Goal: Register for event/course

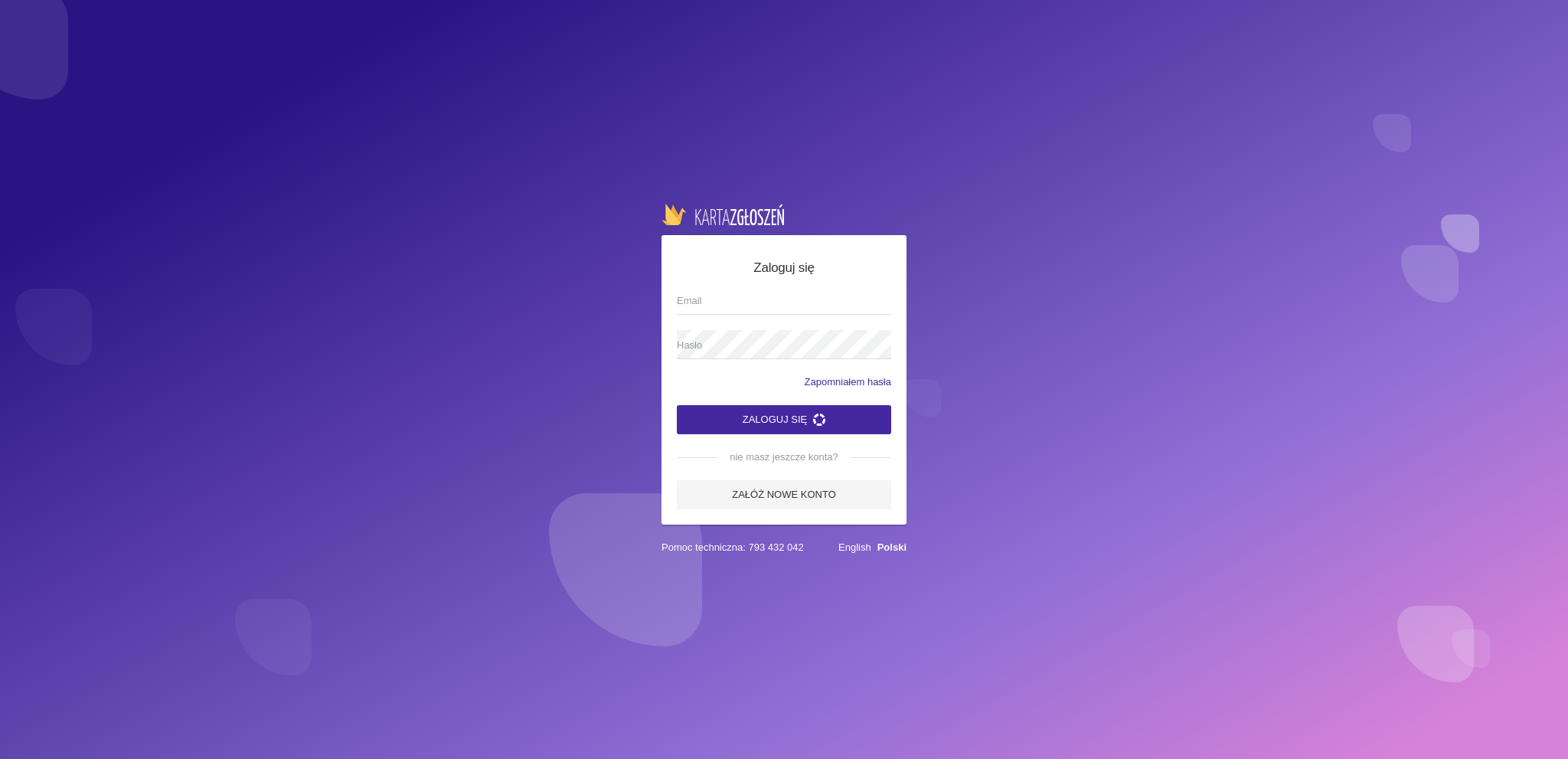
click at [732, 298] on input "Email" at bounding box center [784, 299] width 214 height 29
type input "[EMAIL_ADDRESS][DOMAIN_NAME]"
click at [732, 345] on span "Hasło" at bounding box center [776, 345] width 199 height 16
click at [677, 405] on button "Zaloguj się" at bounding box center [784, 419] width 214 height 29
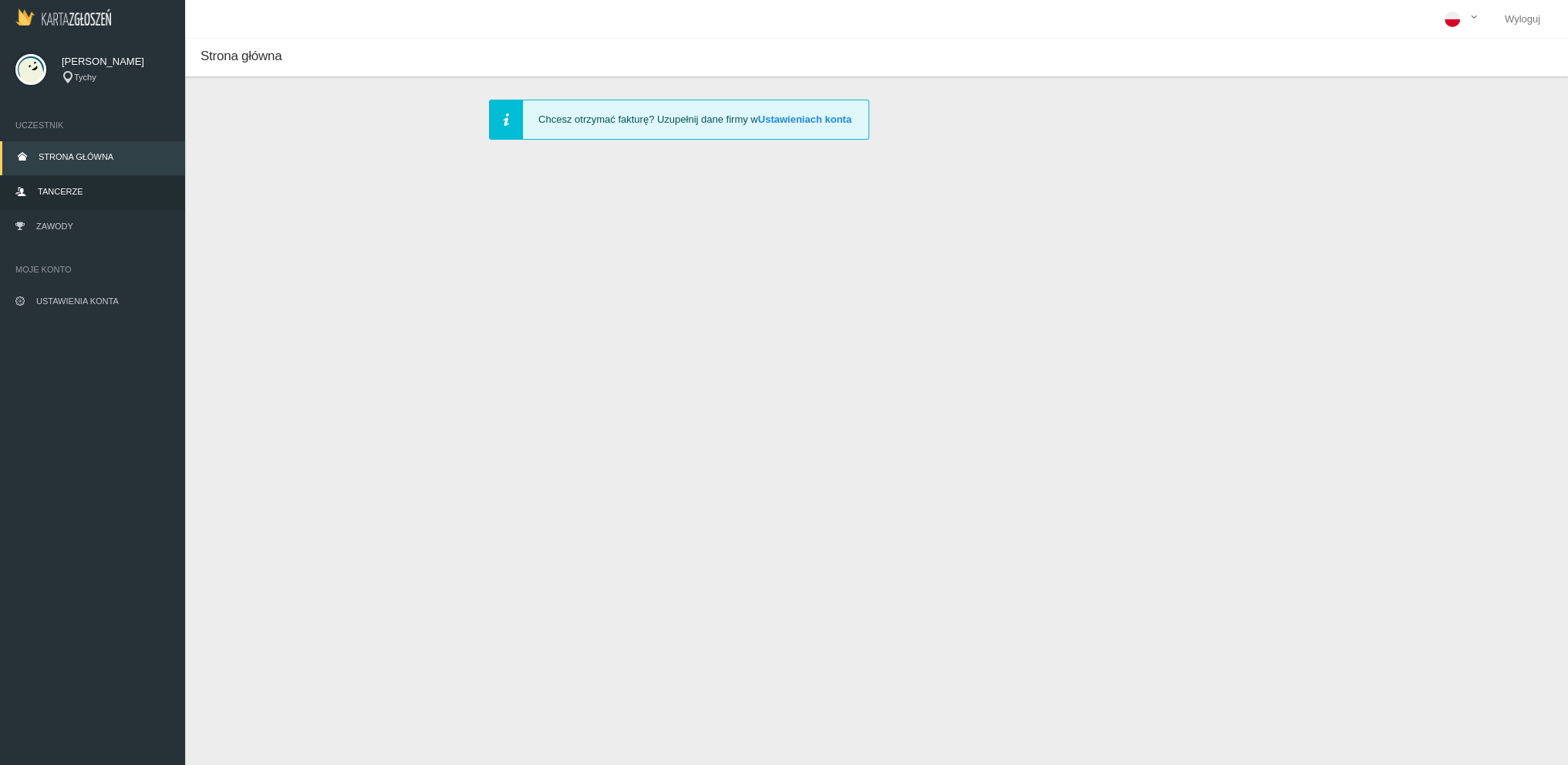
click at [66, 196] on span "Tancerze" at bounding box center [60, 192] width 45 height 9
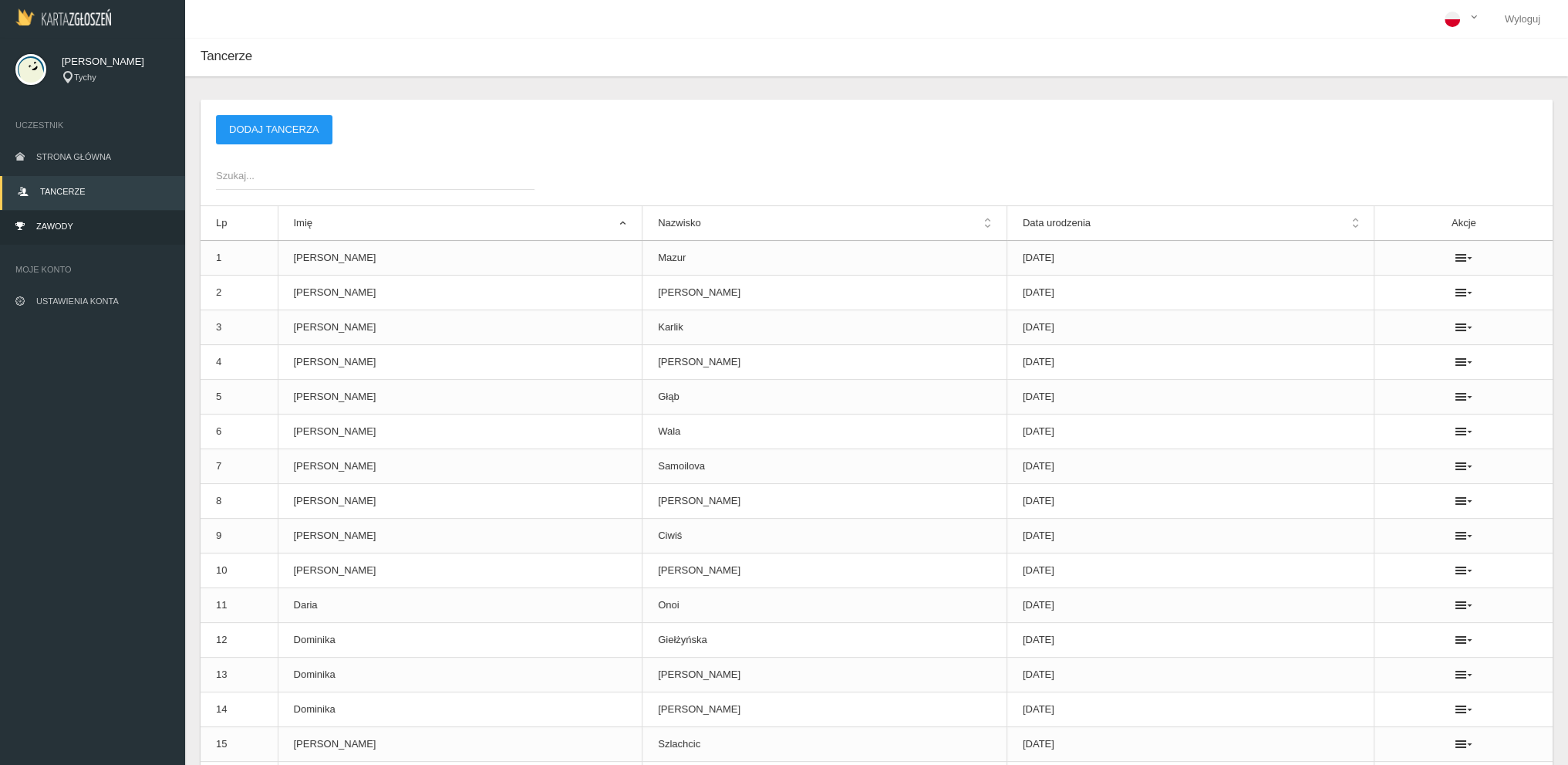
click at [78, 230] on link "Zawody" at bounding box center [93, 227] width 185 height 34
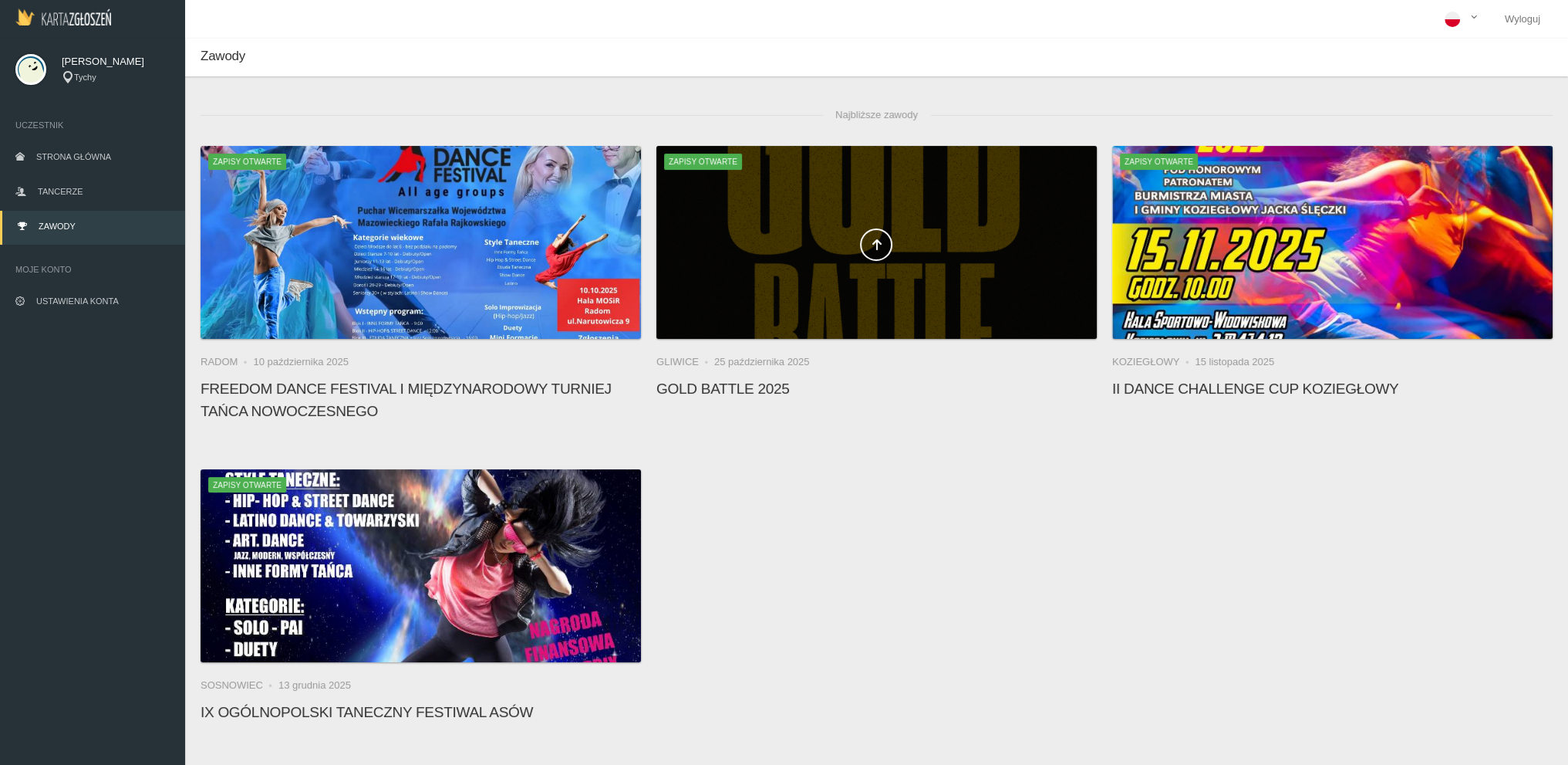
click at [868, 213] on div at bounding box center [876, 243] width 440 height 193
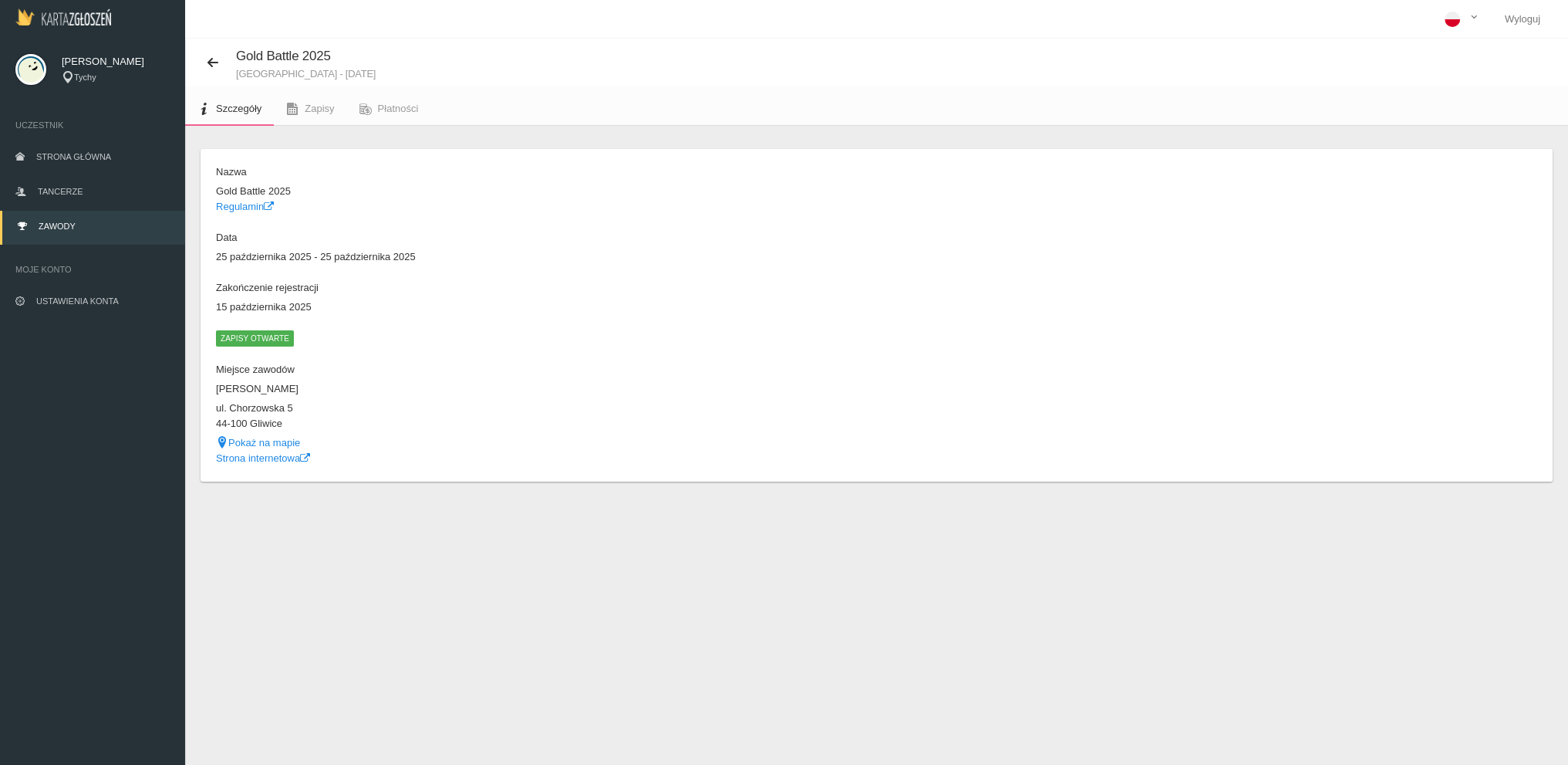
click at [254, 339] on span "Zapisy otwarte" at bounding box center [254, 339] width 78 height 16
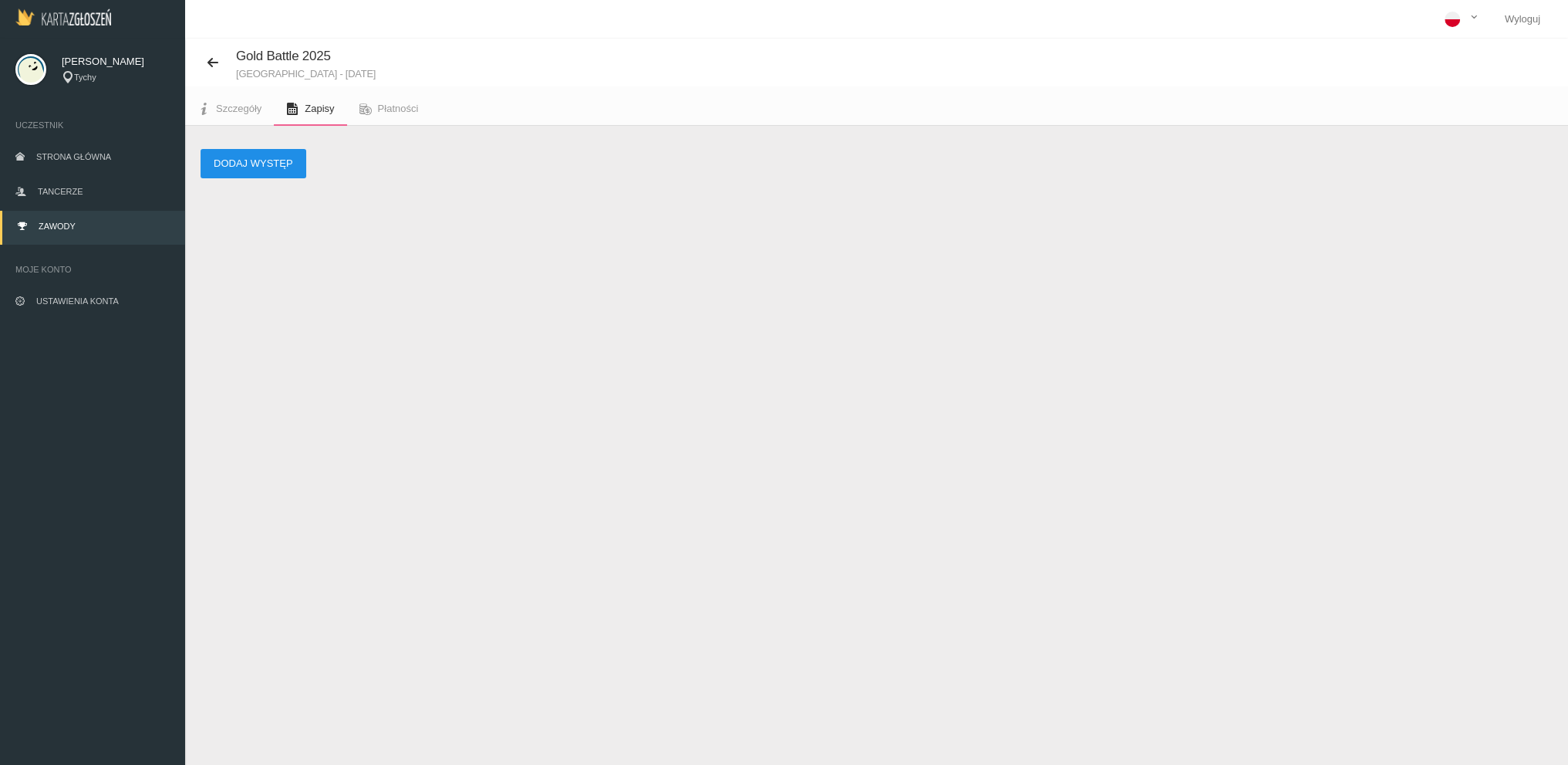
click at [222, 154] on button "Dodaj występ" at bounding box center [253, 163] width 106 height 29
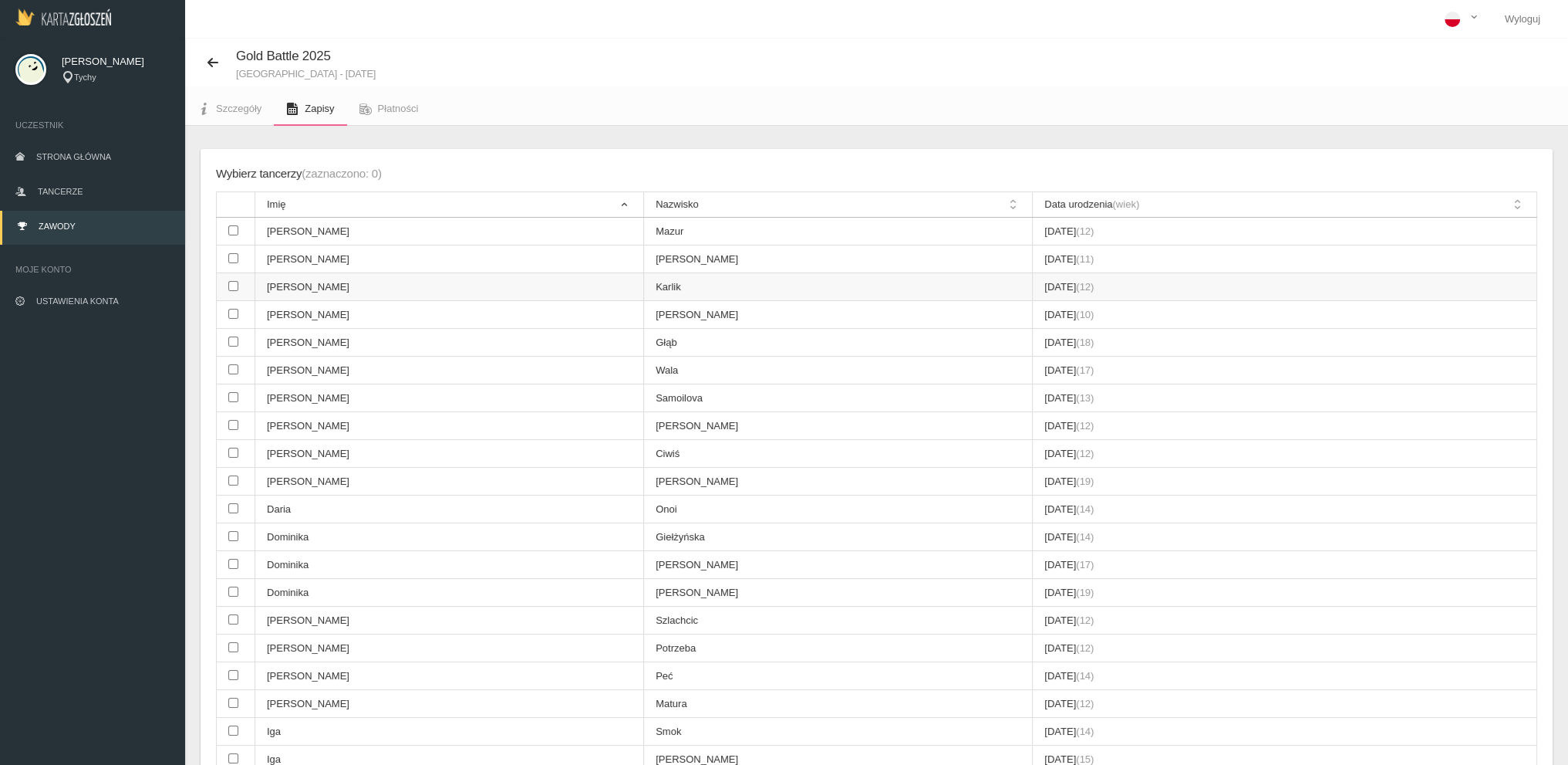
click at [236, 285] on input "checkbox" at bounding box center [233, 286] width 10 height 10
checkbox input "true"
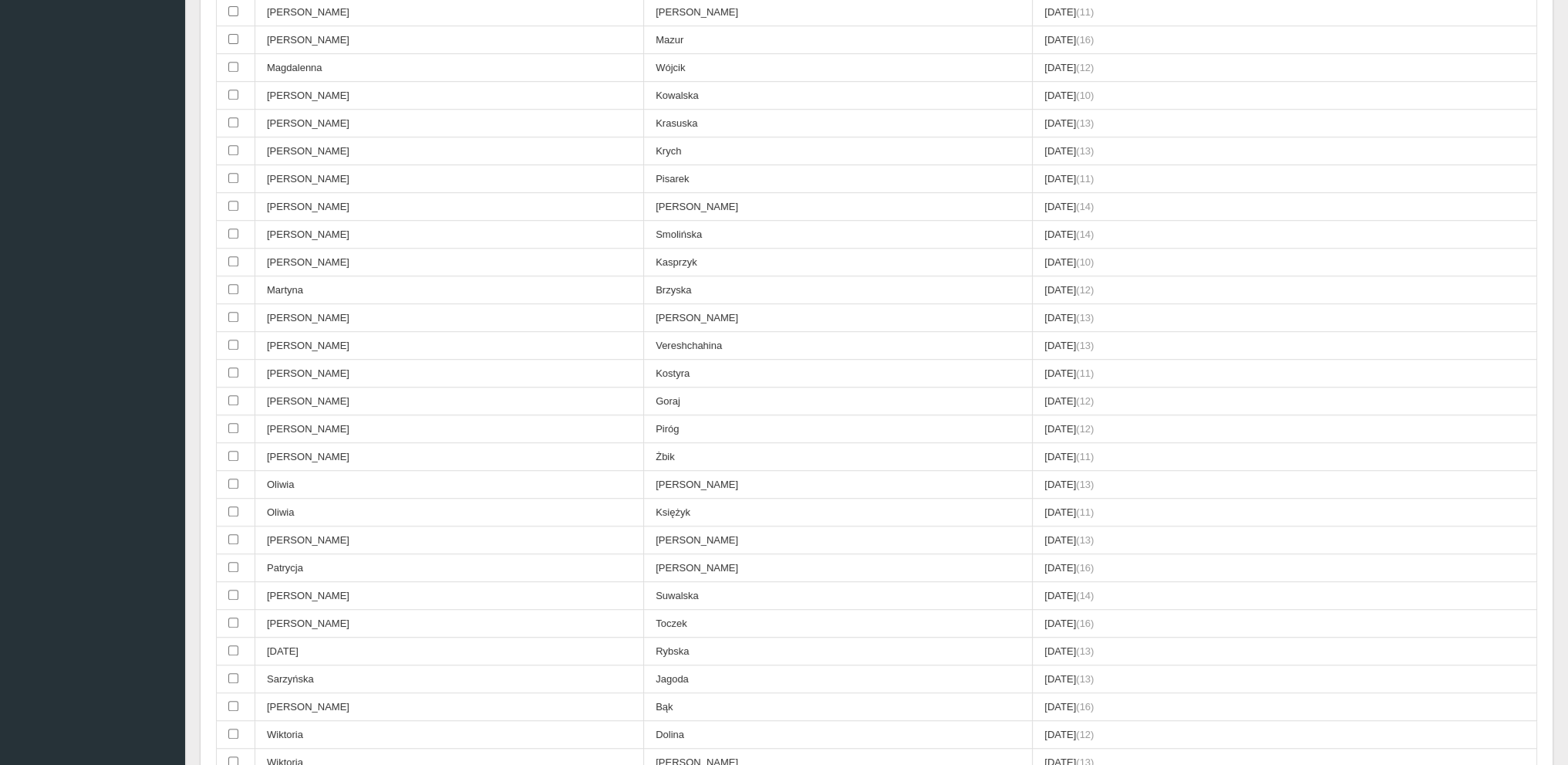
scroll to position [1416, 0]
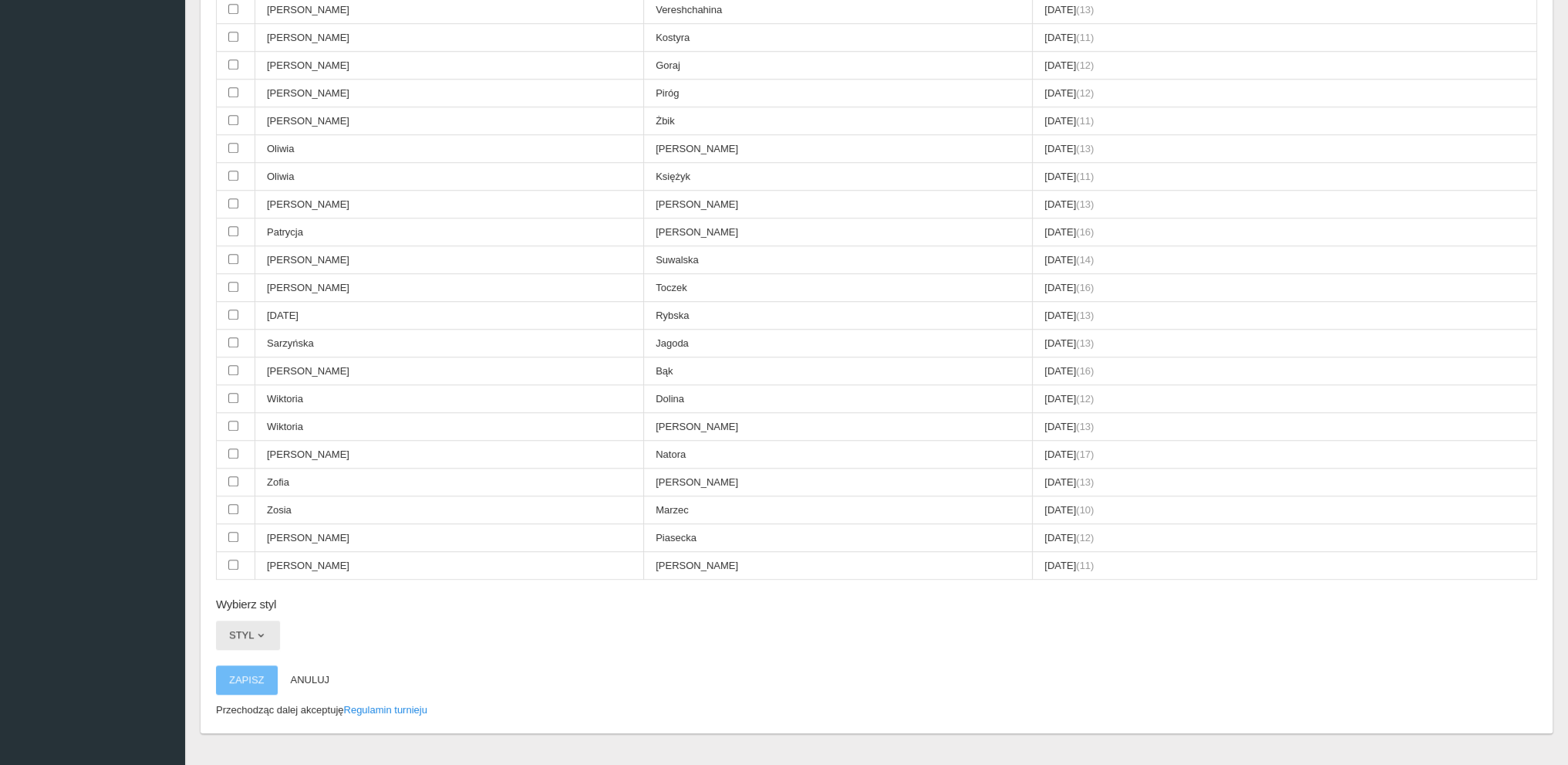
click at [259, 629] on span "button" at bounding box center [261, 635] width 13 height 13
click at [247, 715] on link "Hip-hop" at bounding box center [285, 728] width 139 height 27
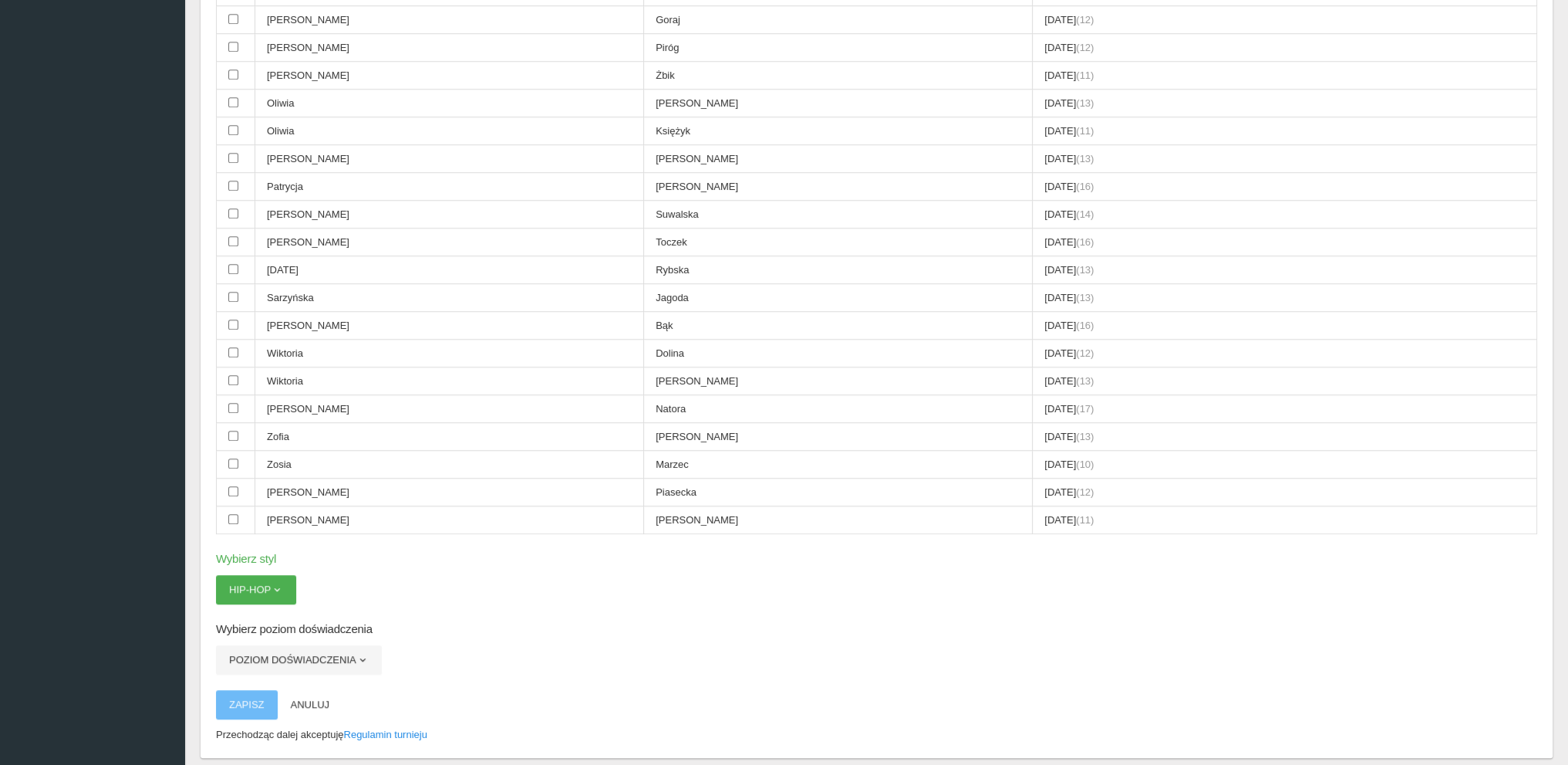
scroll to position [1486, 0]
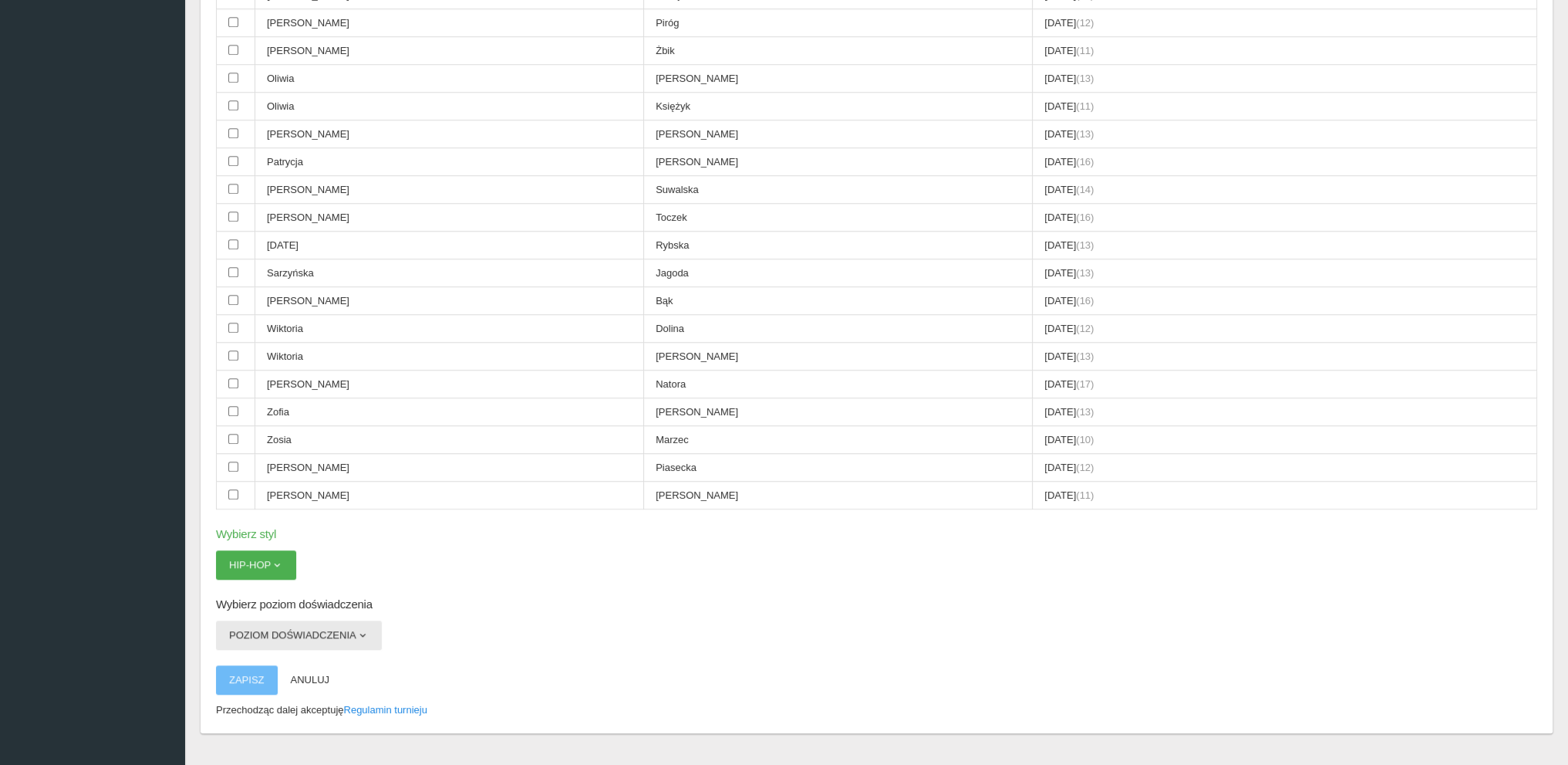
click at [293, 620] on button "Poziom doświadczenia" at bounding box center [298, 635] width 166 height 29
click at [290, 620] on button "Poziom doświadczenia" at bounding box center [298, 635] width 166 height 29
click at [246, 686] on link "Open" at bounding box center [285, 699] width 139 height 27
click at [250, 665] on button "Zapisz" at bounding box center [247, 679] width 62 height 29
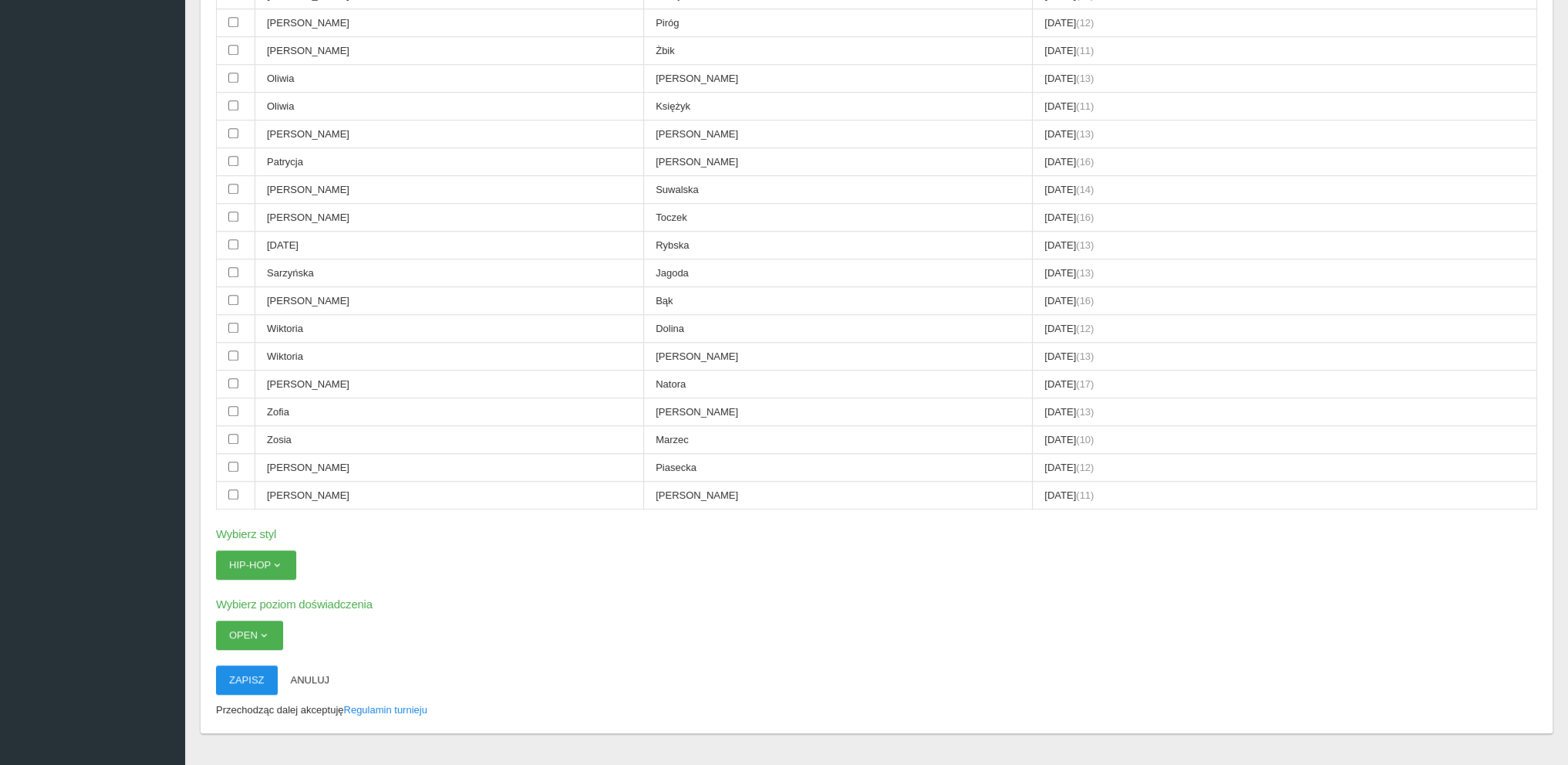
scroll to position [38, 0]
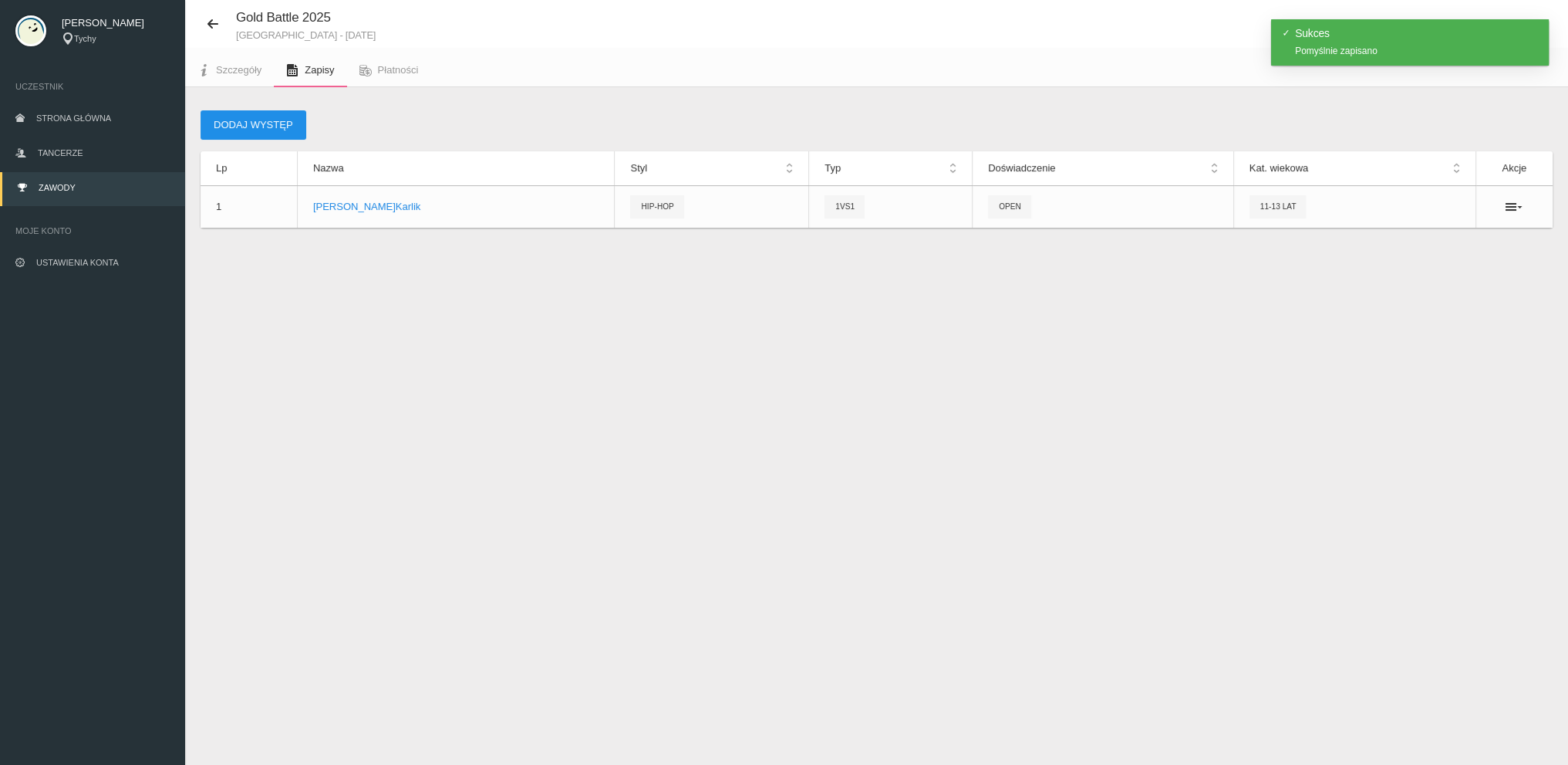
click at [258, 119] on button "Dodaj występ" at bounding box center [253, 124] width 106 height 29
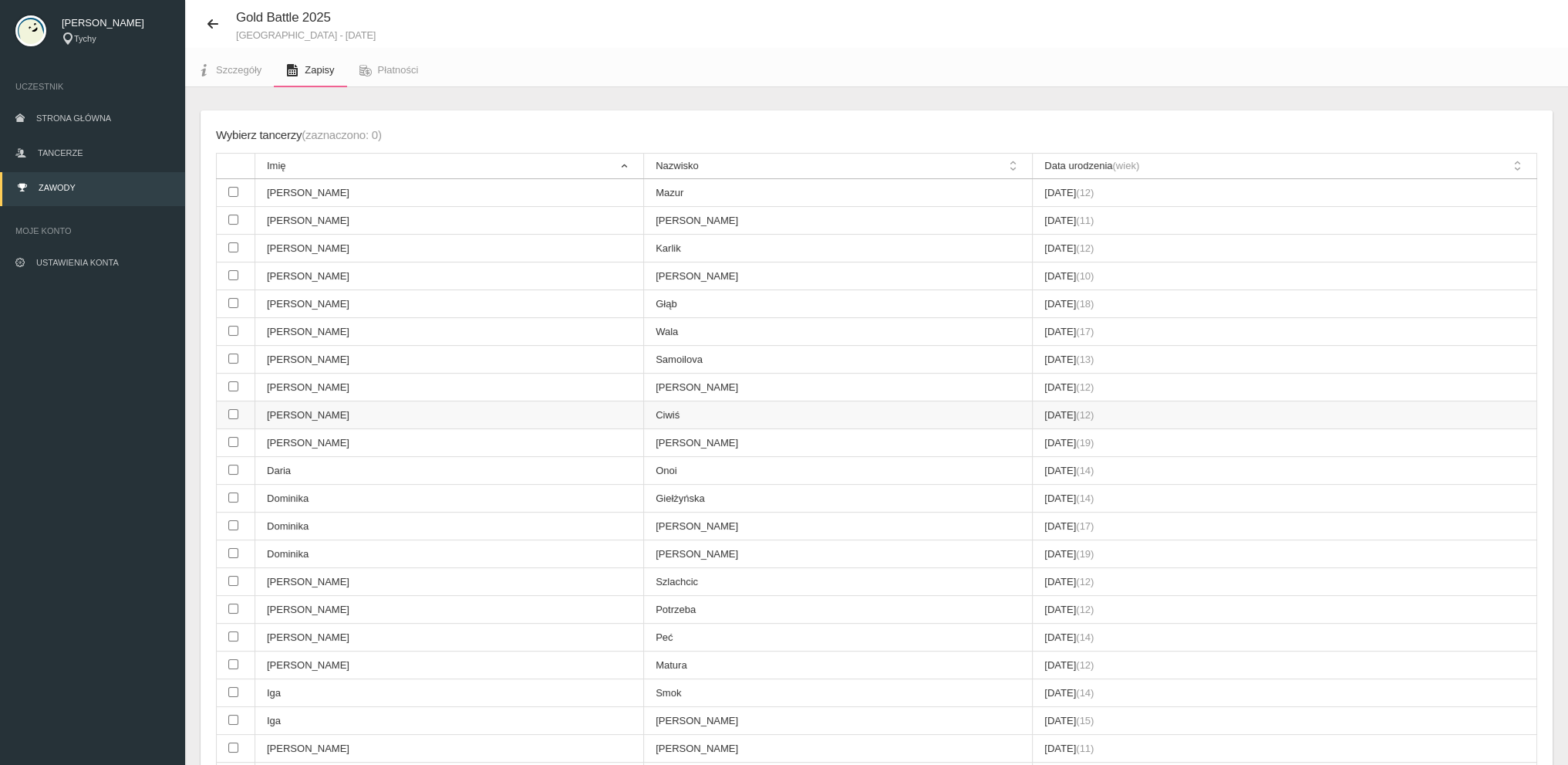
click at [281, 407] on td "[PERSON_NAME]" at bounding box center [449, 415] width 389 height 27
checkbox input "true"
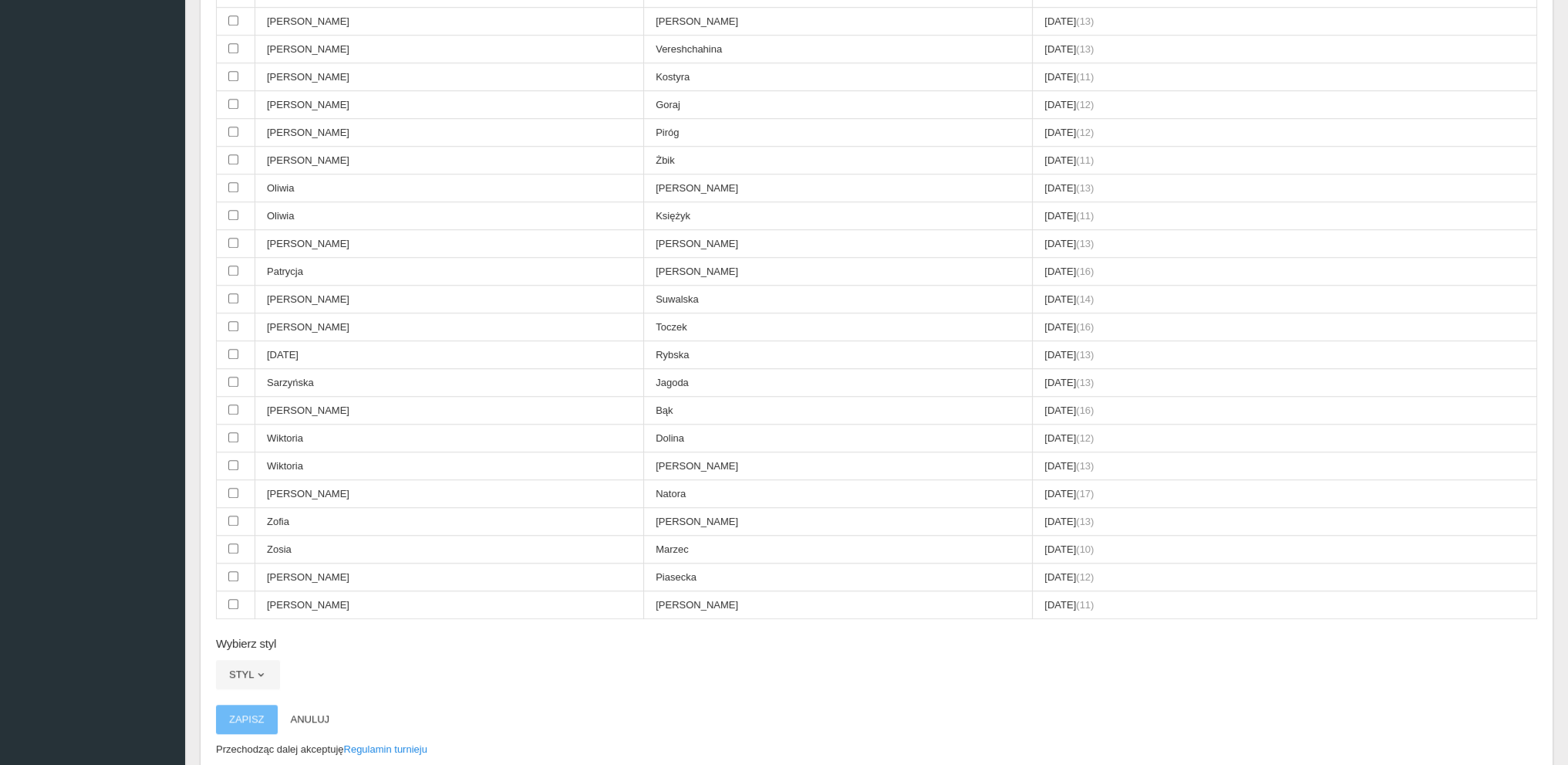
scroll to position [1506, 0]
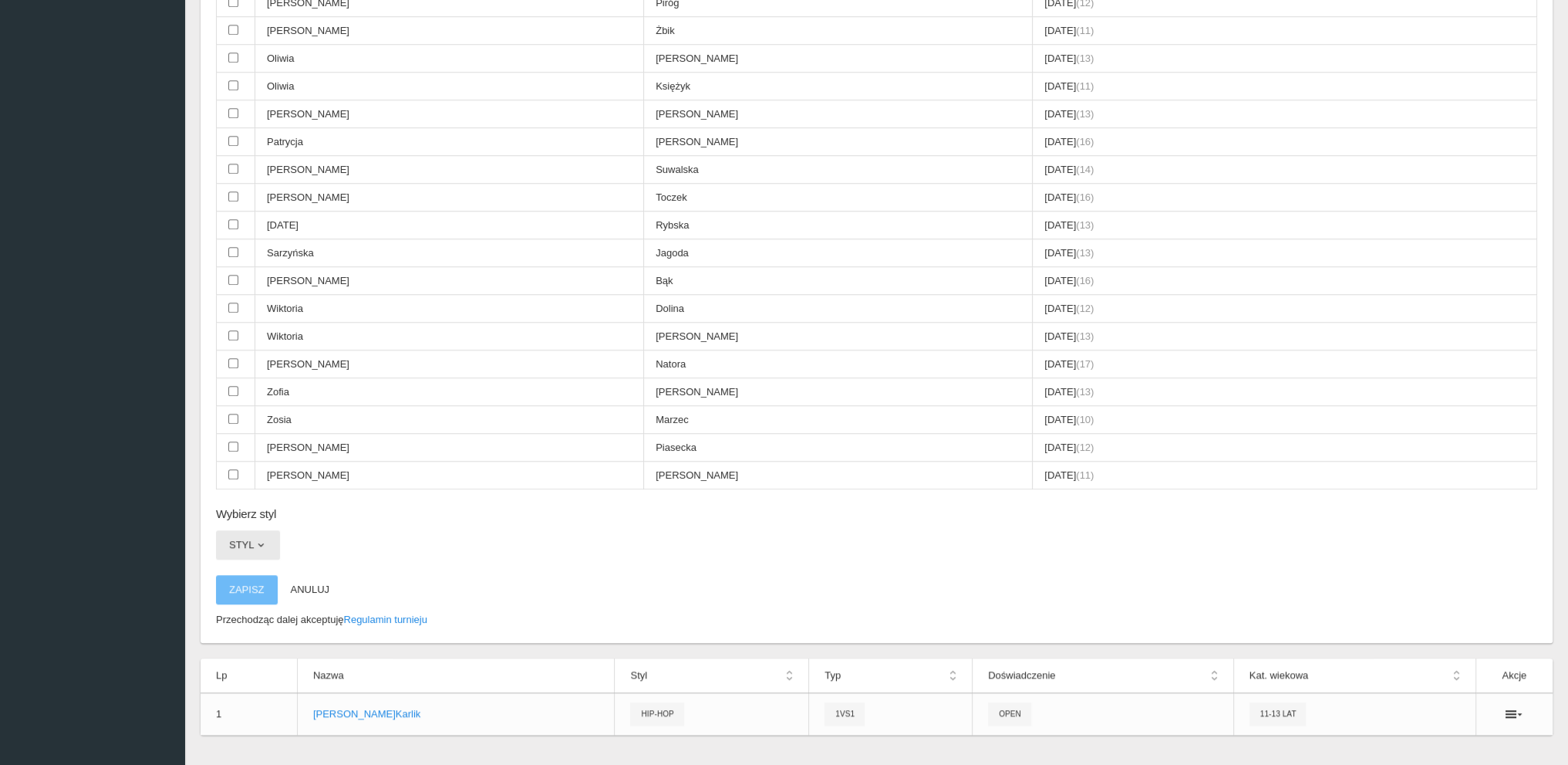
click at [254, 539] on span "button" at bounding box center [261, 545] width 13 height 13
click at [247, 624] on link "Hip-hop" at bounding box center [285, 638] width 139 height 27
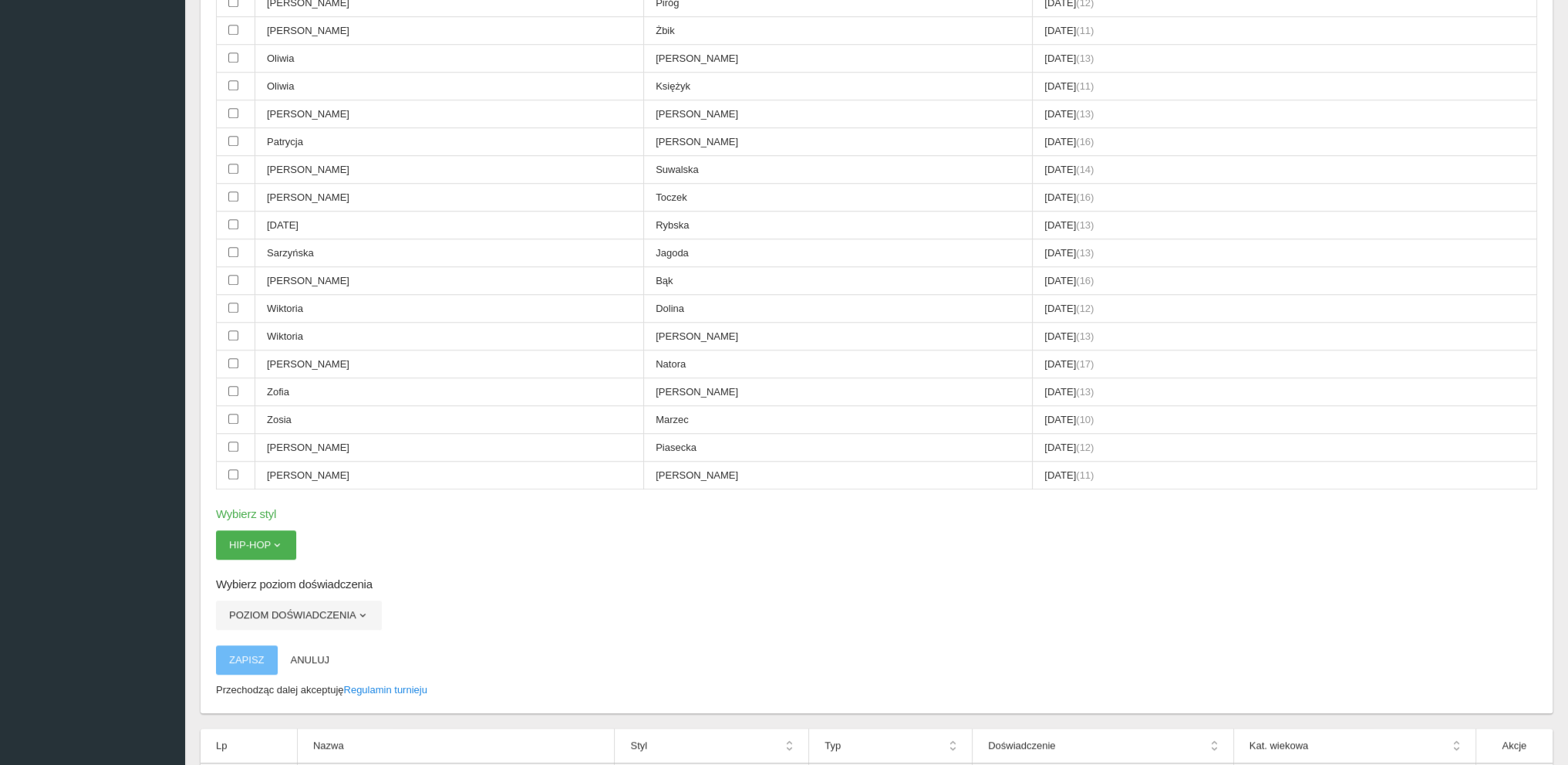
click at [258, 600] on button "Poziom doświadczenia" at bounding box center [298, 614] width 166 height 29
click at [248, 666] on link "Open" at bounding box center [285, 679] width 139 height 27
click at [247, 645] on button "Zapisz" at bounding box center [247, 659] width 62 height 29
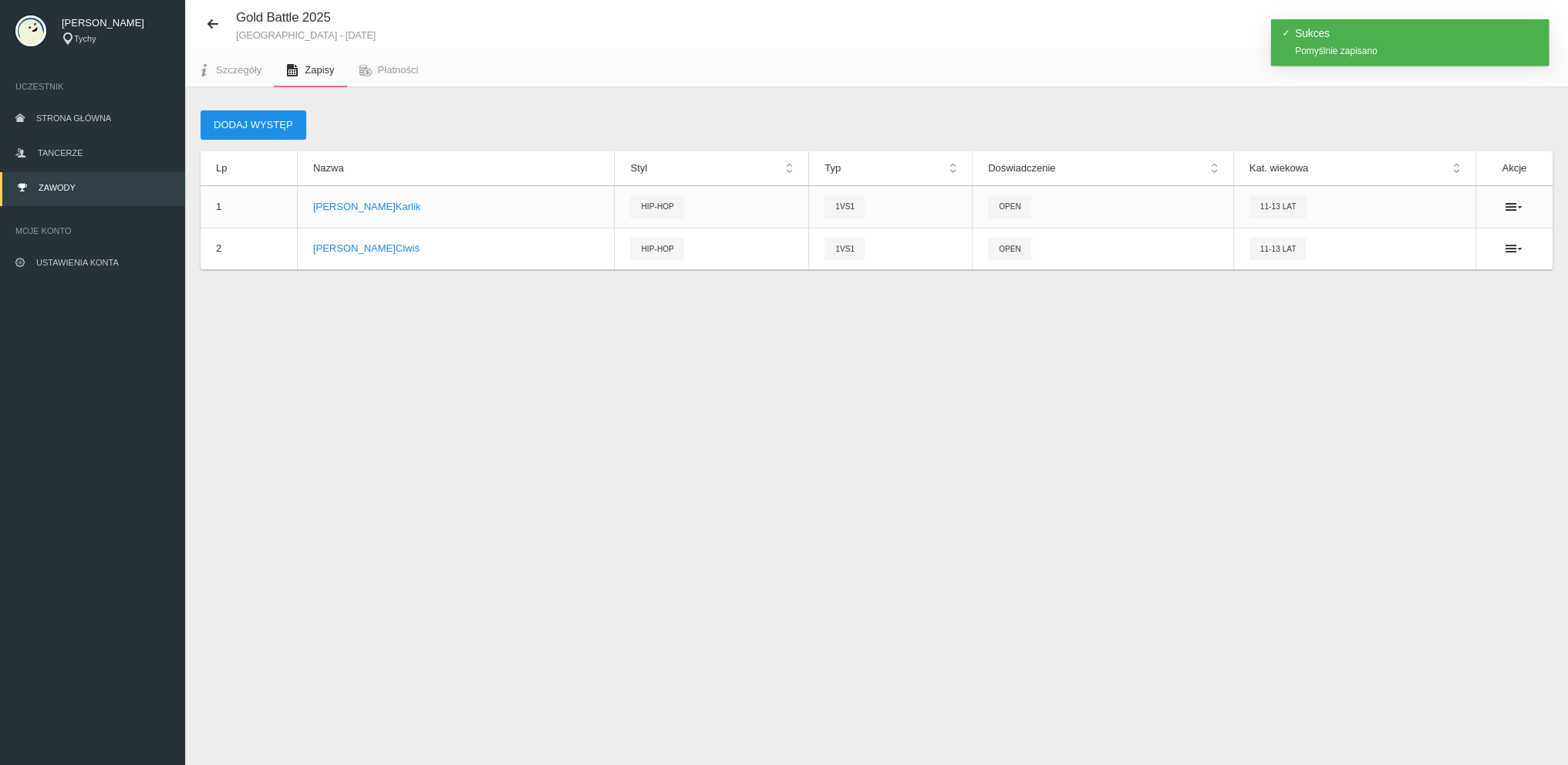
click at [265, 119] on button "Dodaj występ" at bounding box center [253, 124] width 106 height 29
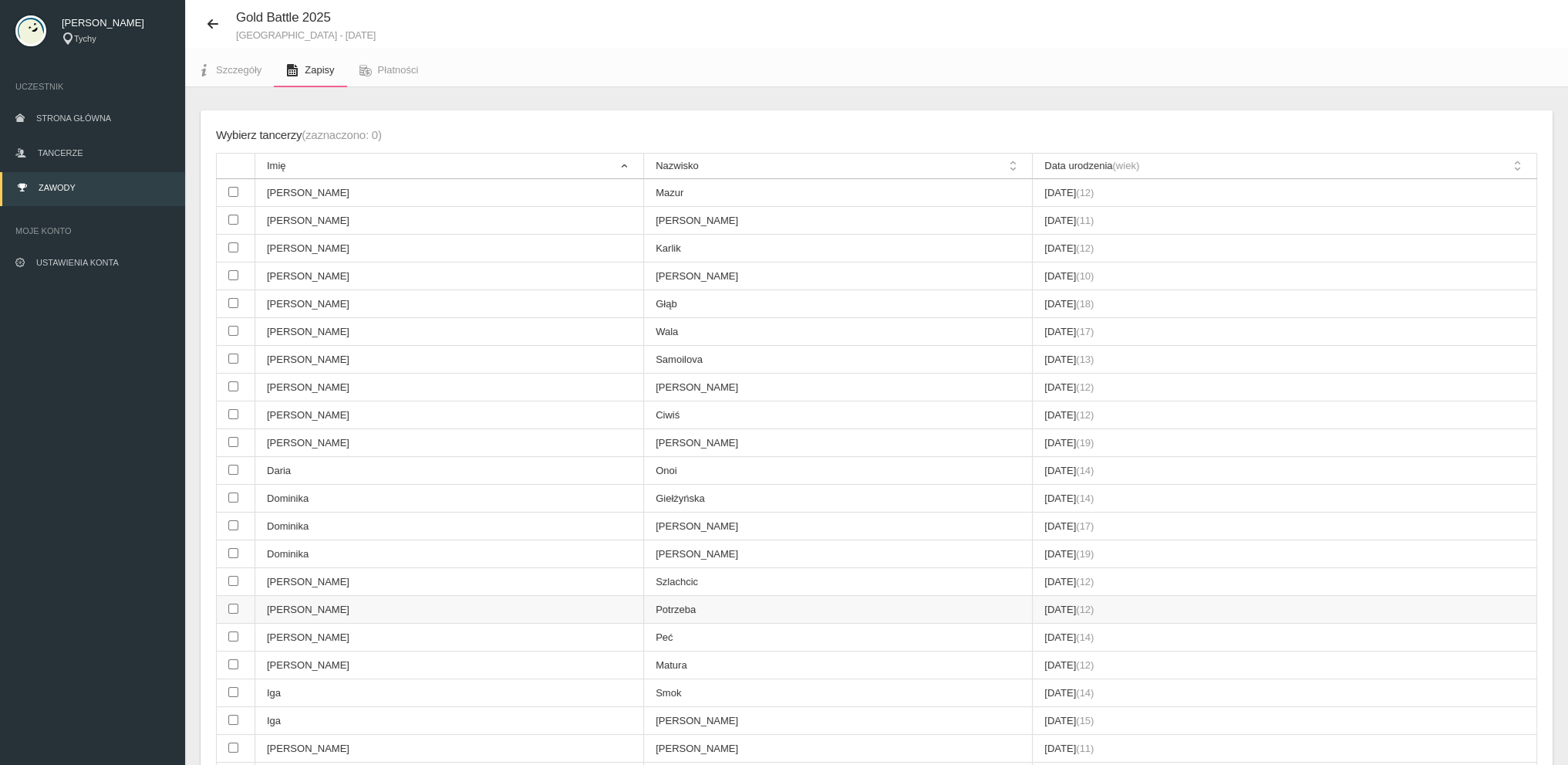
click at [281, 605] on td "[PERSON_NAME]" at bounding box center [449, 609] width 389 height 27
checkbox input "true"
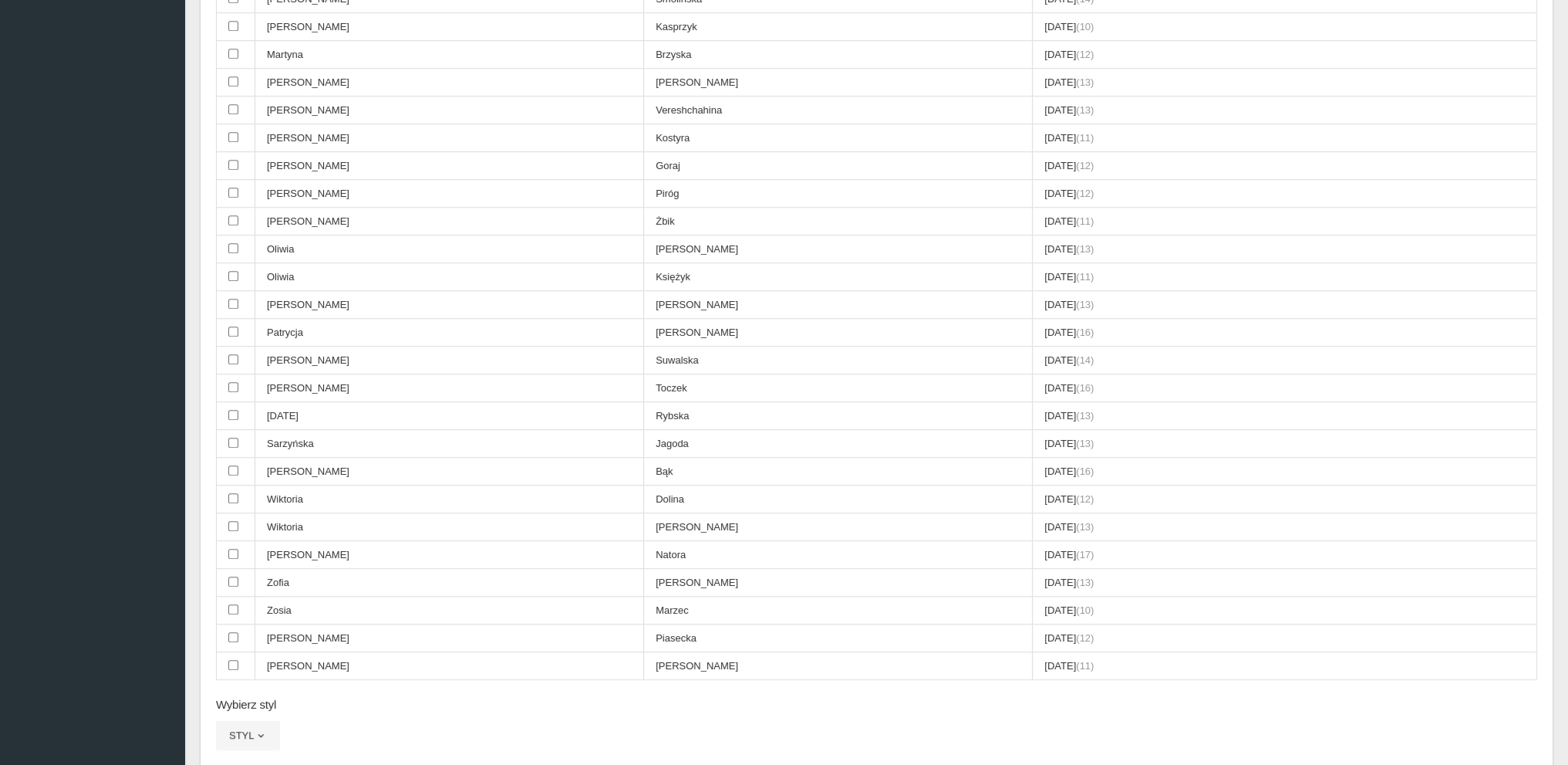
scroll to position [1548, 0]
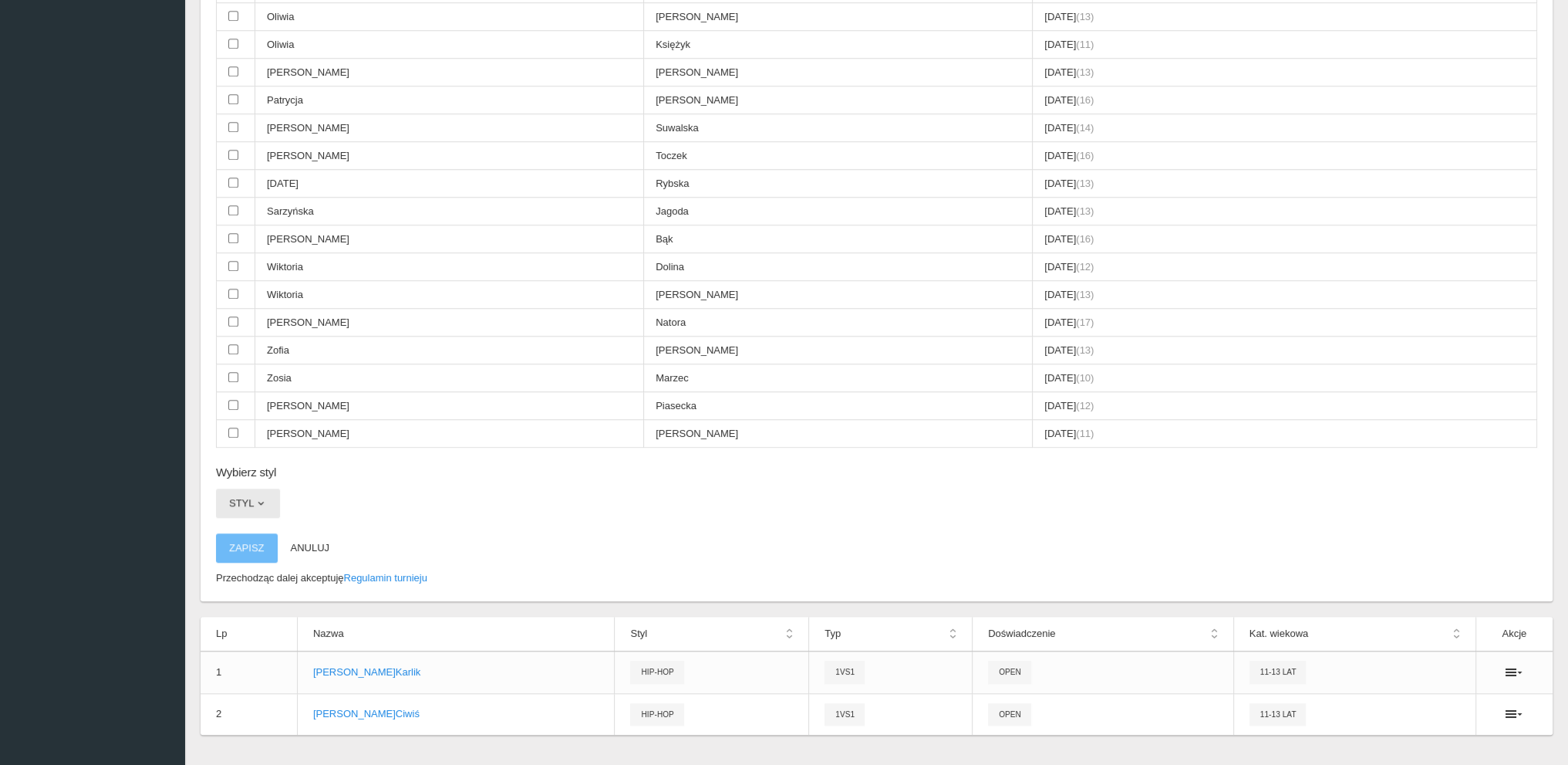
click at [245, 489] on button "Styl" at bounding box center [248, 503] width 64 height 29
click at [246, 583] on link "Hip-hop" at bounding box center [285, 596] width 139 height 27
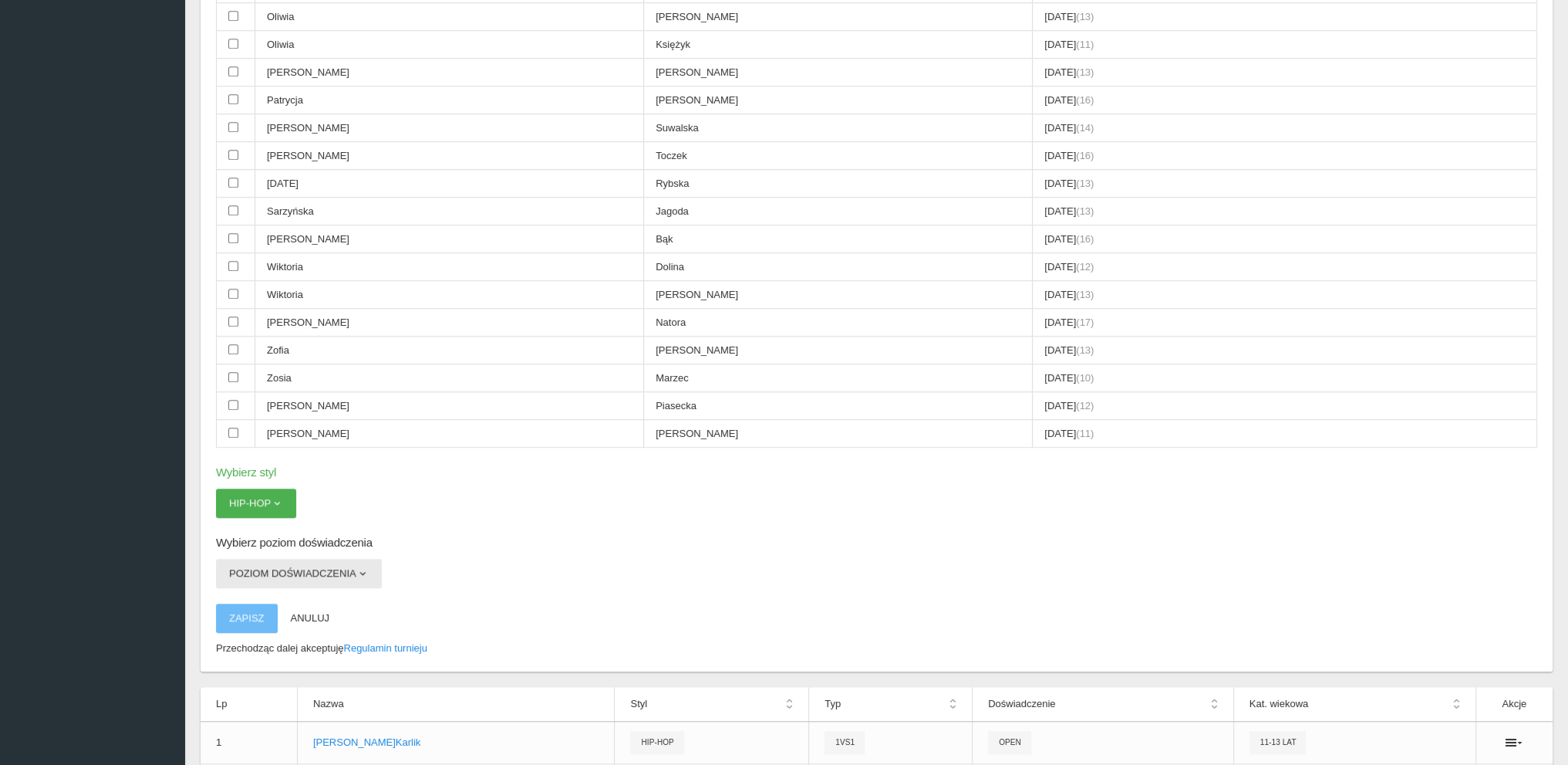
click at [267, 558] on button "Poziom doświadczenia" at bounding box center [298, 573] width 166 height 29
click at [243, 624] on link "Open" at bounding box center [285, 638] width 139 height 27
click at [246, 603] on button "Zapisz" at bounding box center [247, 617] width 62 height 29
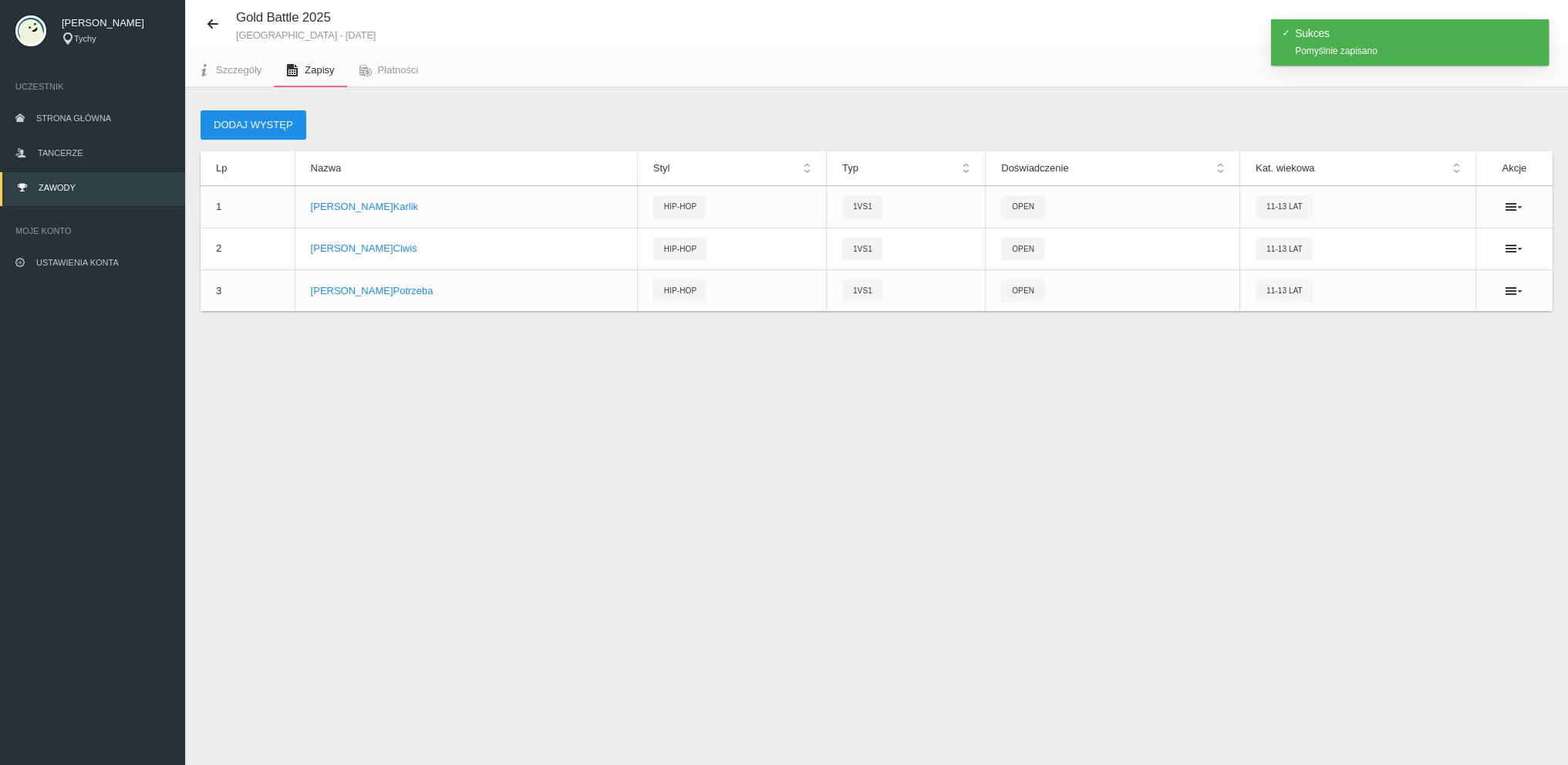
click at [257, 113] on button "Dodaj występ" at bounding box center [253, 124] width 106 height 29
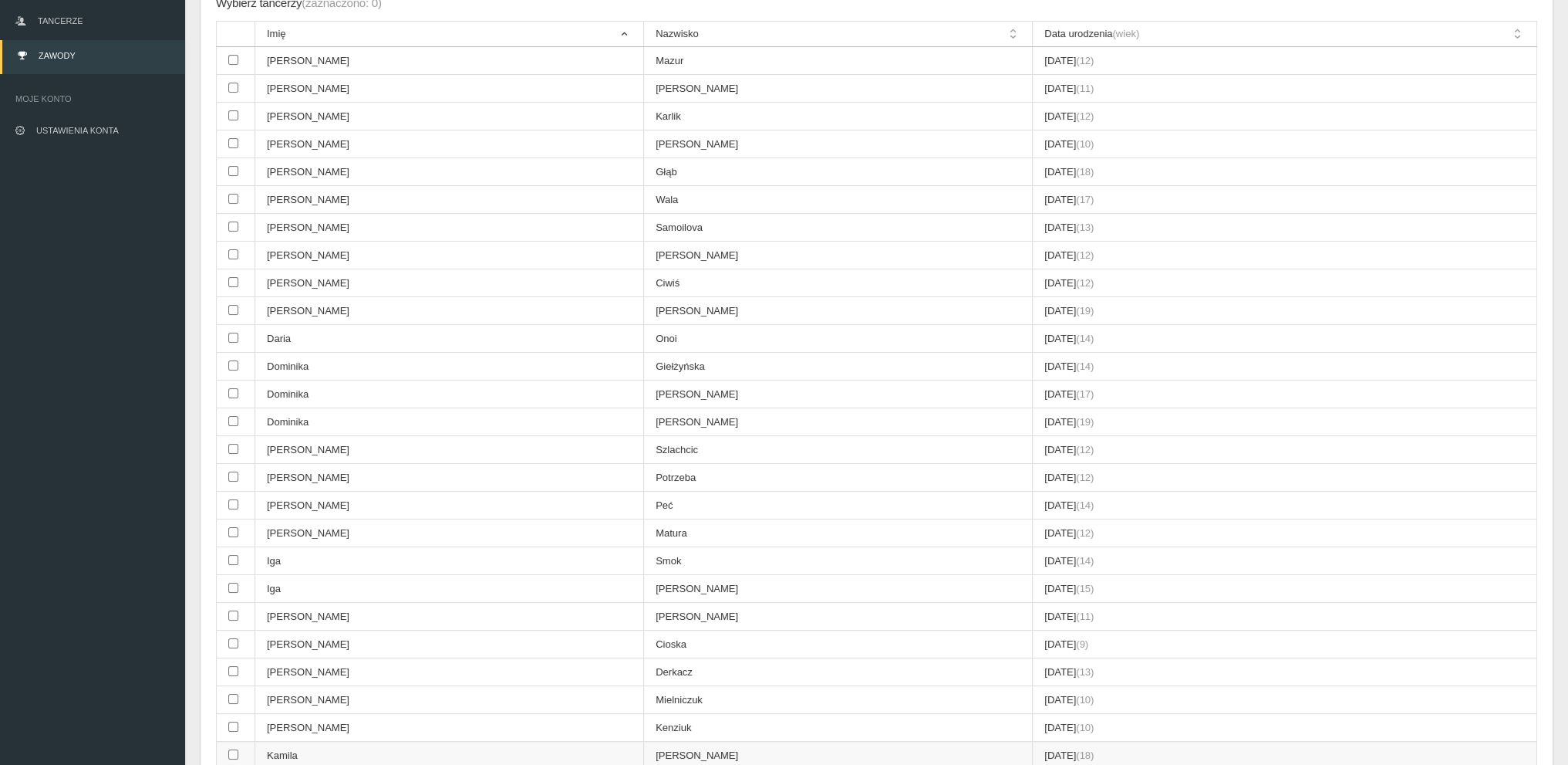
scroll to position [347, 0]
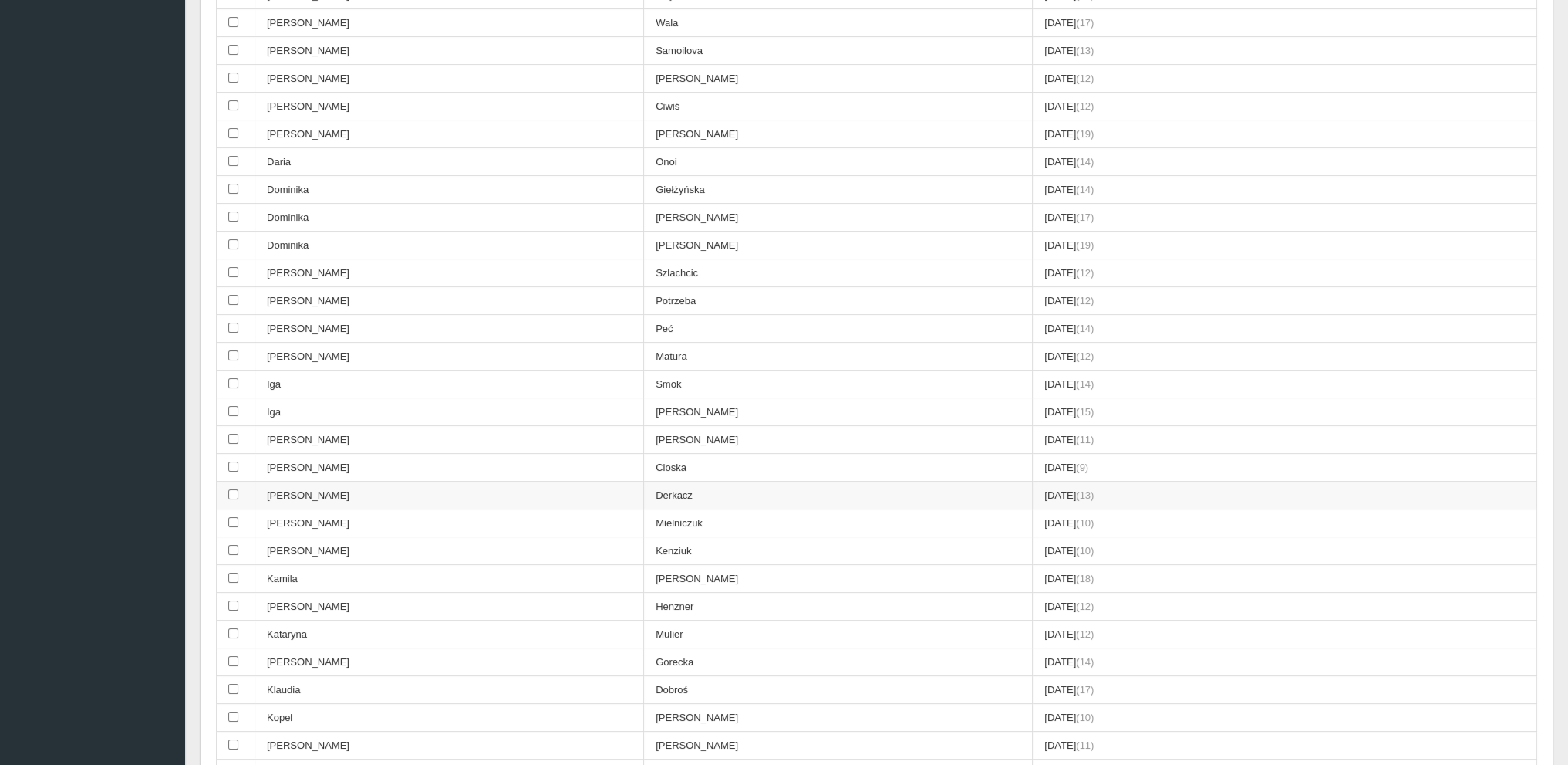
click at [644, 490] on td "Derkacz" at bounding box center [838, 495] width 389 height 27
checkbox input "true"
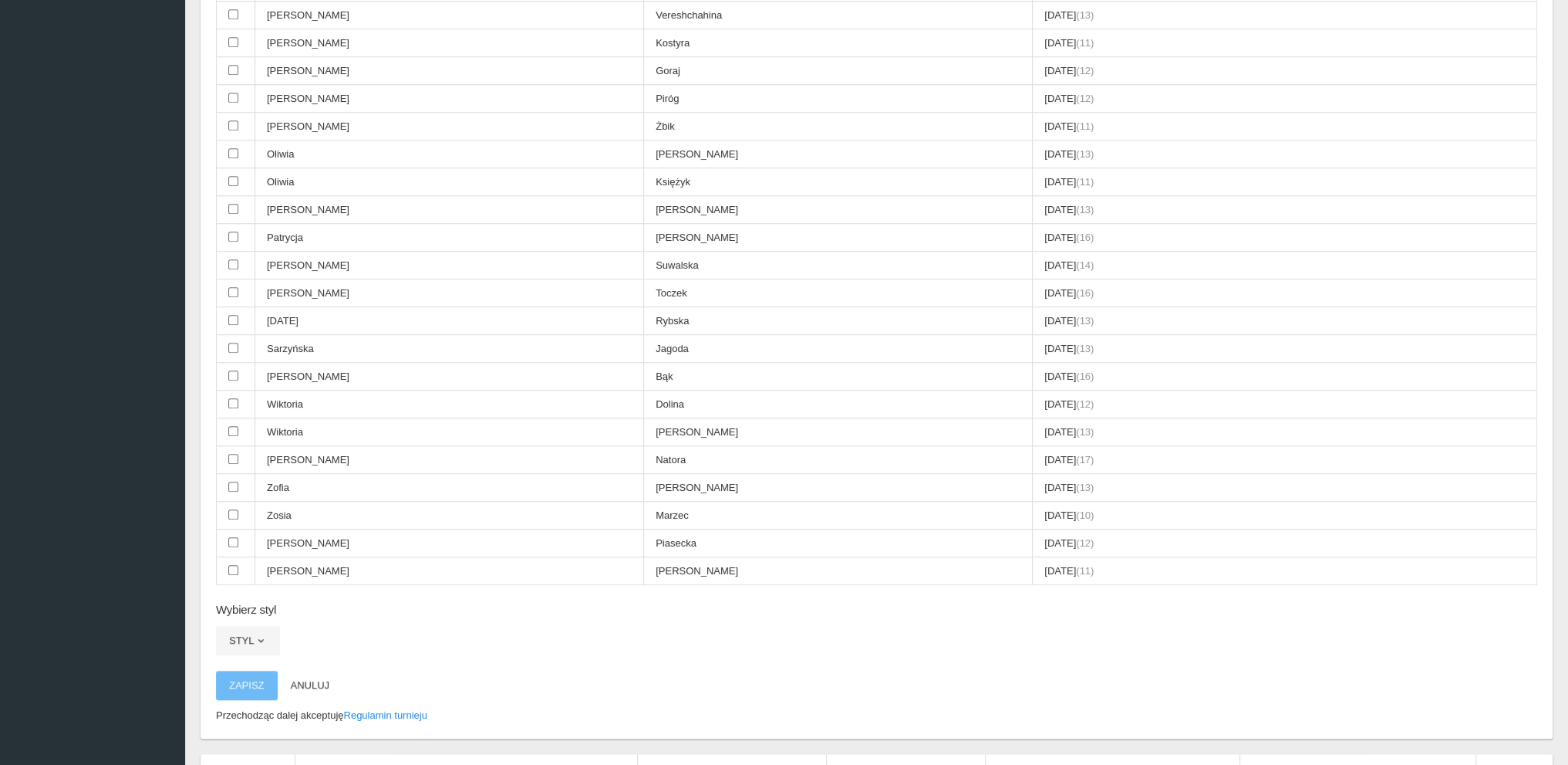
scroll to position [1505, 0]
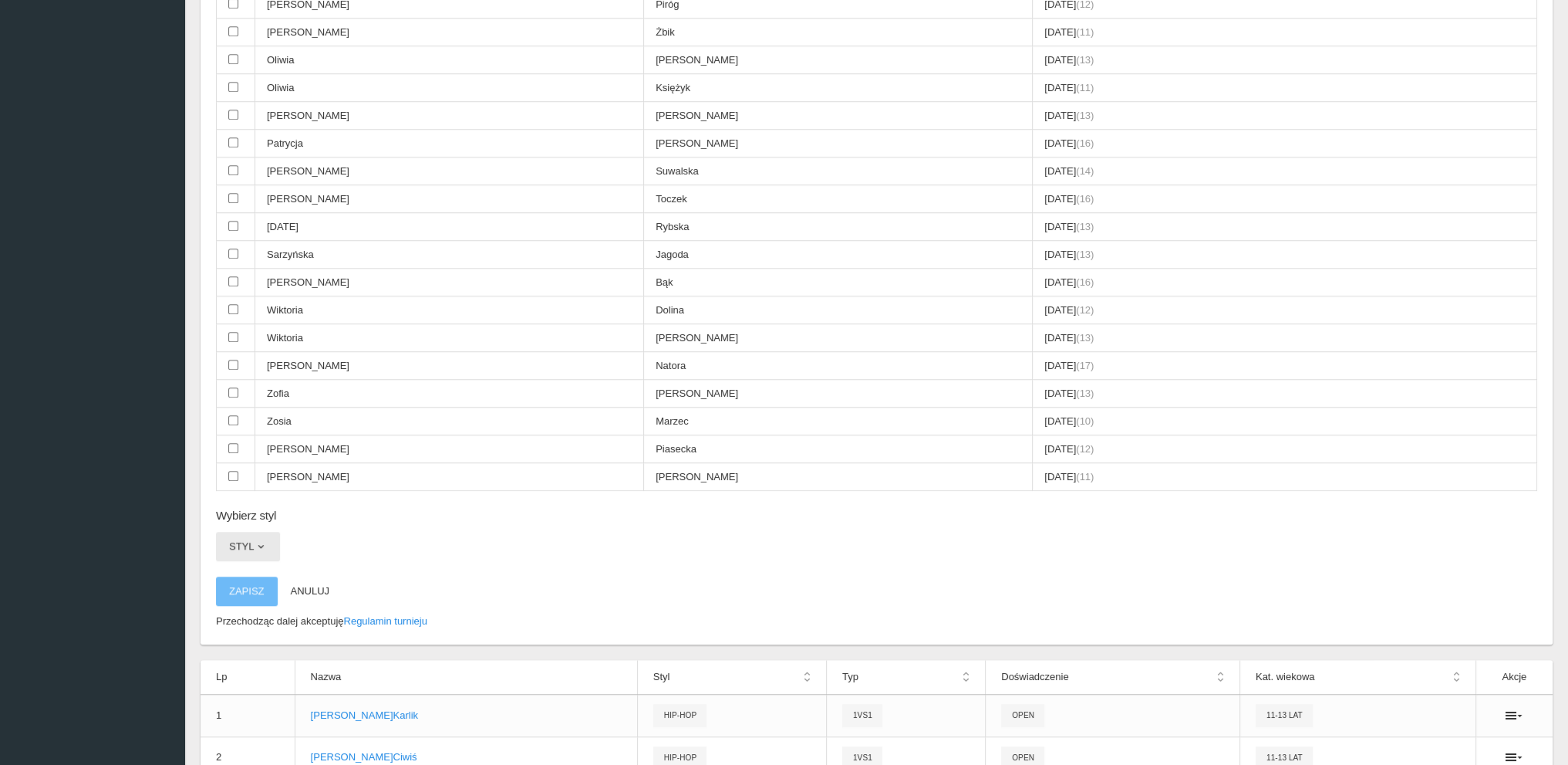
click at [251, 532] on button "Styl" at bounding box center [248, 546] width 64 height 29
click at [251, 626] on link "Hip-hop" at bounding box center [285, 639] width 139 height 27
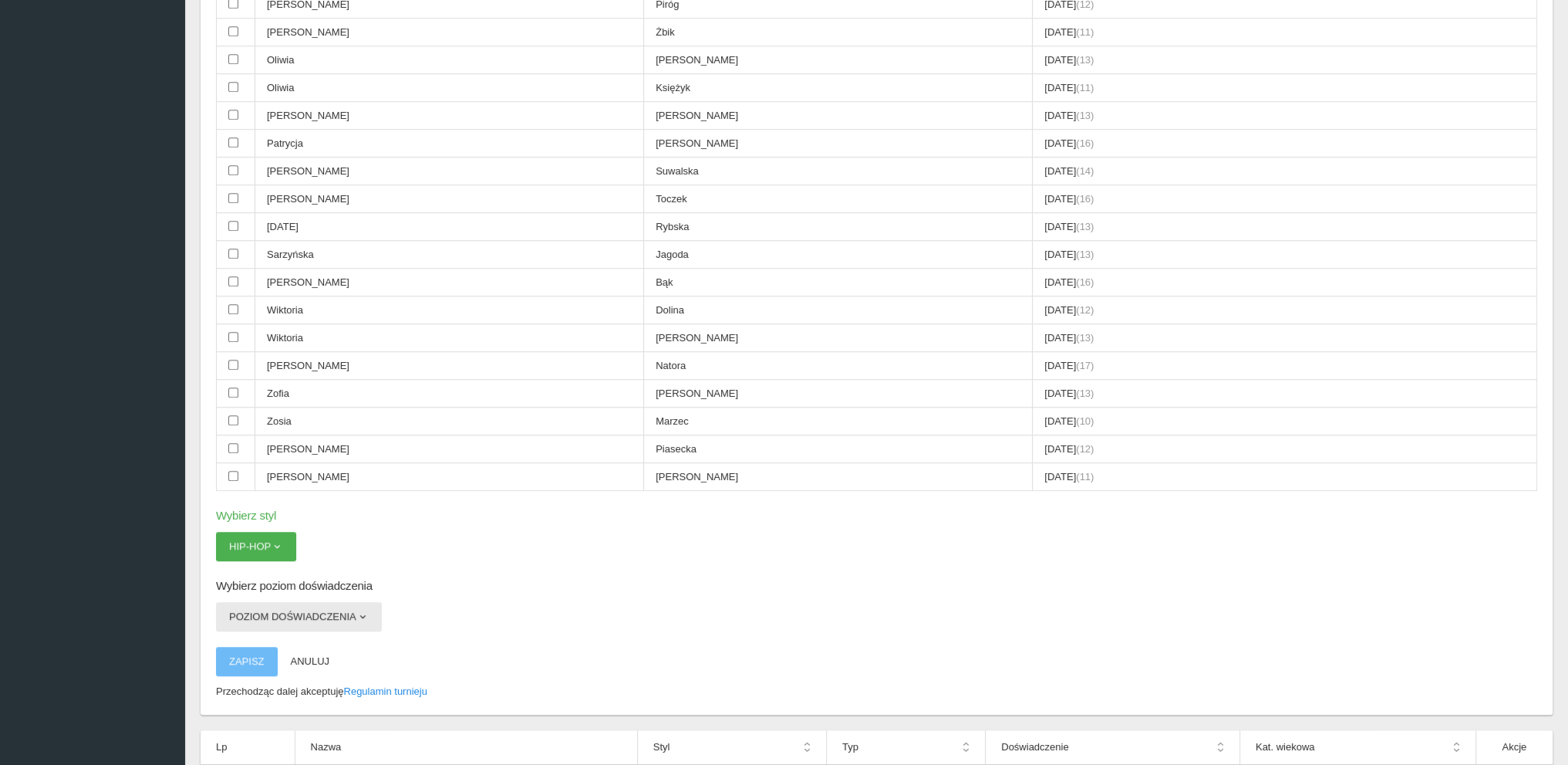
click at [254, 602] on button "Poziom doświadczenia" at bounding box center [298, 616] width 166 height 29
click at [243, 668] on link "Open" at bounding box center [285, 681] width 139 height 27
click at [247, 646] on button "Zapisz" at bounding box center [247, 661] width 62 height 29
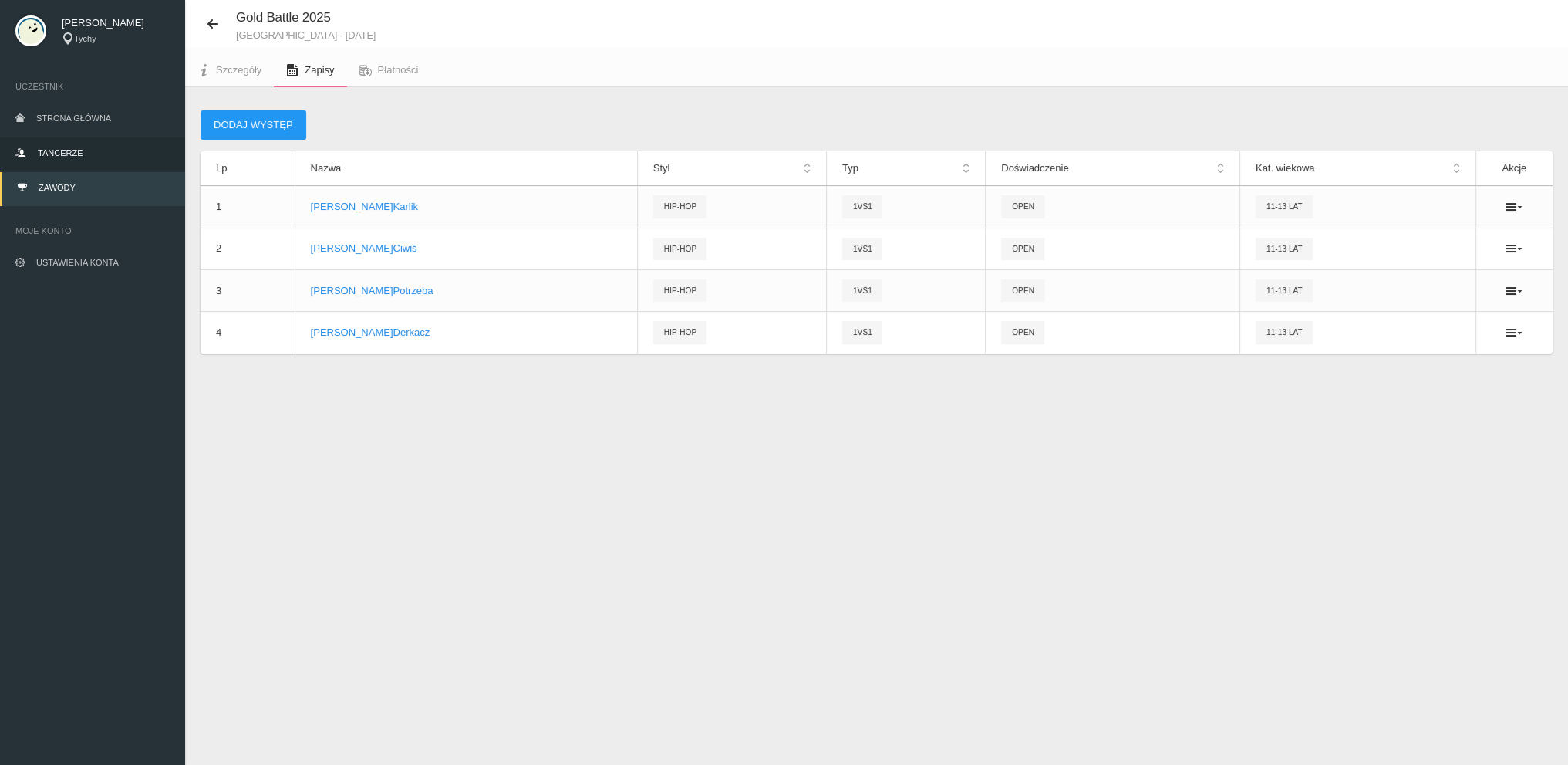
click at [54, 147] on link "Tancerze" at bounding box center [93, 154] width 185 height 34
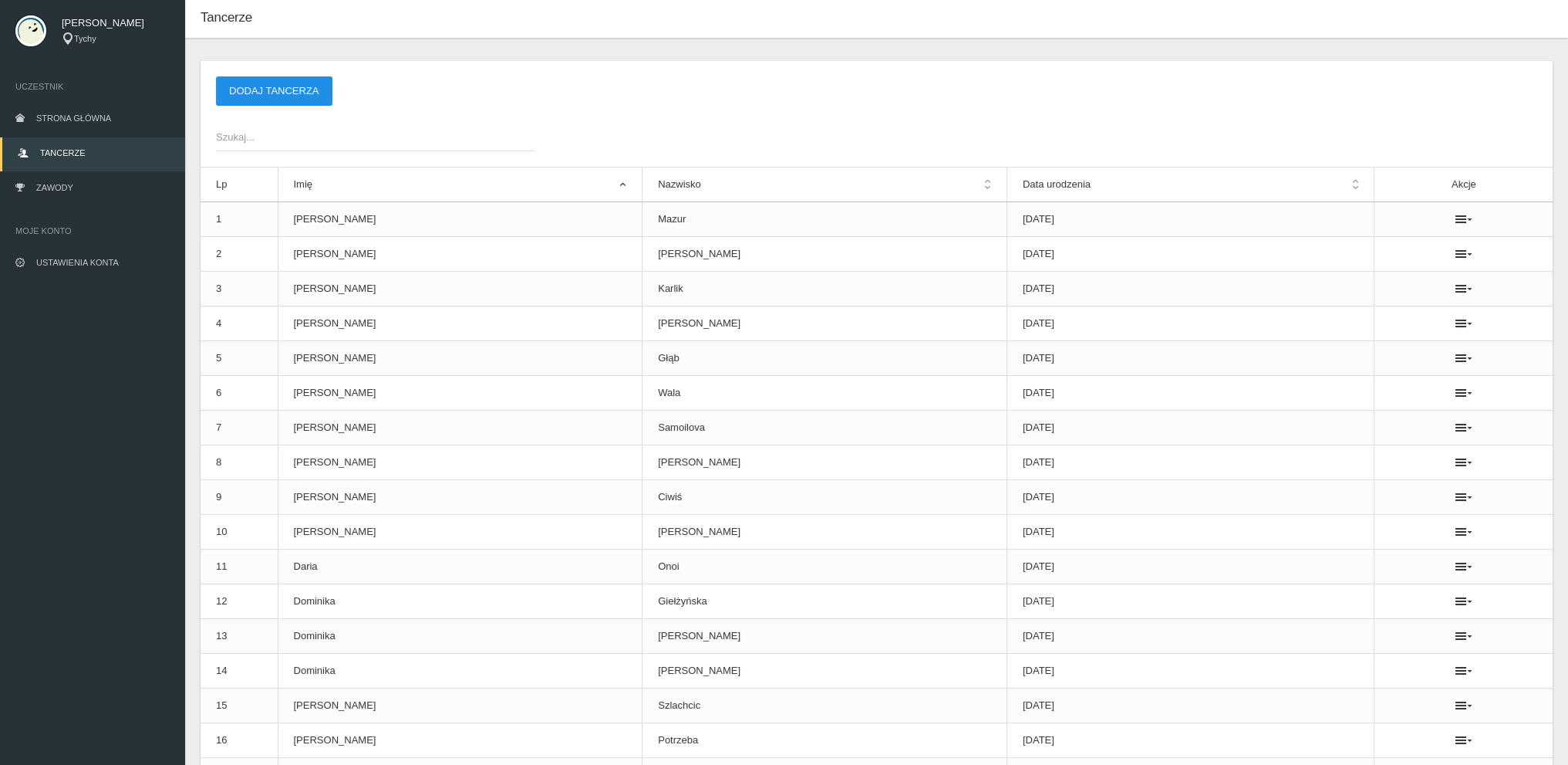
click at [293, 89] on button "Dodaj tancerza" at bounding box center [274, 90] width 116 height 29
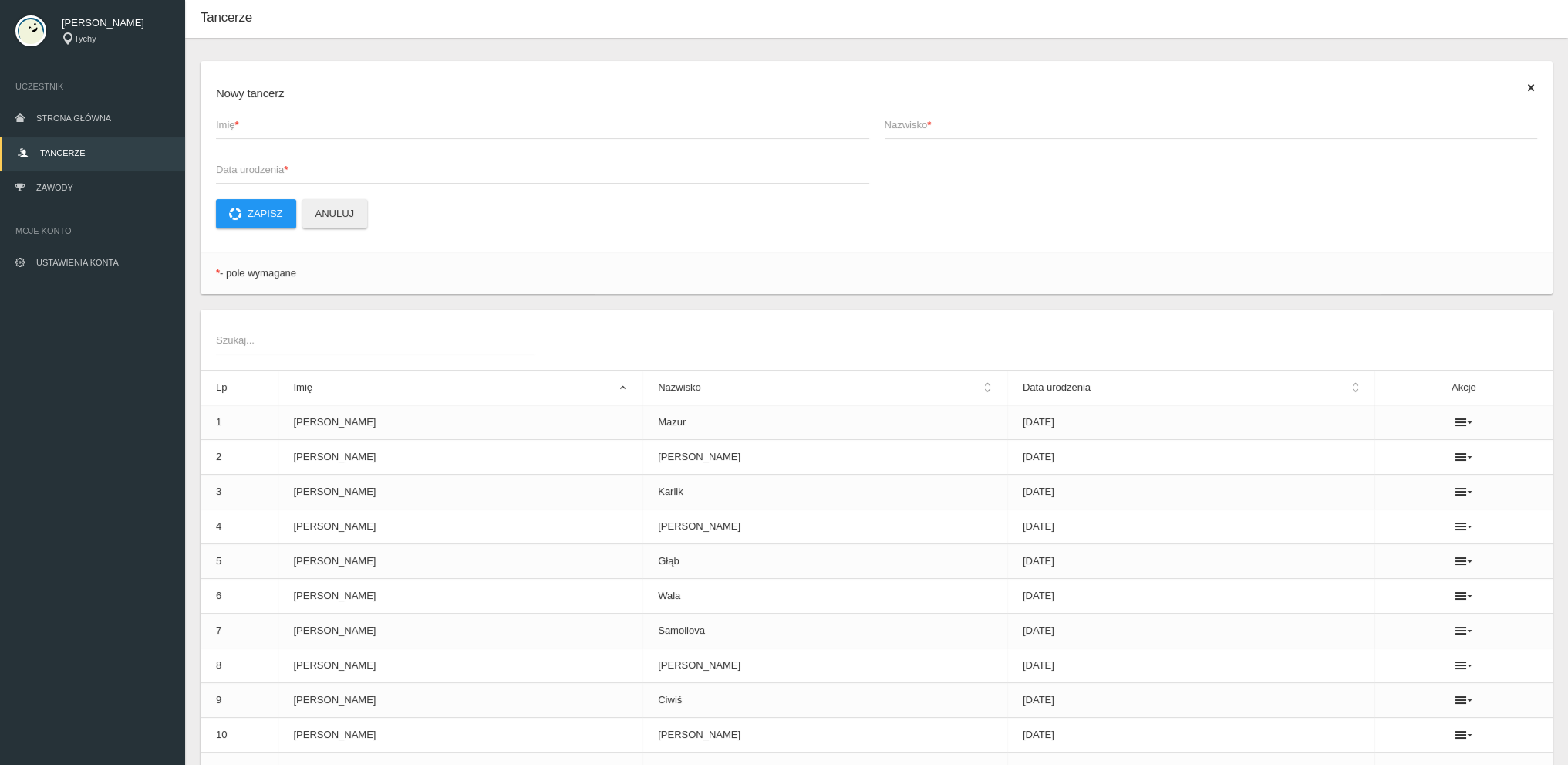
click at [250, 120] on span "Imię *" at bounding box center [535, 125] width 638 height 16
click at [250, 120] on input "Imię *" at bounding box center [543, 124] width 653 height 29
type input "[PERSON_NAME]"
click at [515, 199] on p "Zapisz Anuluj" at bounding box center [876, 213] width 1321 height 29
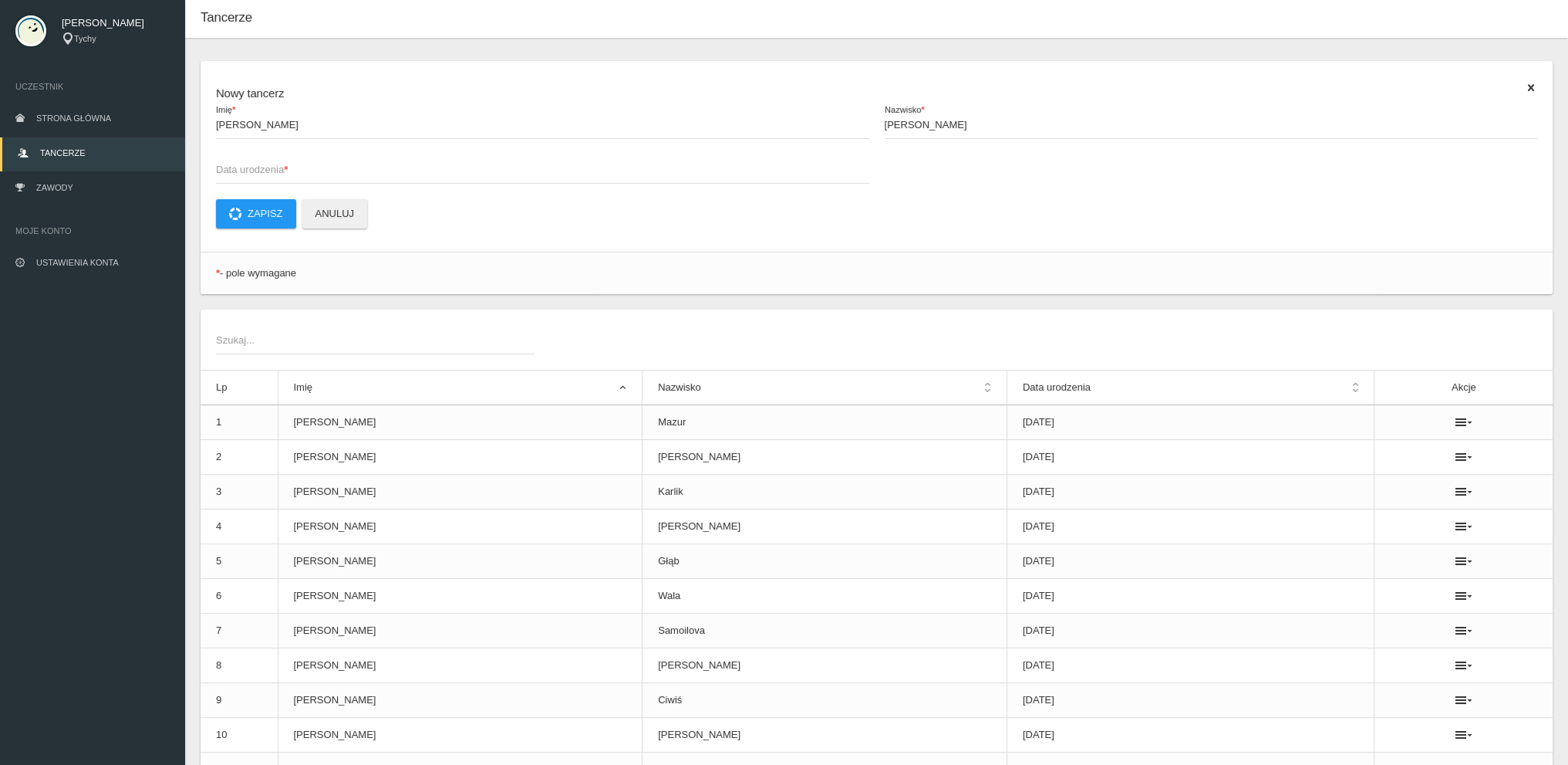
click at [508, 171] on span "Data urodzenia *" at bounding box center [535, 170] width 638 height 16
click at [508, 171] on input "Data urodzenia *" at bounding box center [543, 169] width 653 height 29
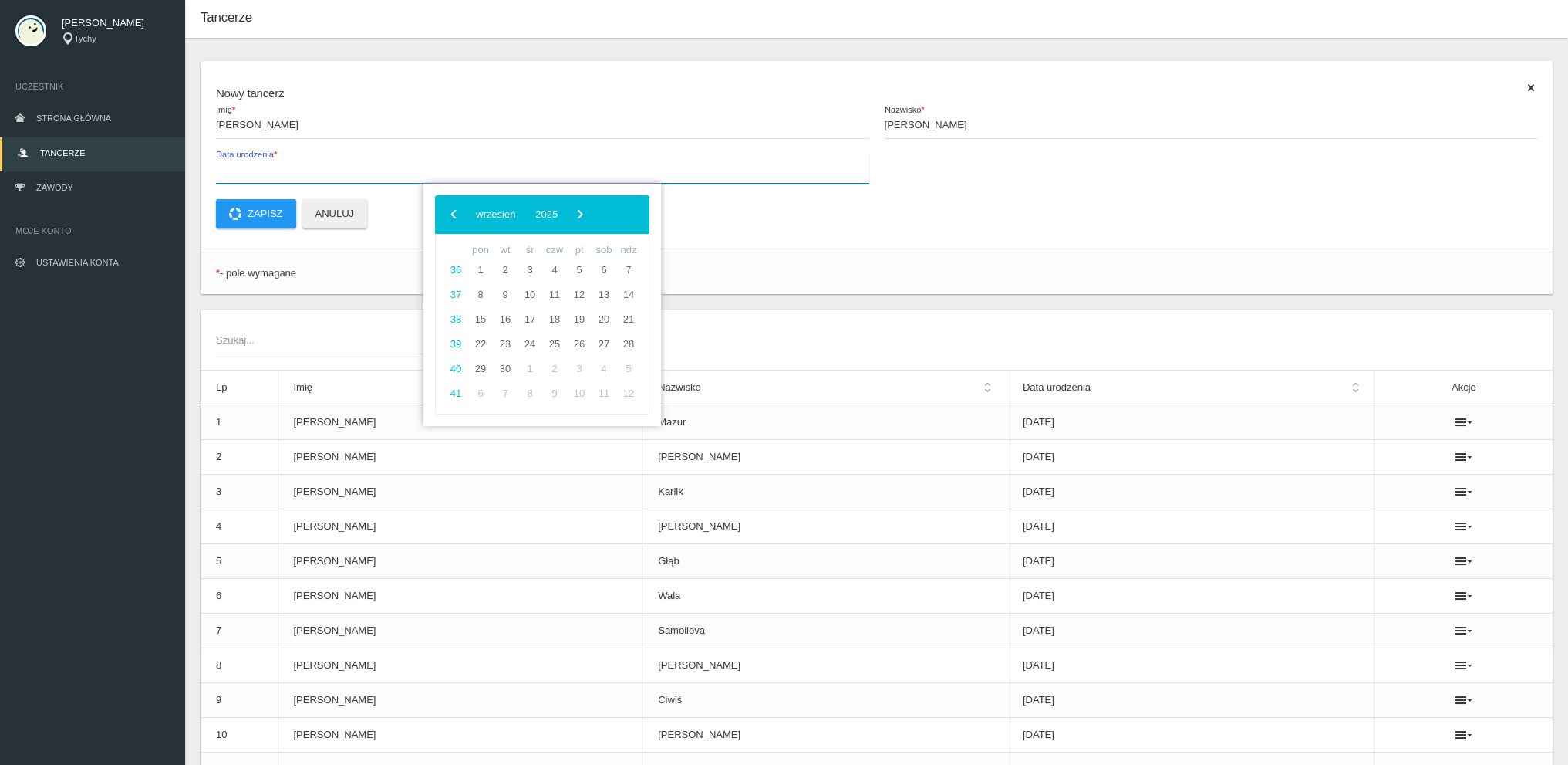
paste input "[DATE]"
click at [772, 227] on p "Zapisz Anuluj" at bounding box center [876, 213] width 1321 height 29
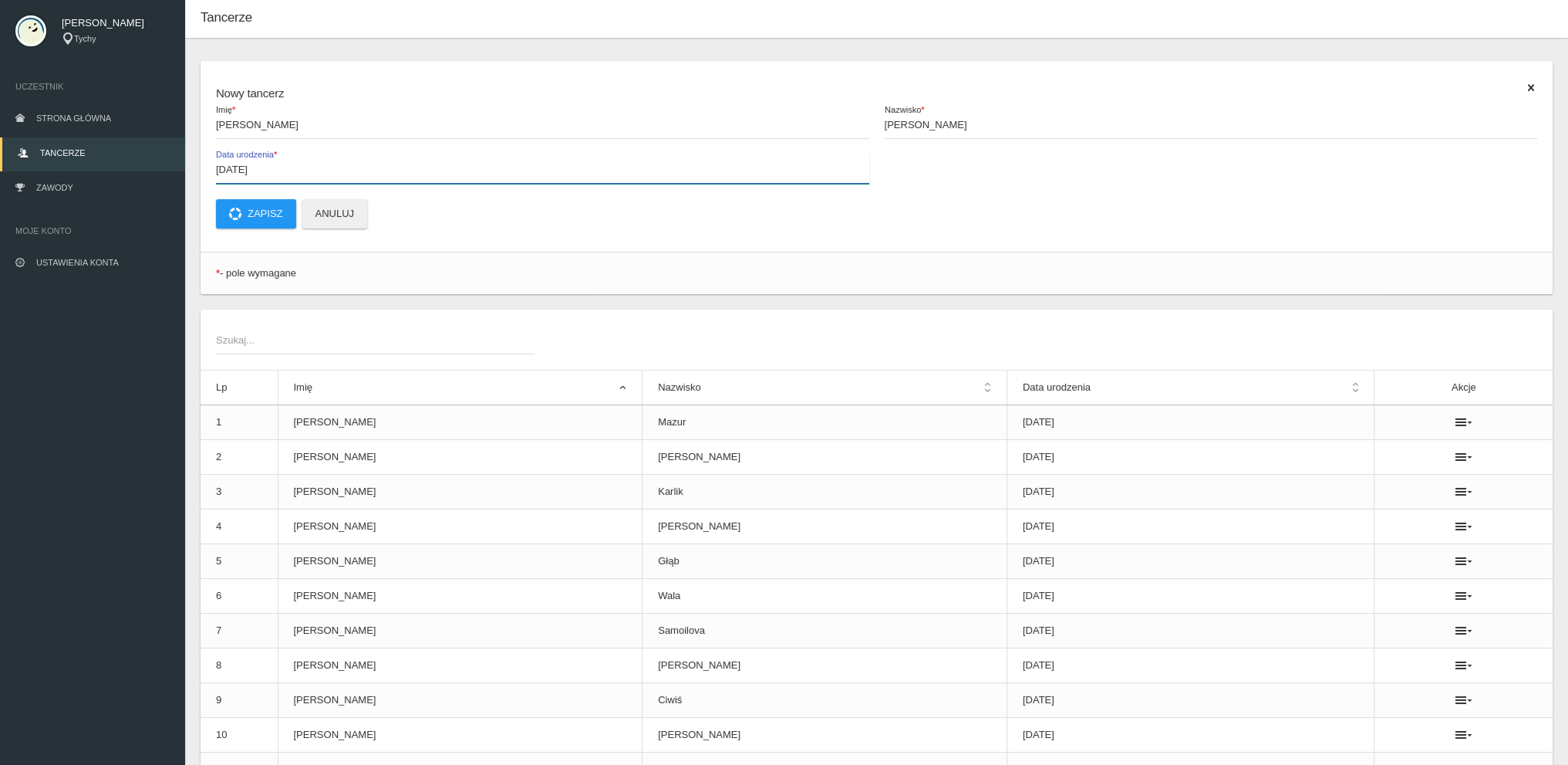
click at [299, 163] on input "[DATE]" at bounding box center [543, 169] width 653 height 29
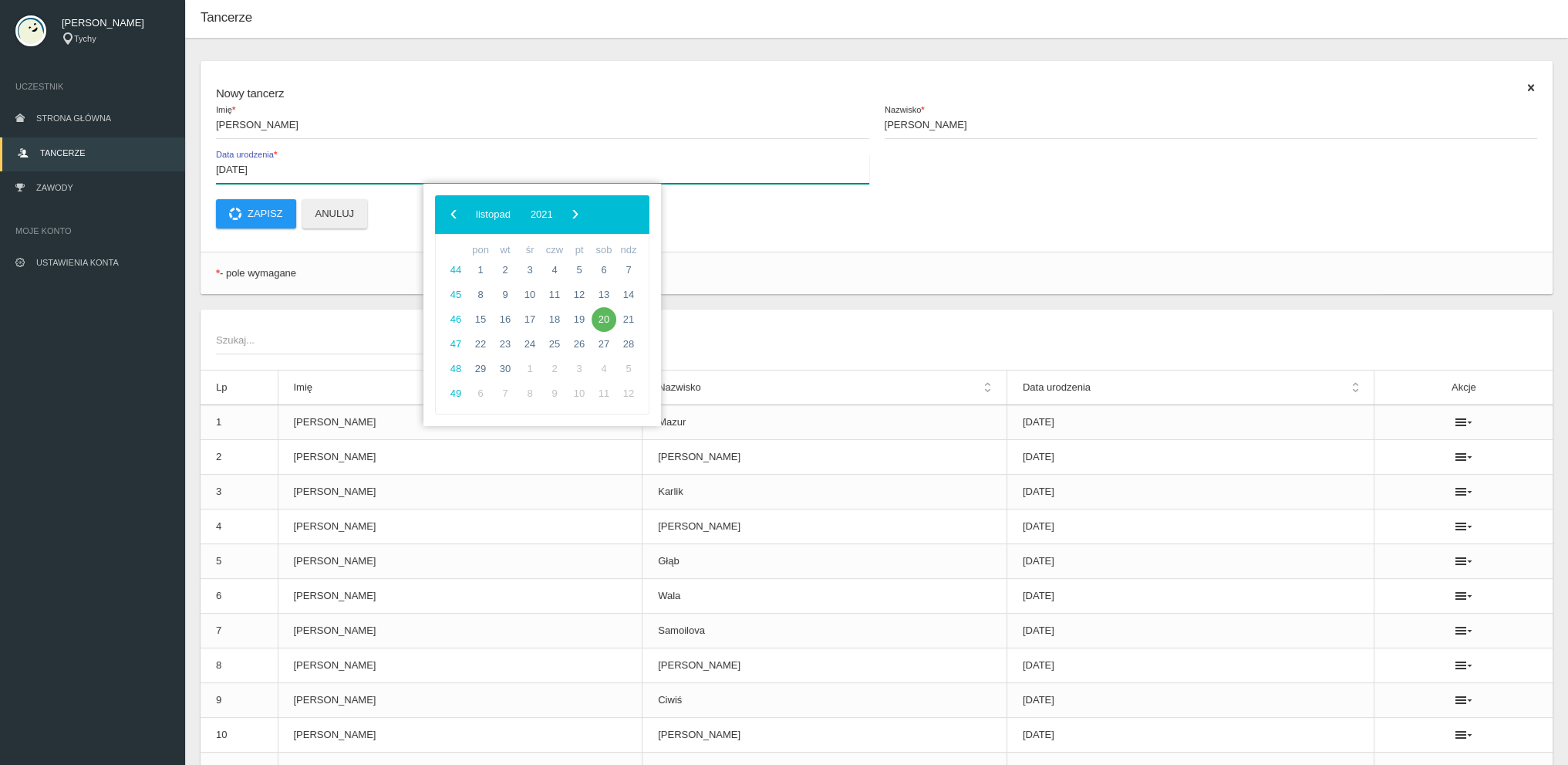
click at [237, 166] on input "[DATE]" at bounding box center [543, 169] width 653 height 29
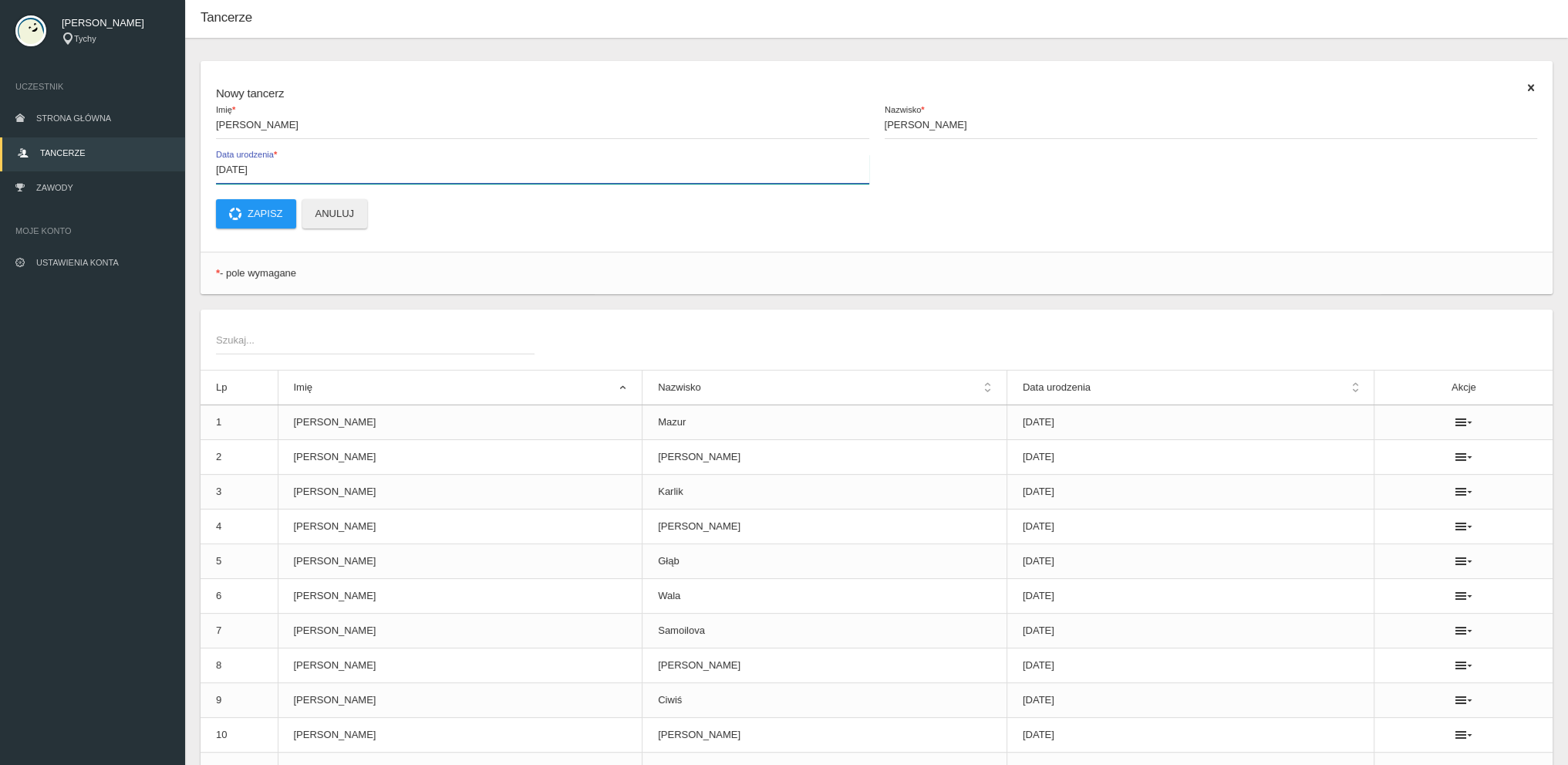
click at [279, 163] on input "[DATE]" at bounding box center [543, 169] width 653 height 29
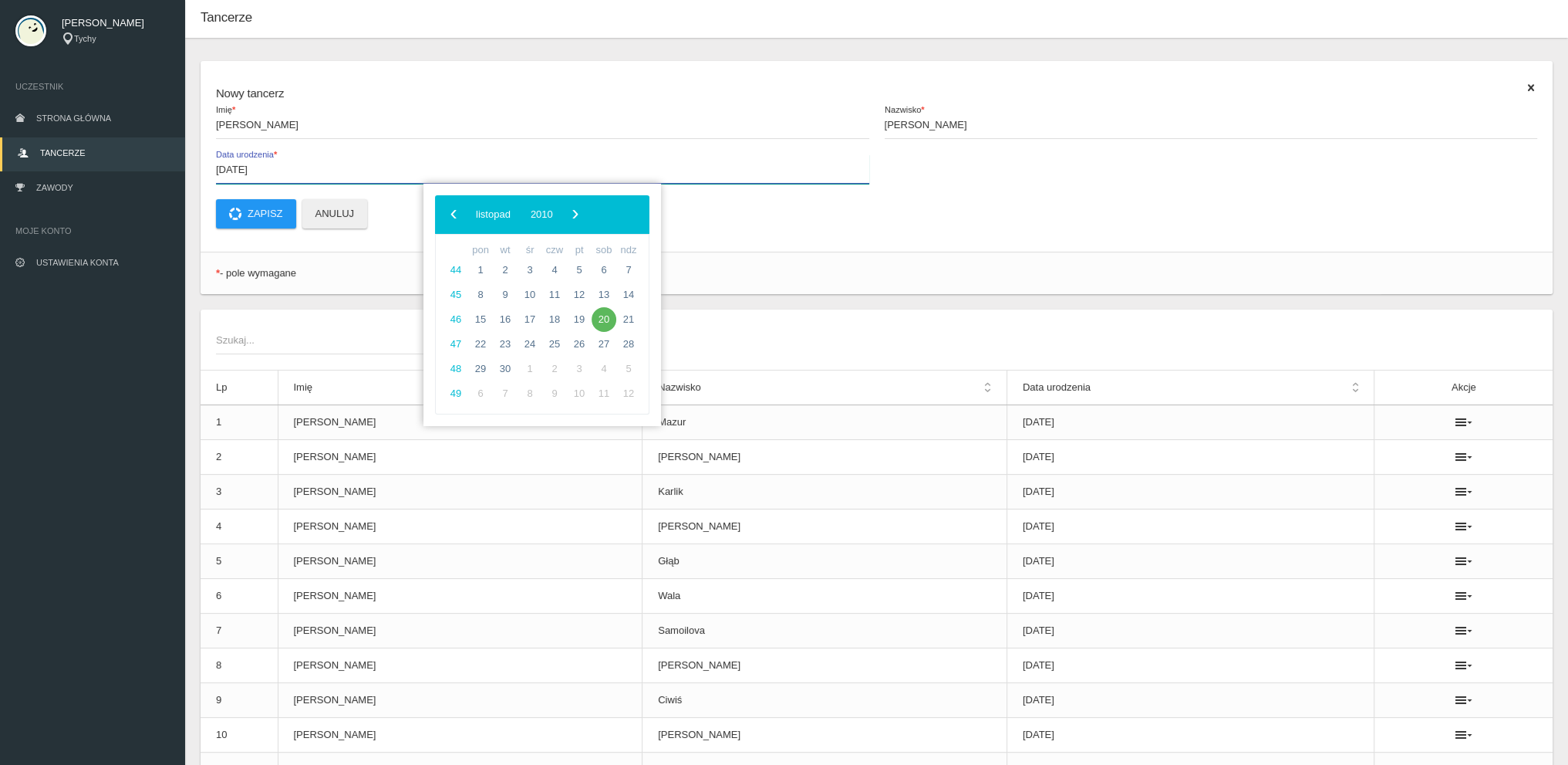
type input "[DATE]"
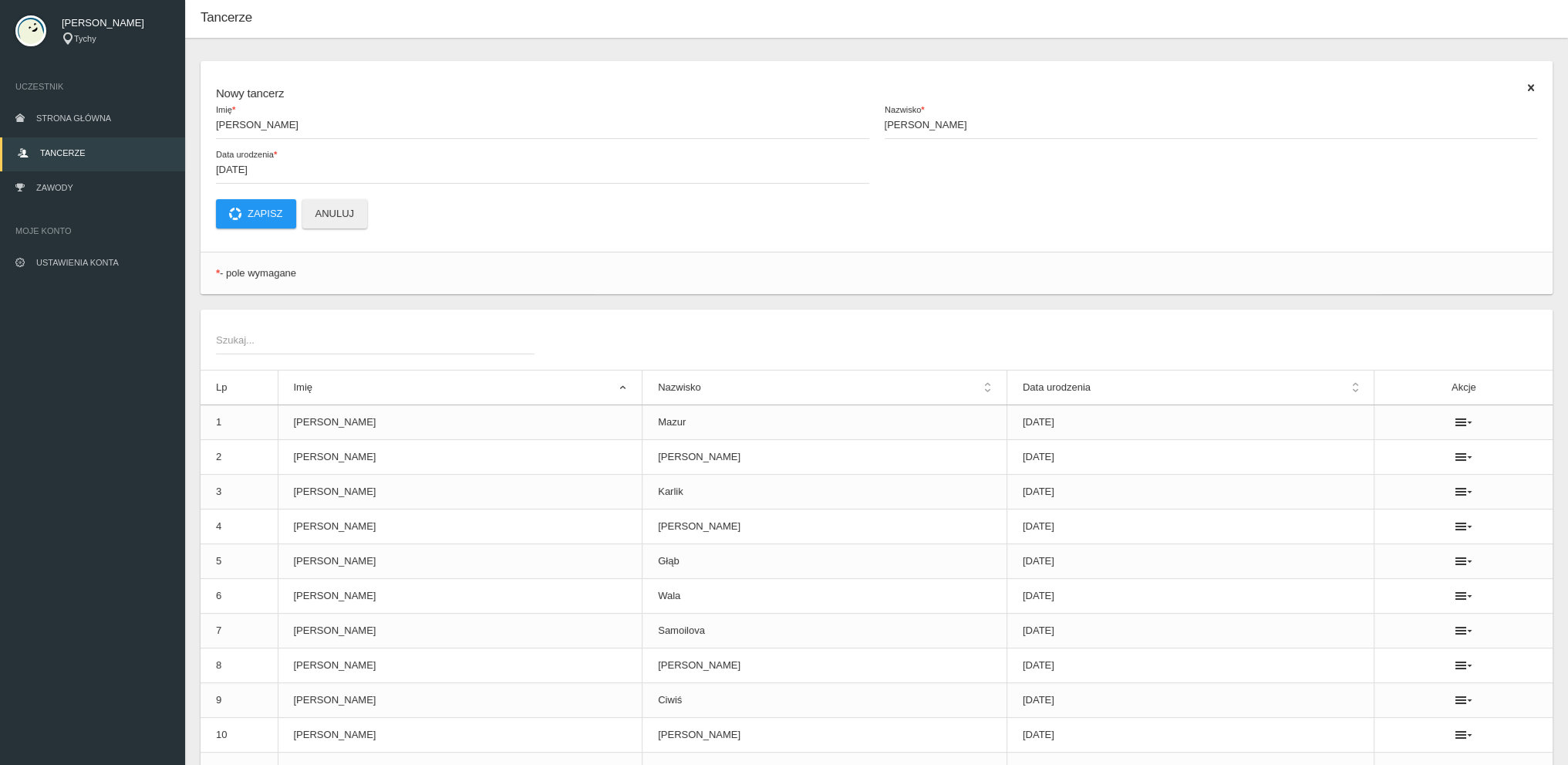
click at [697, 234] on div "Nowy tancerz [PERSON_NAME] * [PERSON_NAME] Nazwisko * [DATE] Data urodzenia * Z…" at bounding box center [876, 156] width 1352 height 191
click at [265, 212] on button "Zapisz" at bounding box center [256, 213] width 80 height 29
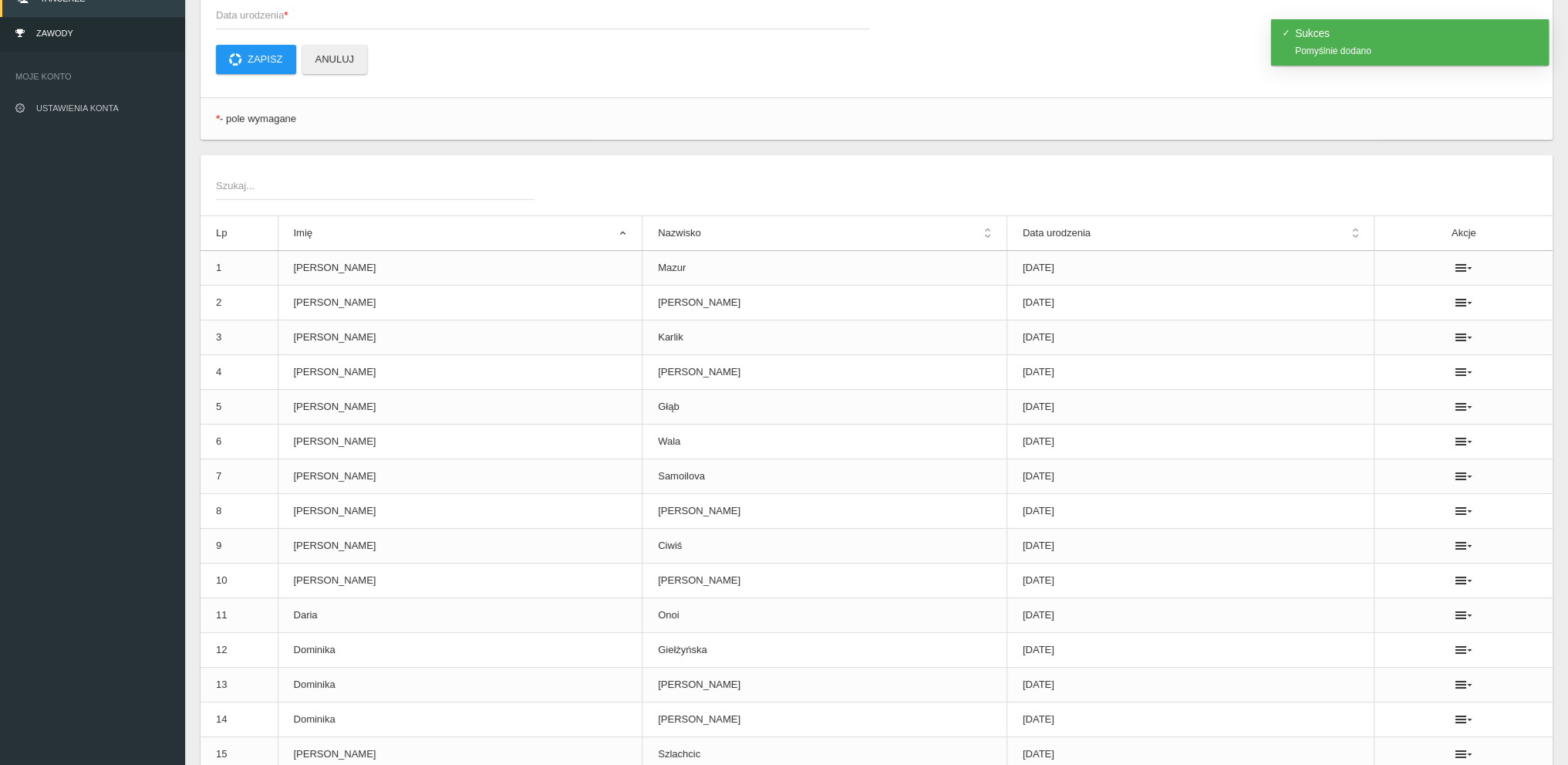
click at [71, 22] on link "Zawody" at bounding box center [93, 35] width 185 height 34
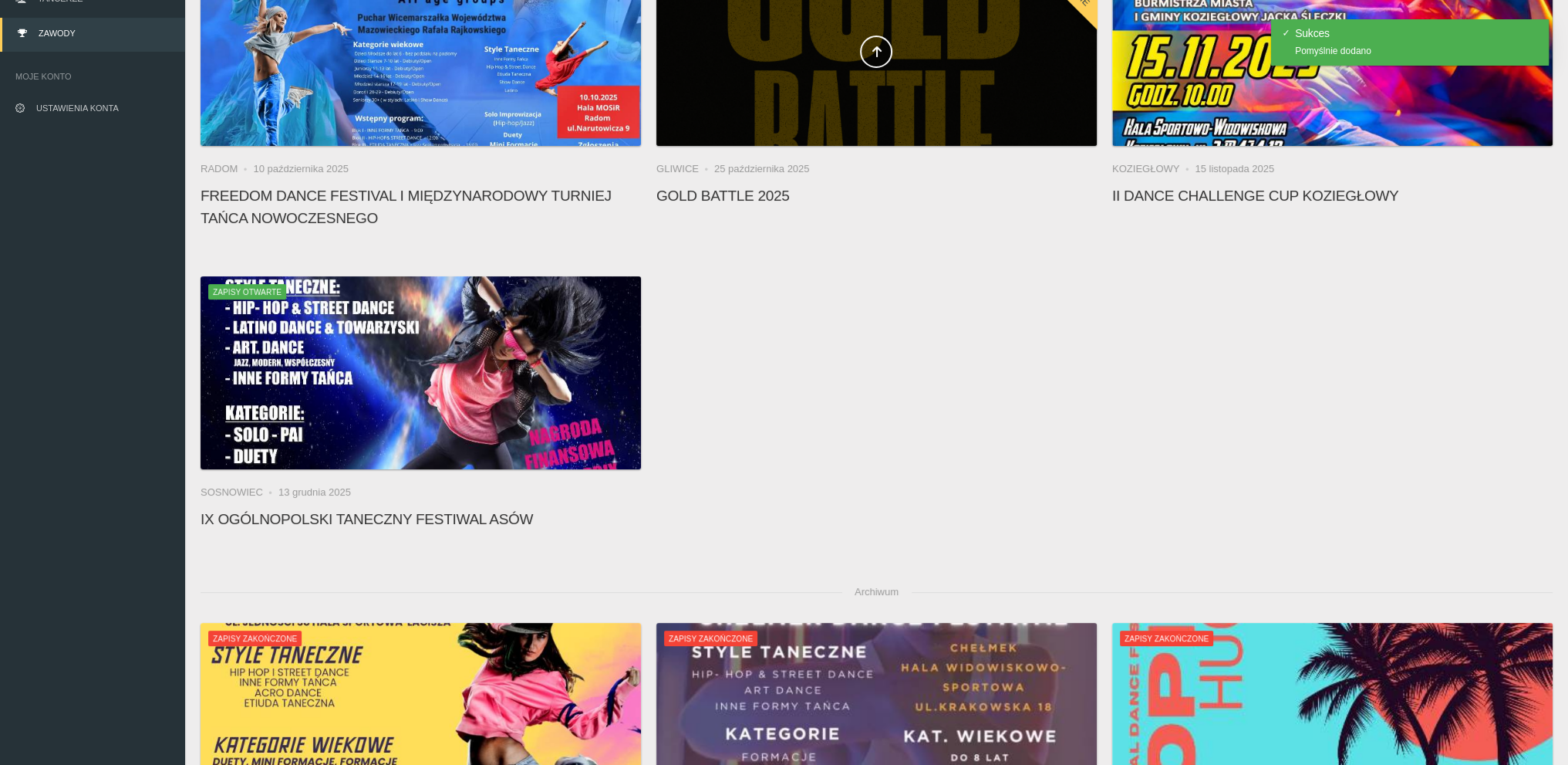
click at [758, 93] on div at bounding box center [876, 49] width 440 height 193
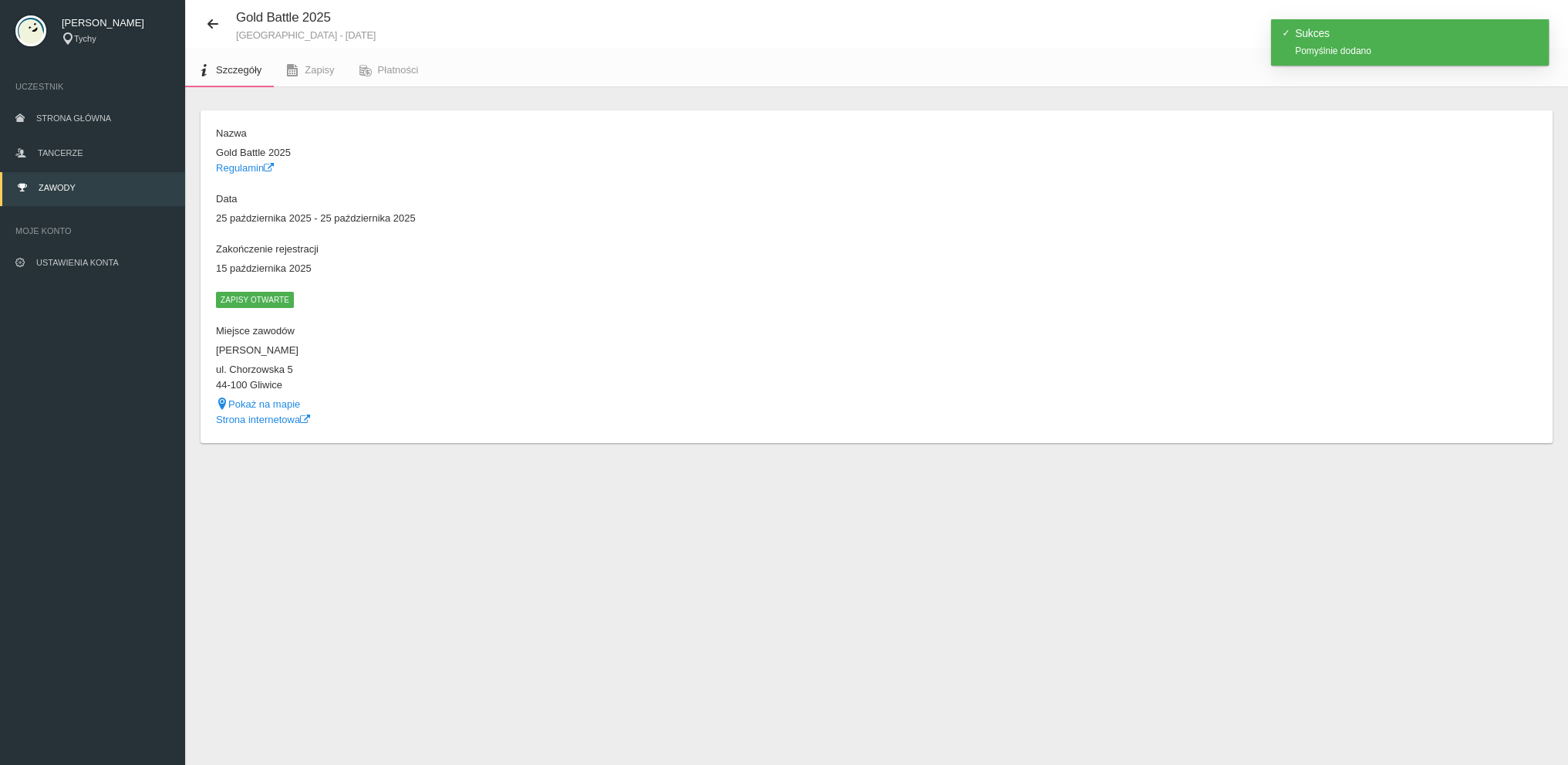
scroll to position [38, 0]
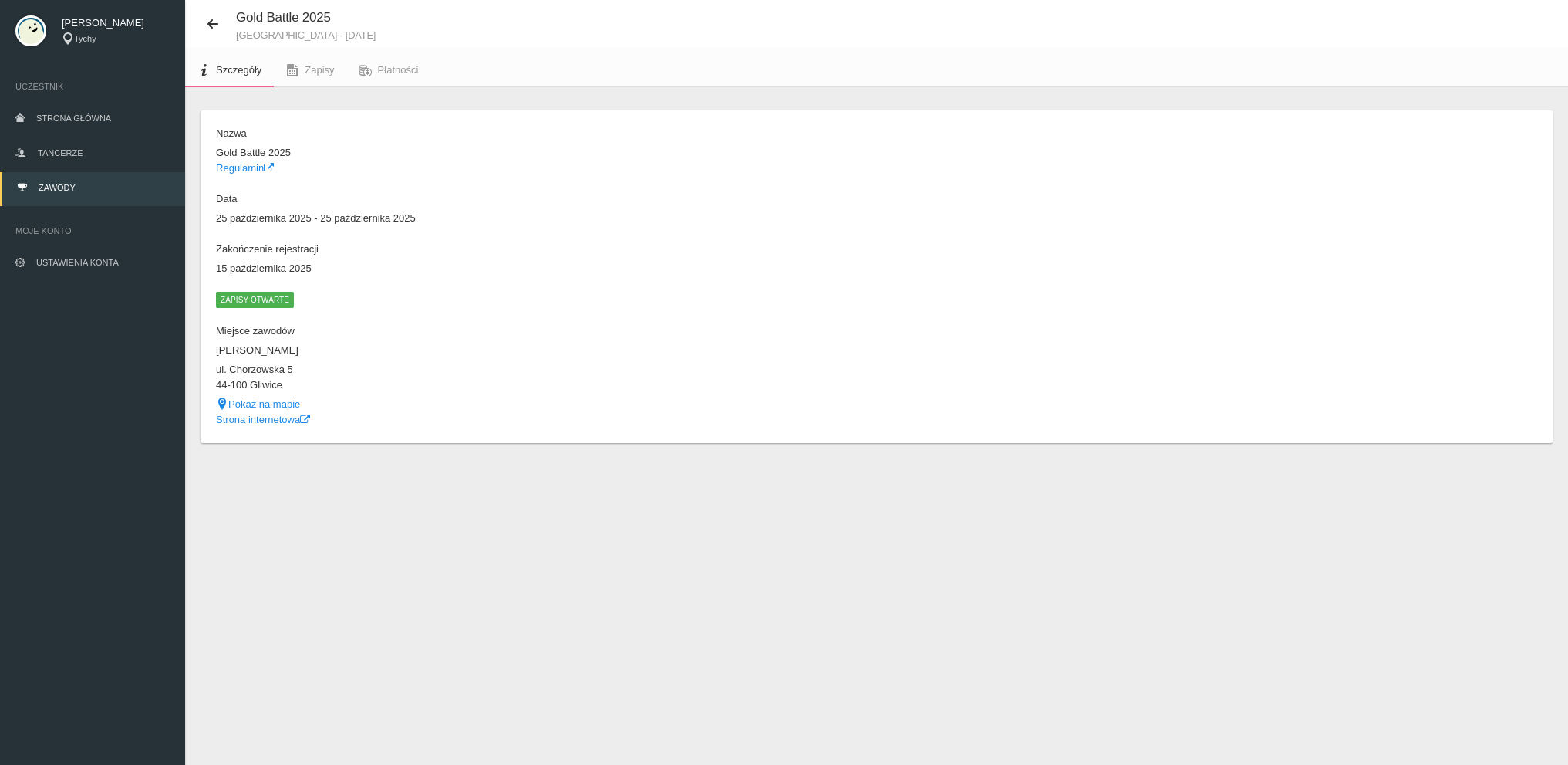
click at [252, 298] on span "Zapisy otwarte" at bounding box center [254, 299] width 78 height 16
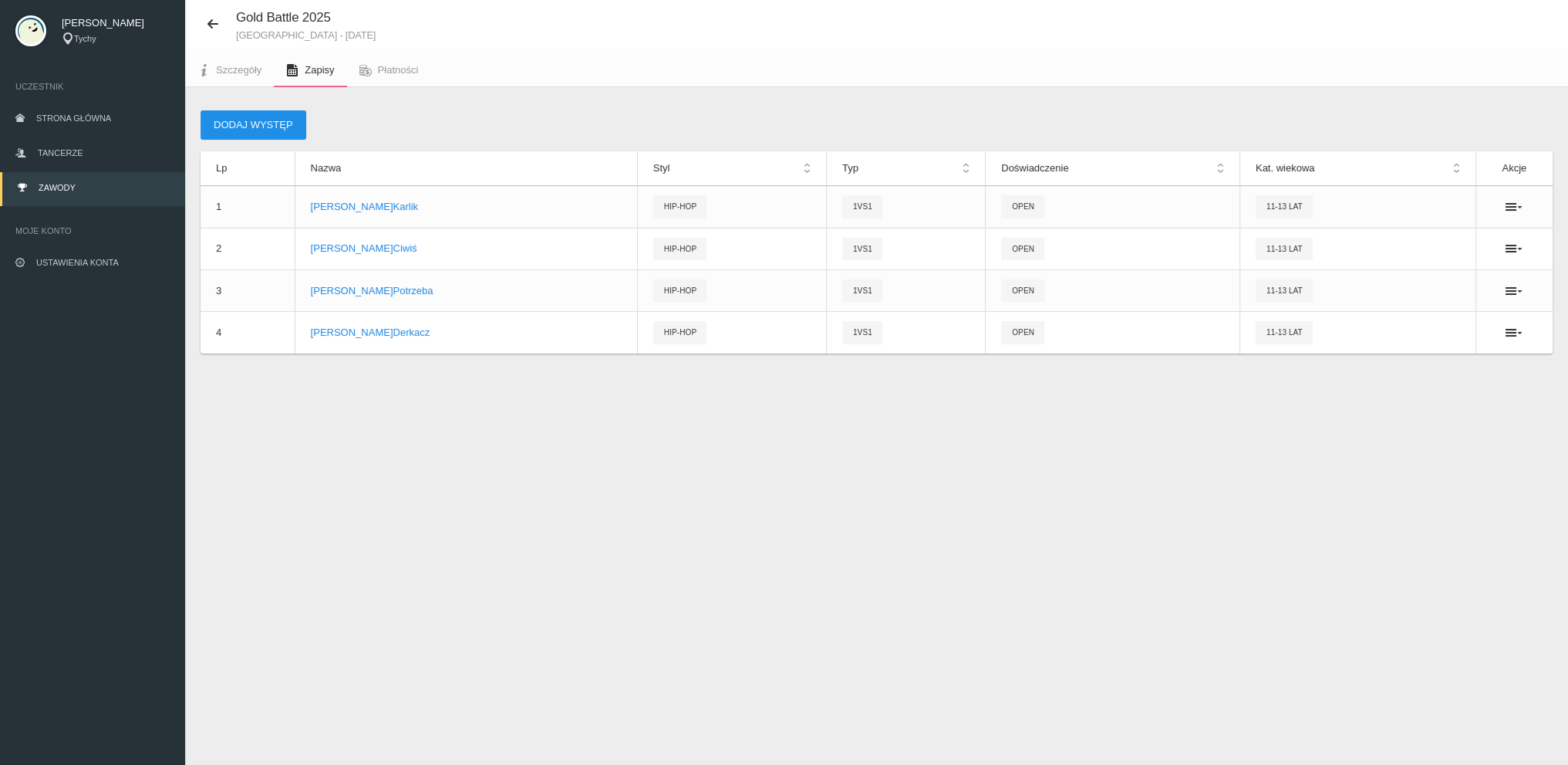
click at [262, 122] on button "Dodaj występ" at bounding box center [253, 124] width 106 height 29
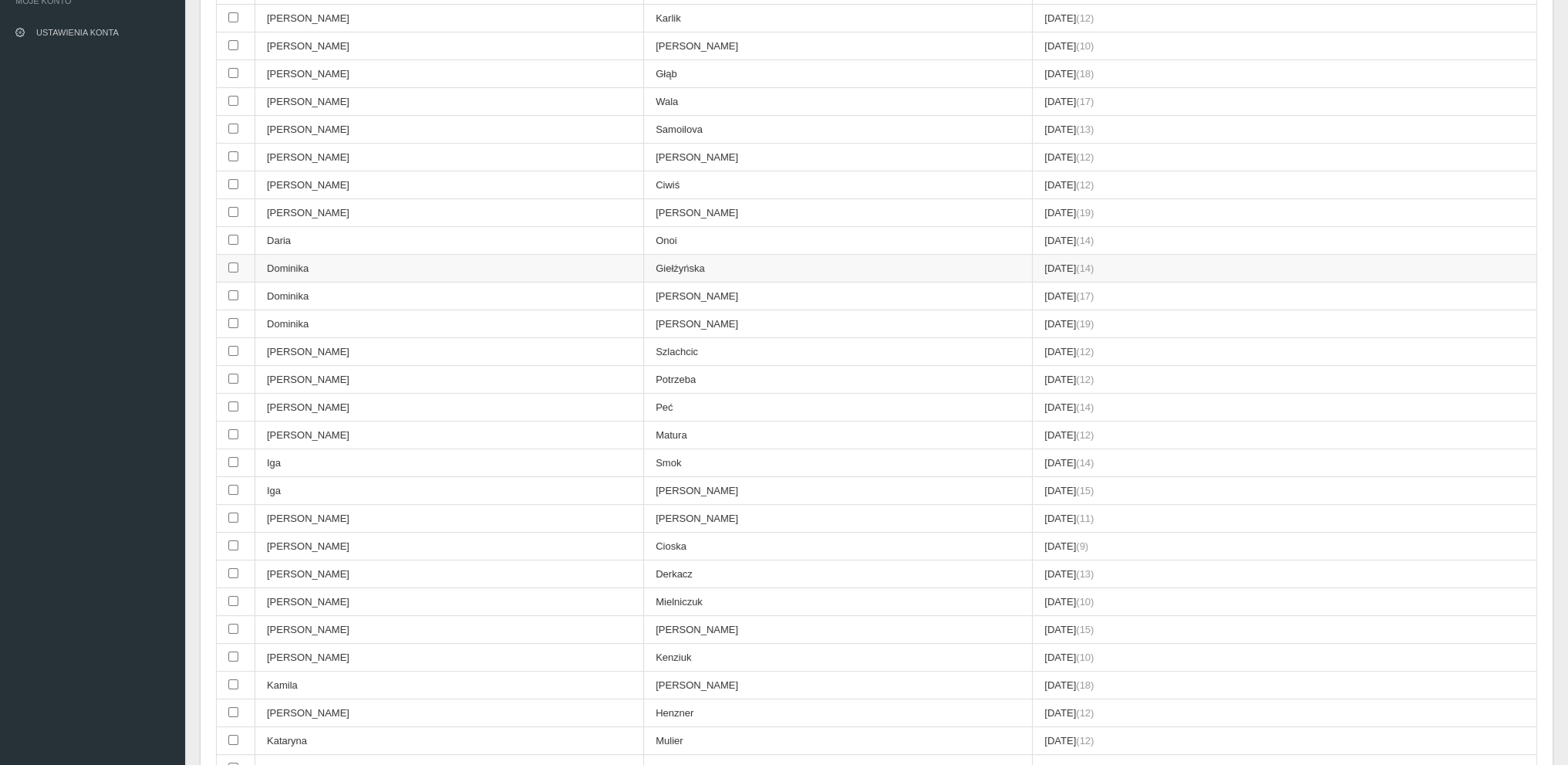
scroll to position [270, 0]
click at [644, 616] on td "[PERSON_NAME]" at bounding box center [838, 628] width 389 height 27
checkbox input "true"
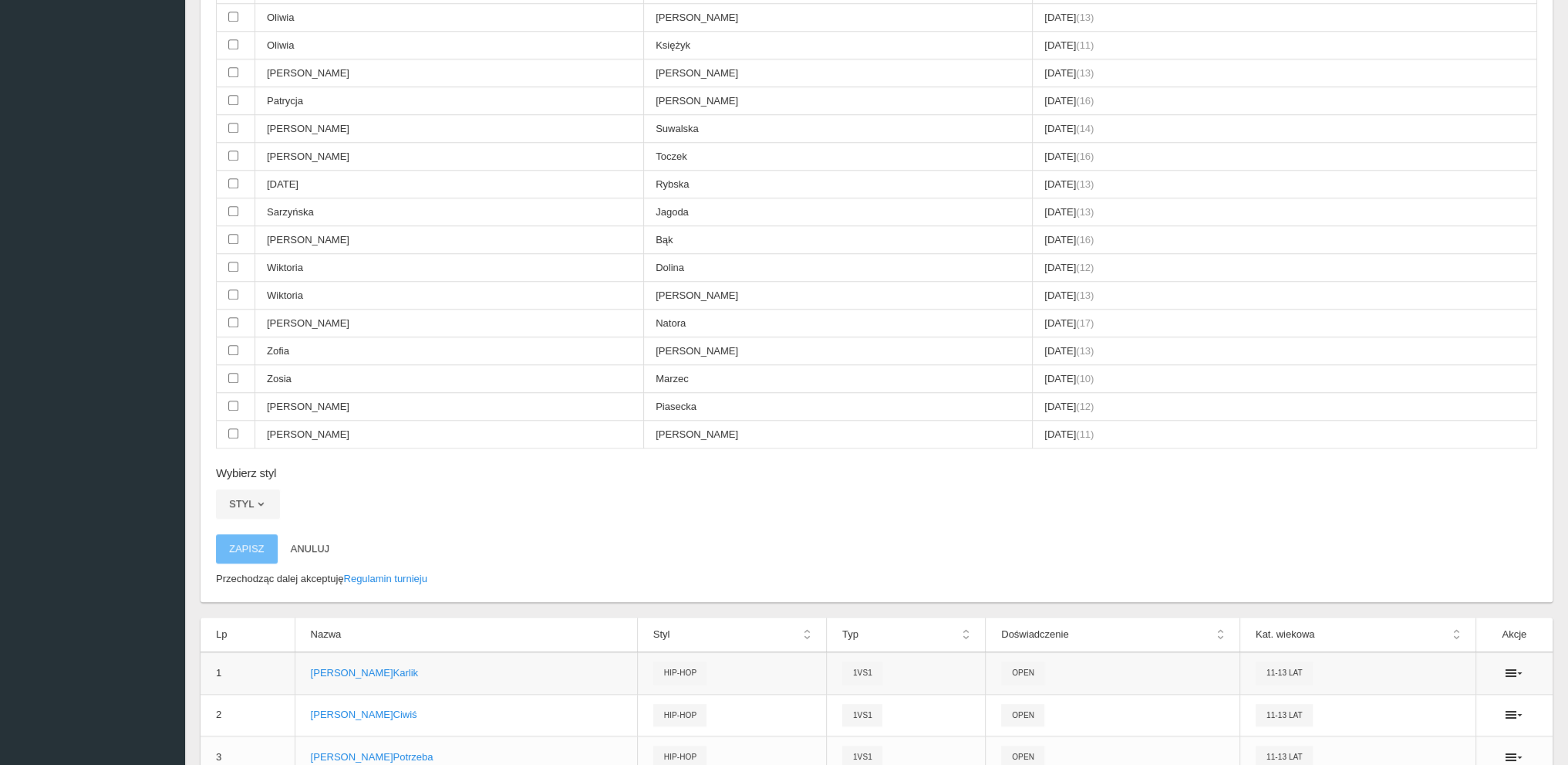
scroll to position [1658, 0]
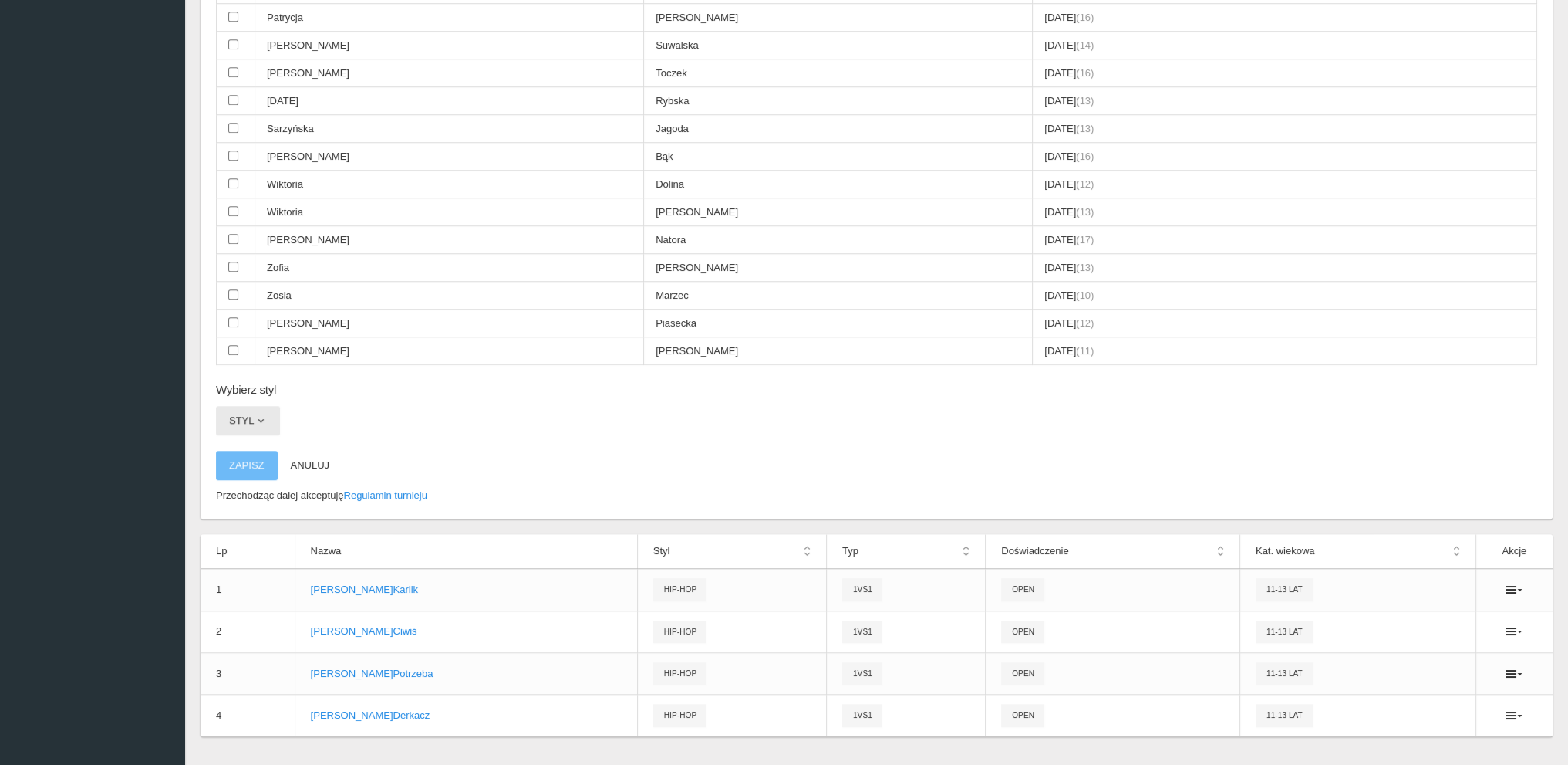
click at [248, 406] on button "Styl" at bounding box center [248, 420] width 64 height 29
click at [247, 500] on link "Hip-hop" at bounding box center [285, 514] width 139 height 27
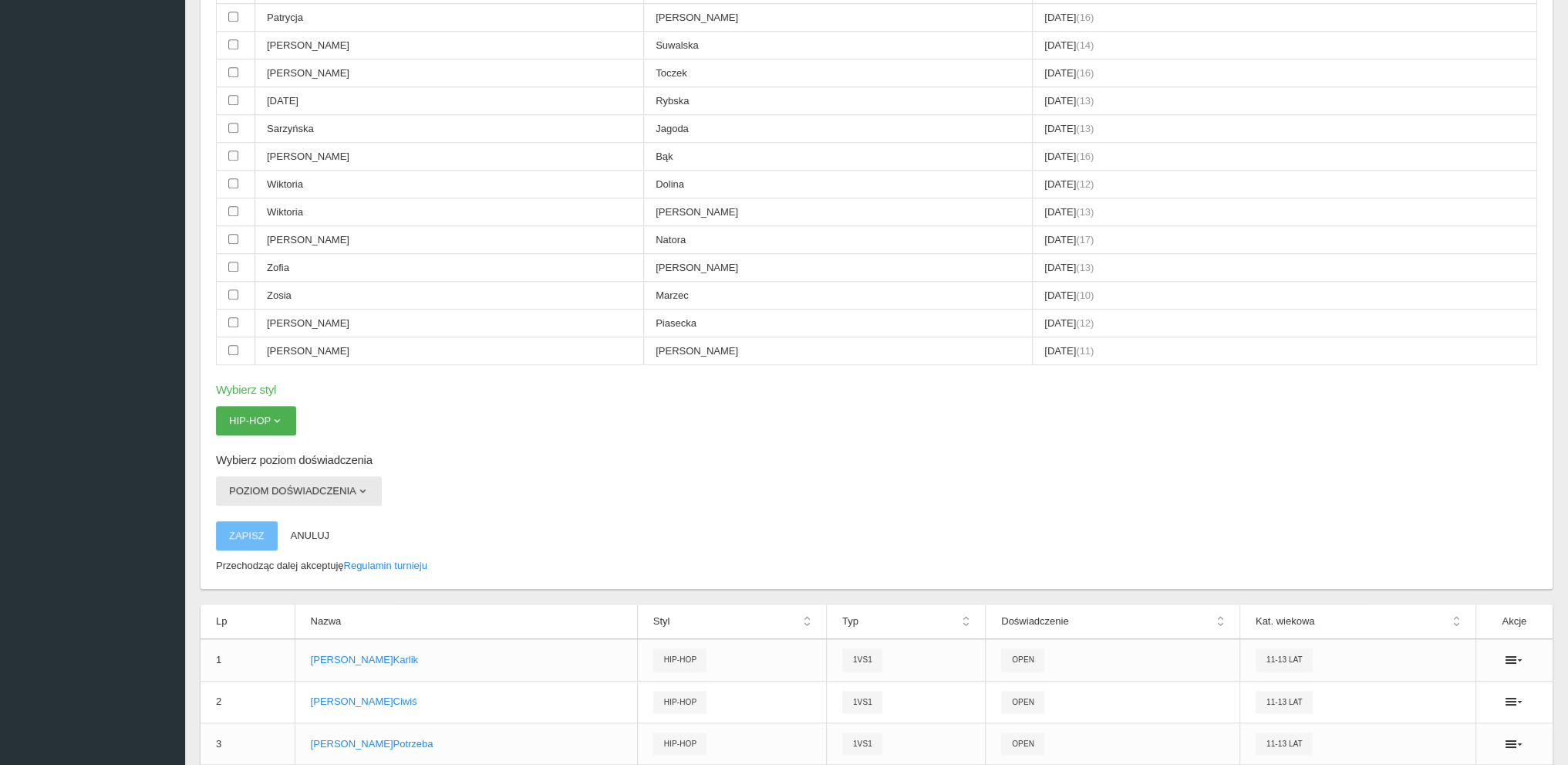
click at [261, 476] on button "Poziom doświadczenia" at bounding box center [298, 490] width 166 height 29
click at [247, 542] on link "Open" at bounding box center [285, 555] width 139 height 27
click at [250, 521] on button "Zapisz" at bounding box center [247, 535] width 62 height 29
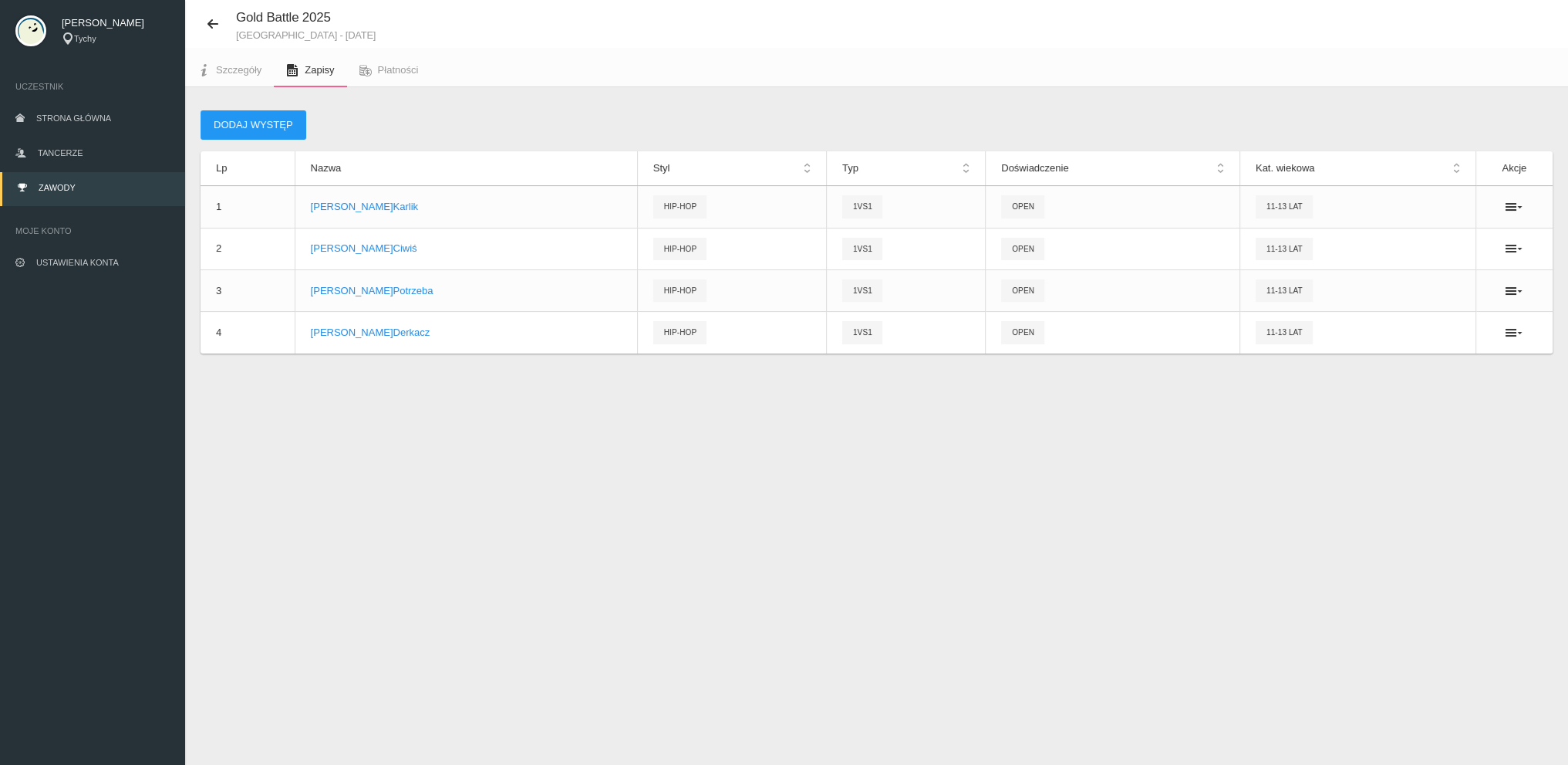
scroll to position [38, 0]
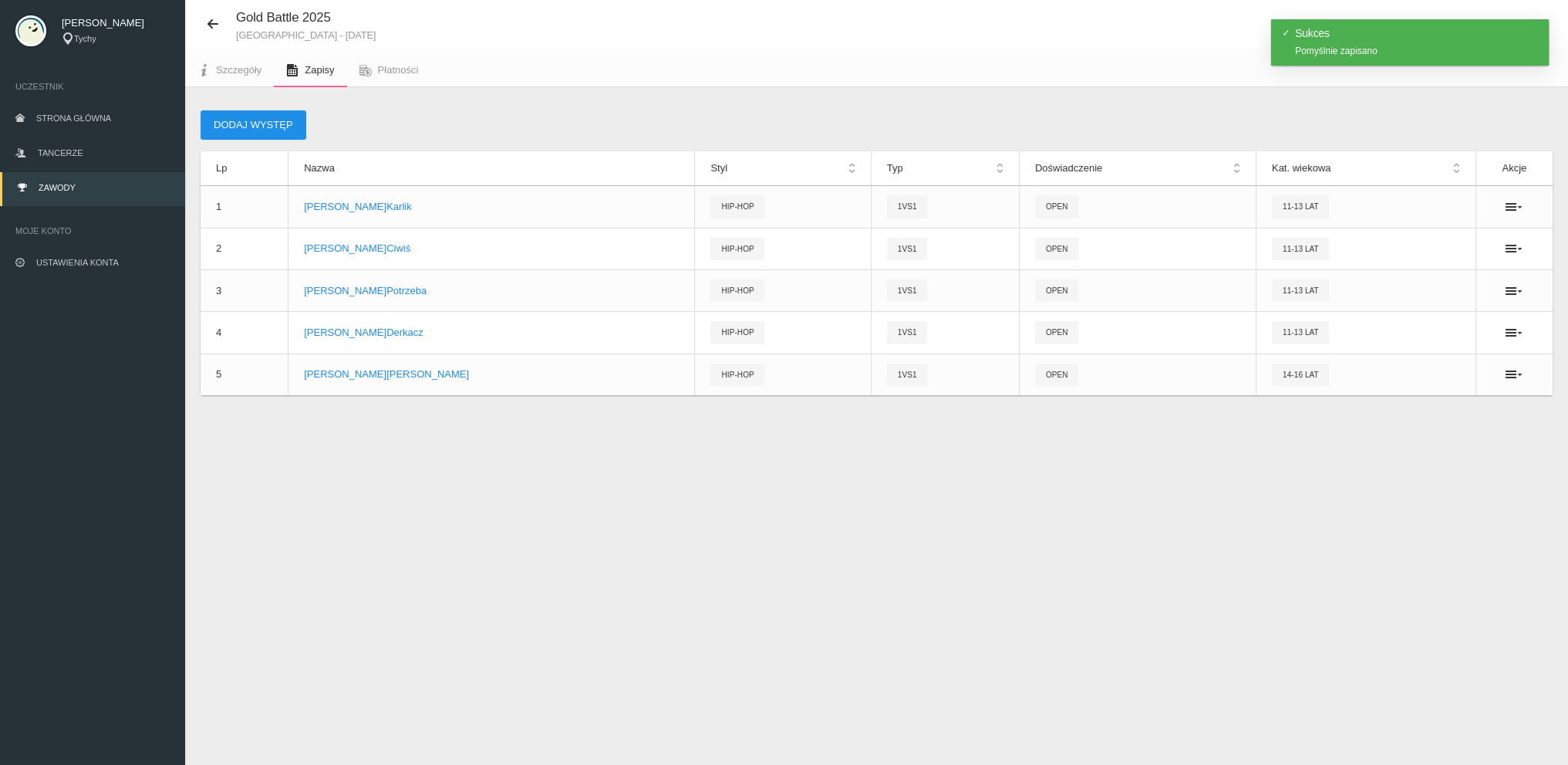
click at [228, 116] on button "Dodaj występ" at bounding box center [253, 124] width 106 height 29
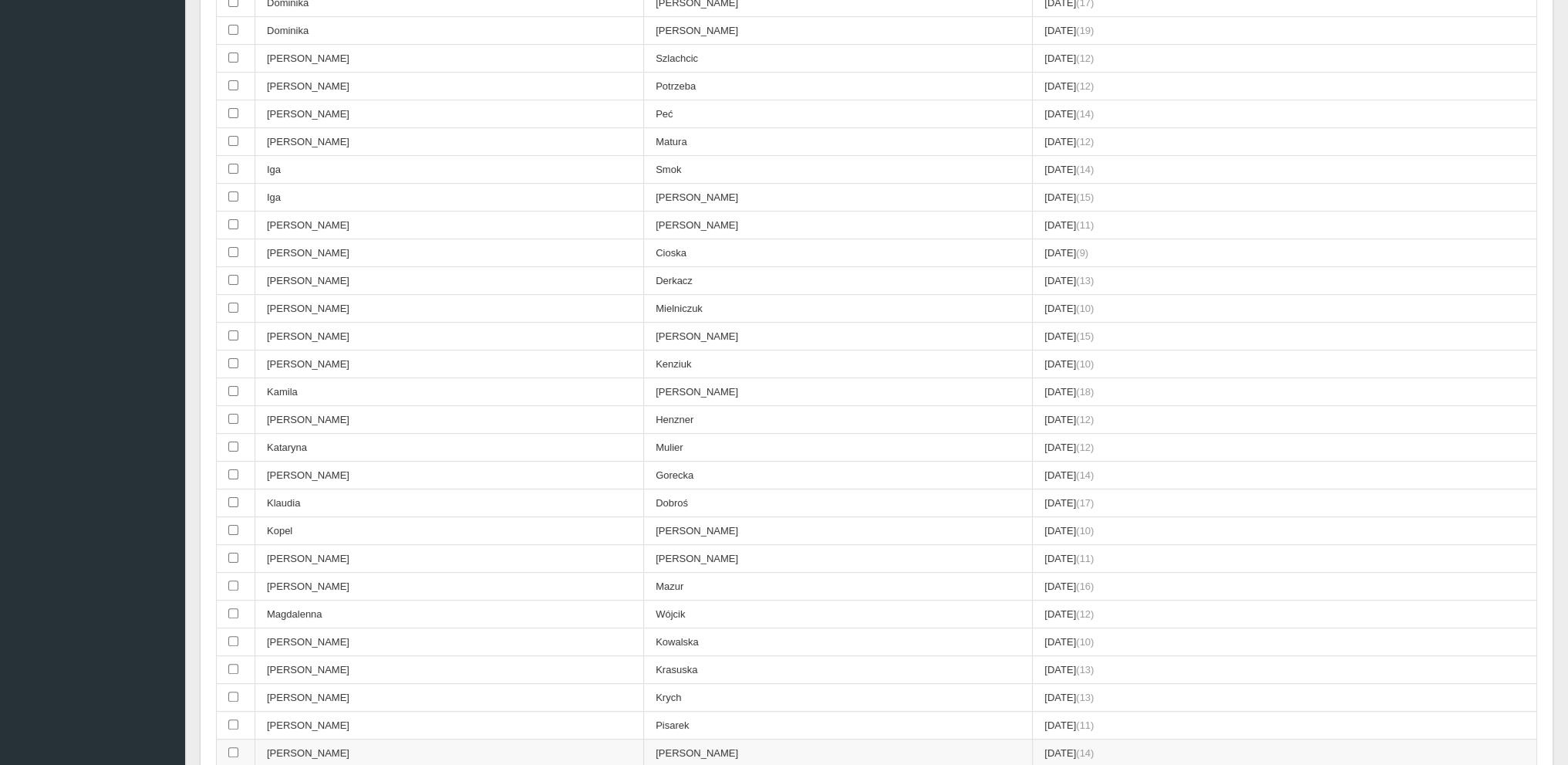
scroll to position [579, 0]
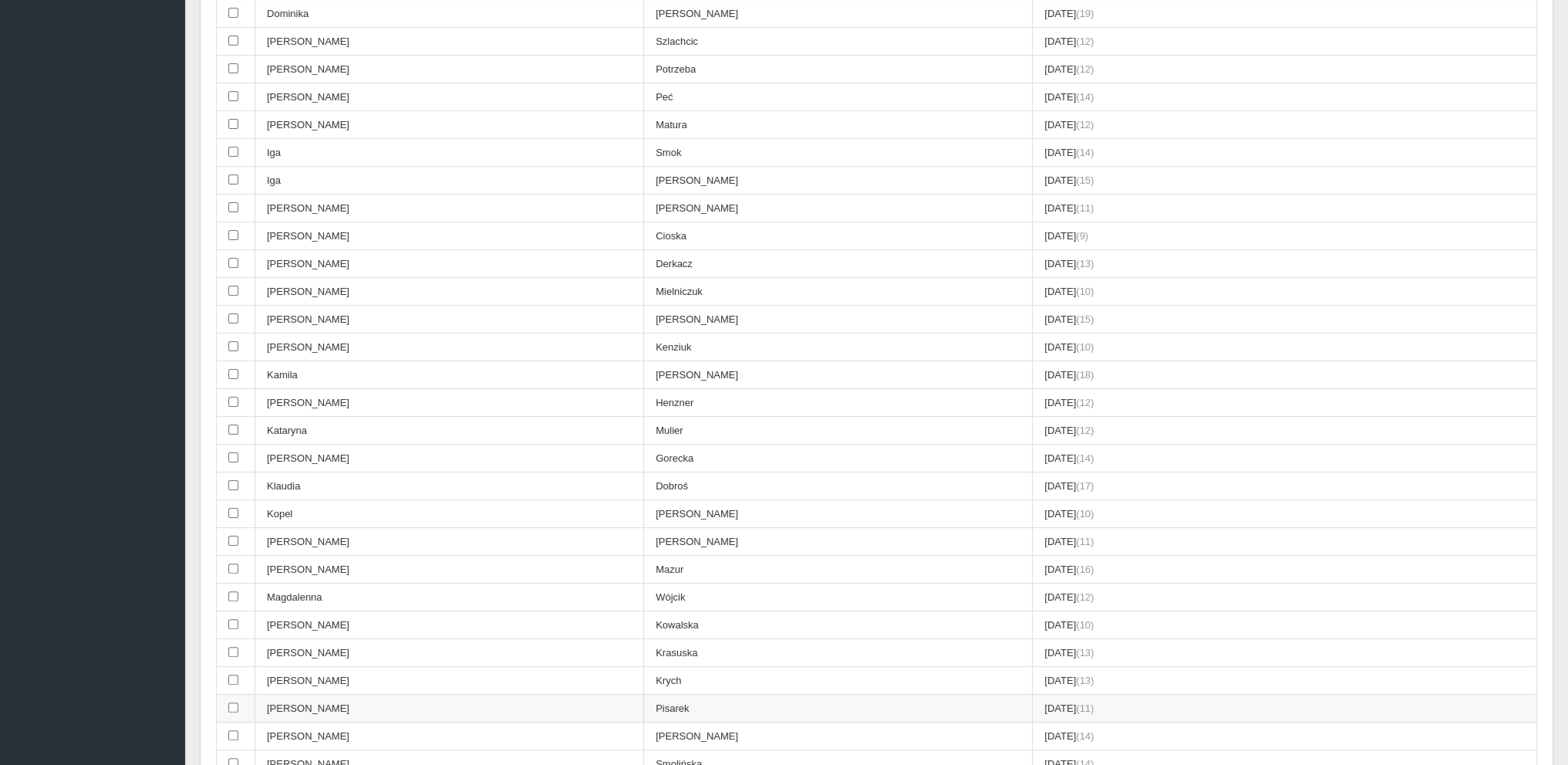
click at [644, 694] on td "Pisarek" at bounding box center [838, 708] width 389 height 27
checkbox input "true"
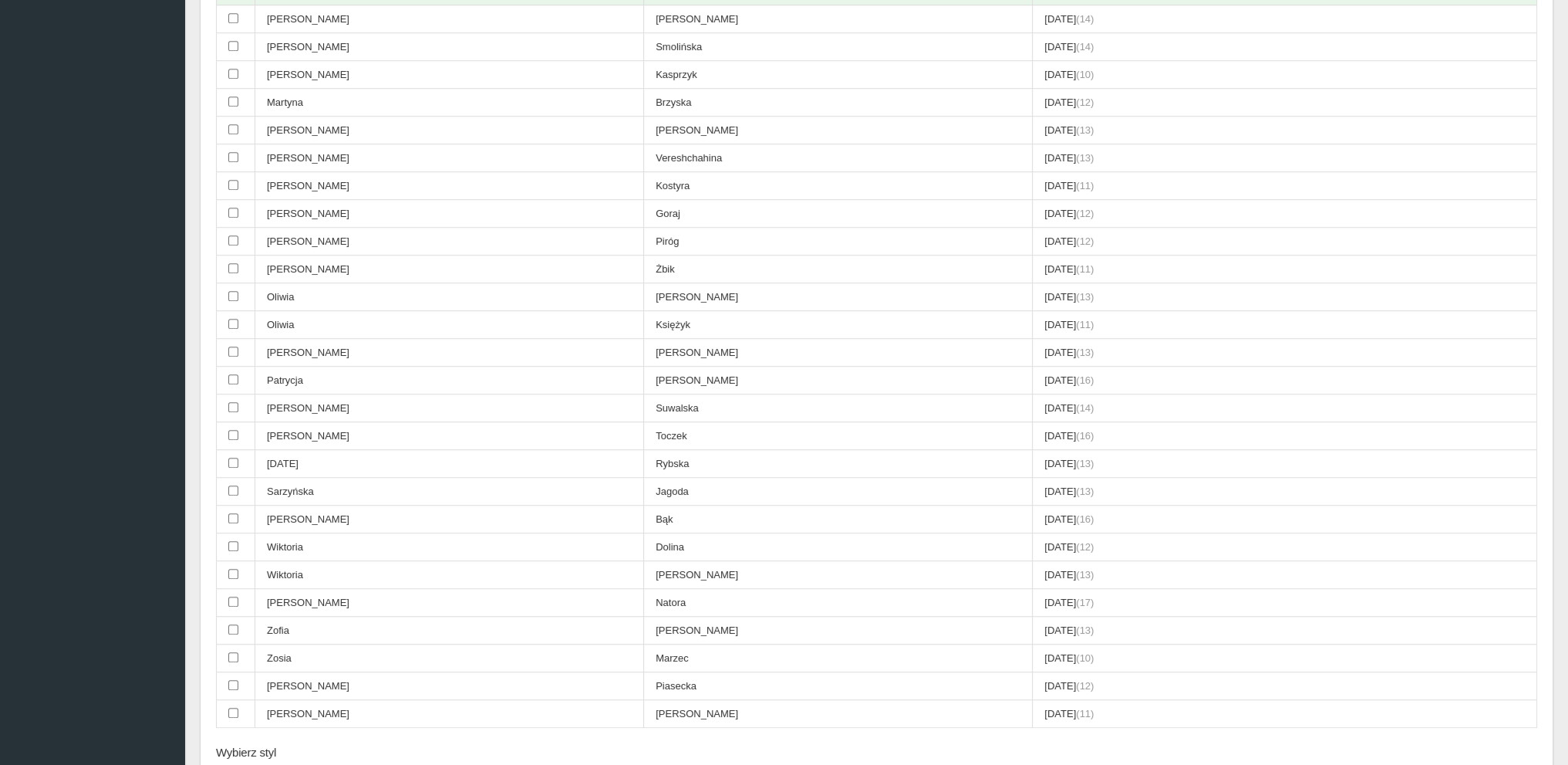
scroll to position [1505, 0]
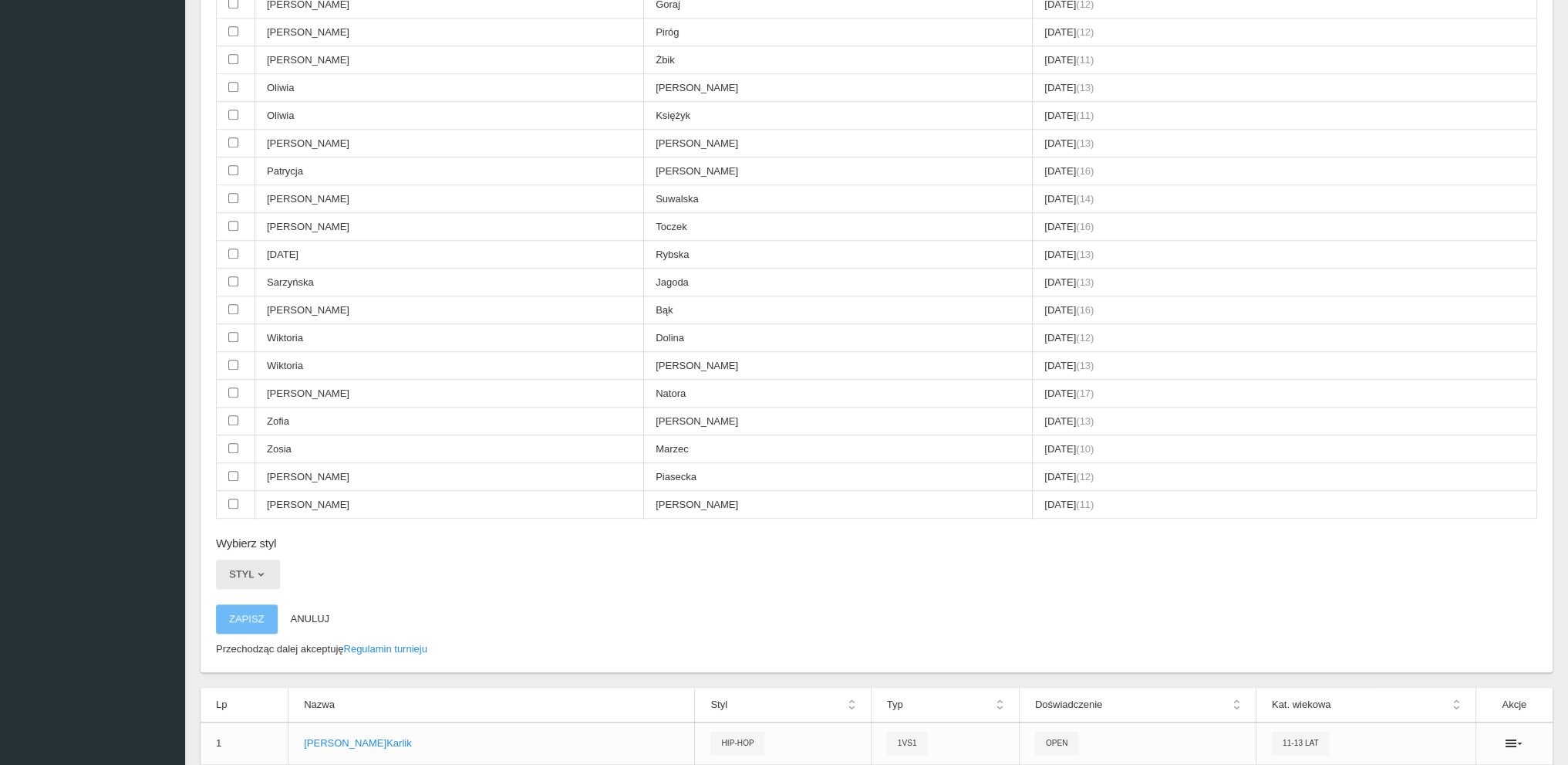
click at [237, 559] on button "Styl" at bounding box center [248, 573] width 64 height 29
click at [246, 653] on link "Hip-hop" at bounding box center [285, 667] width 139 height 27
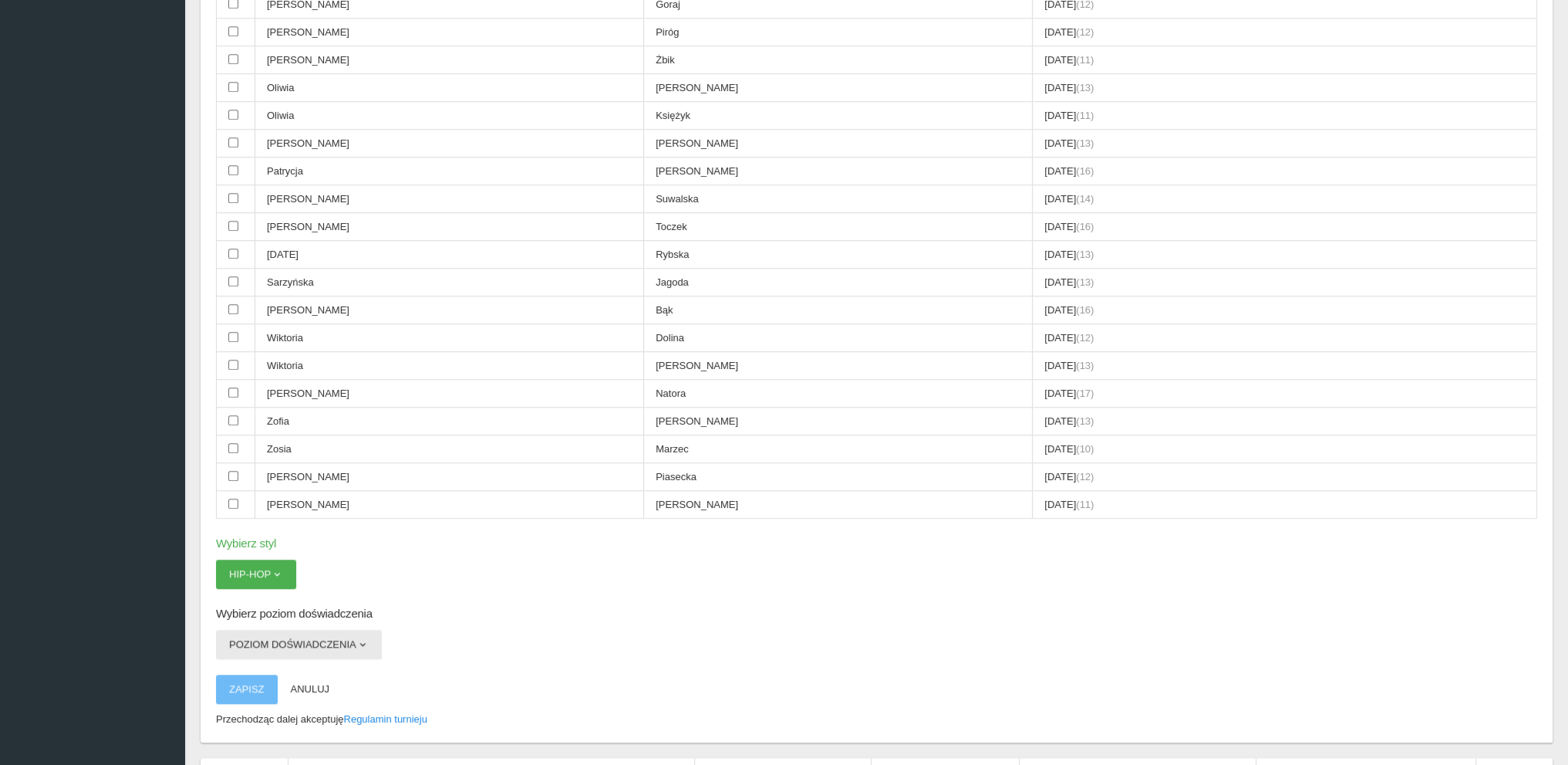
click at [250, 630] on button "Poziom doświadczenia" at bounding box center [298, 644] width 166 height 29
click at [242, 695] on link "Open" at bounding box center [285, 708] width 139 height 27
click at [247, 675] on button "Zapisz" at bounding box center [247, 689] width 62 height 29
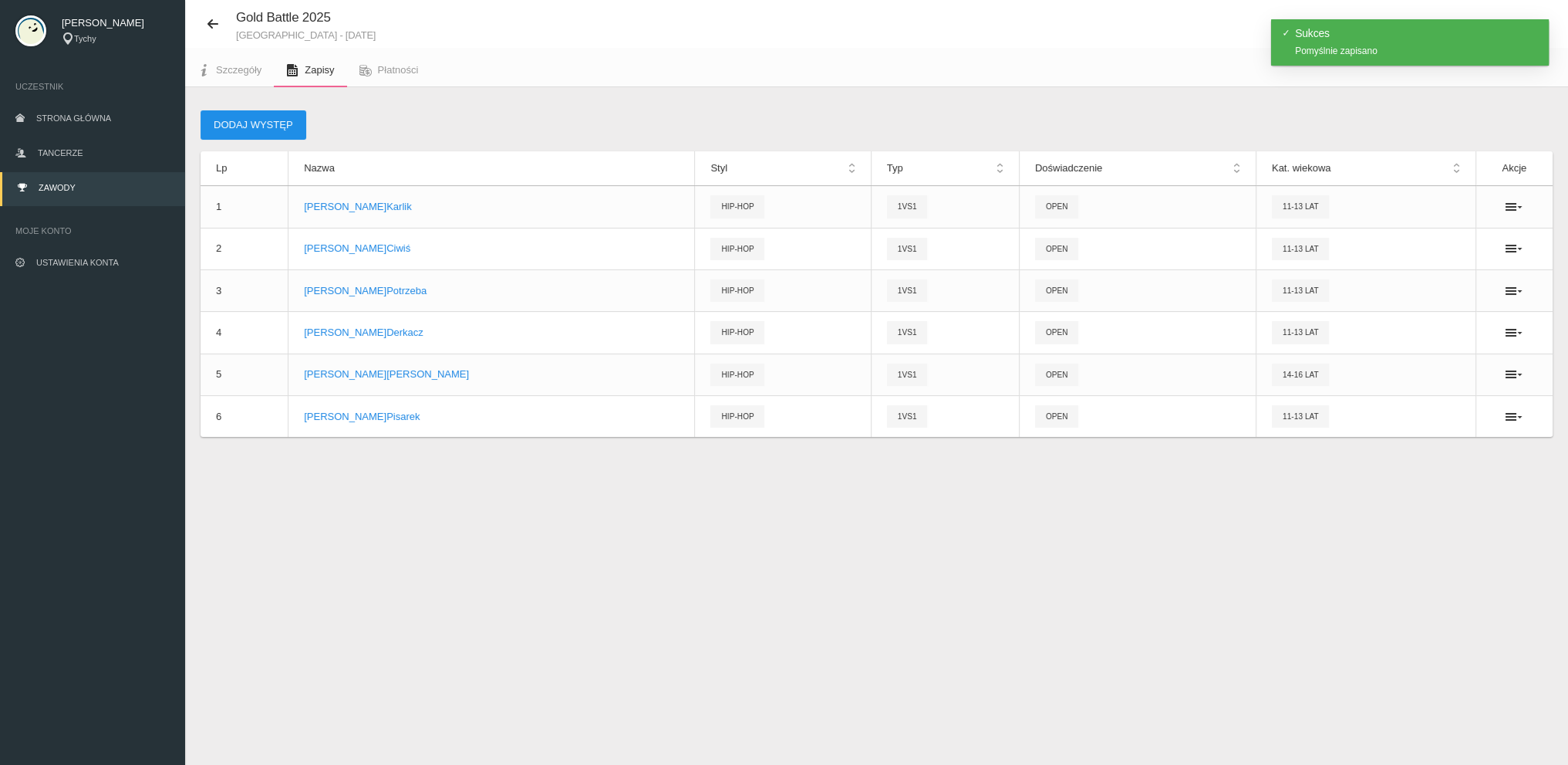
click at [247, 119] on button "Dodaj występ" at bounding box center [253, 124] width 106 height 29
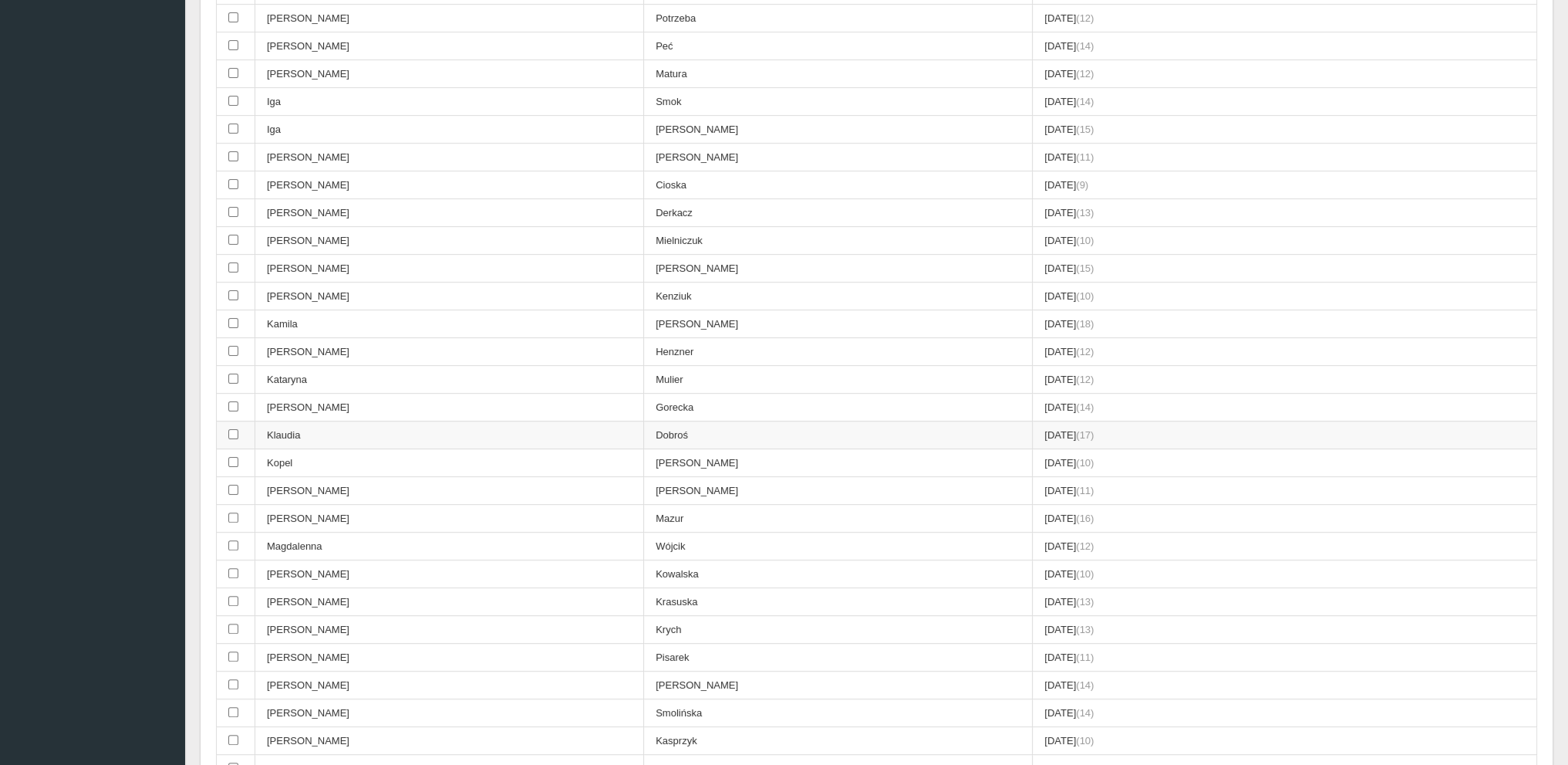
scroll to position [656, 0]
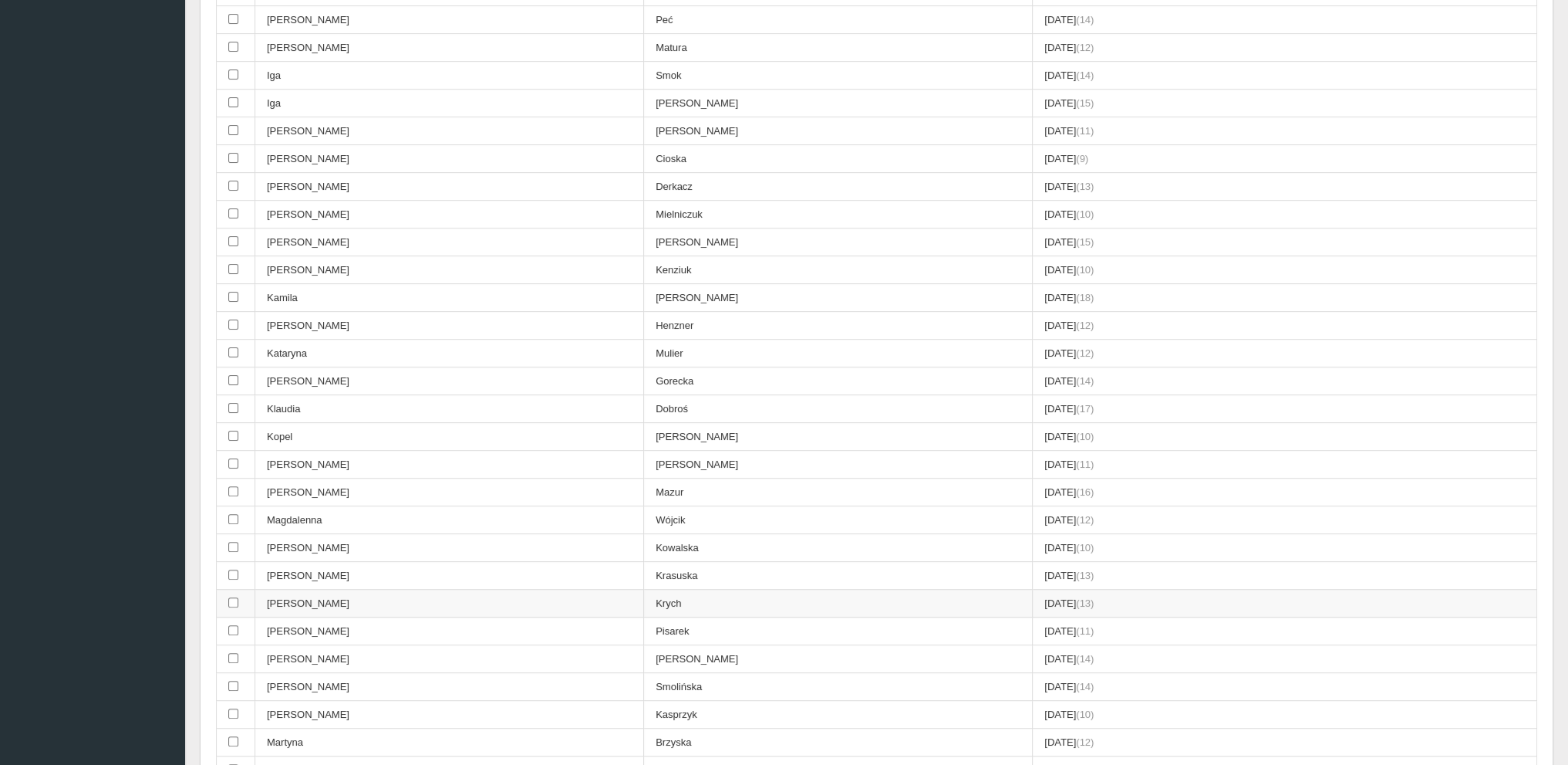
click at [644, 590] on td "Krych" at bounding box center [838, 603] width 389 height 27
checkbox input "true"
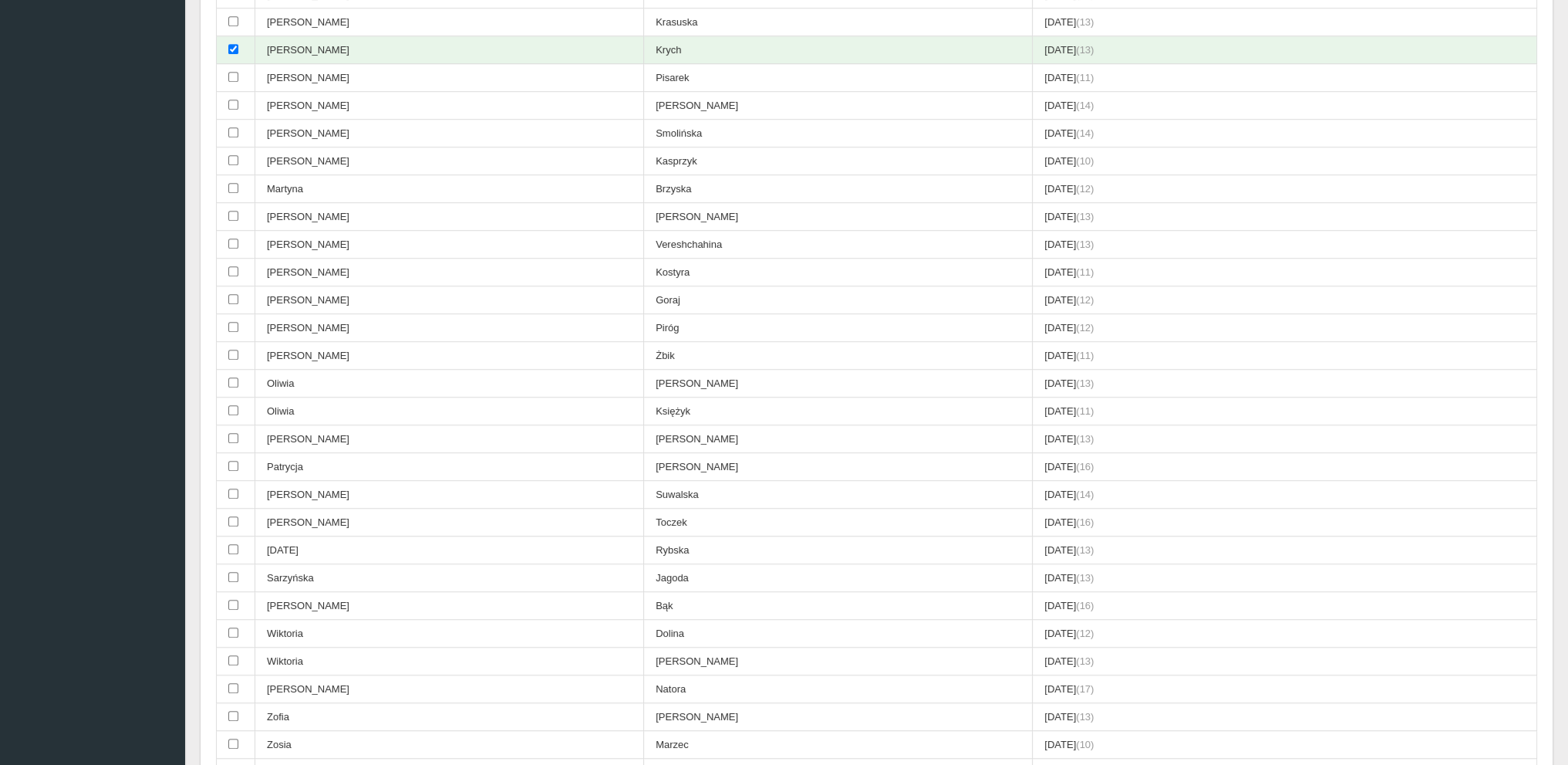
scroll to position [1741, 0]
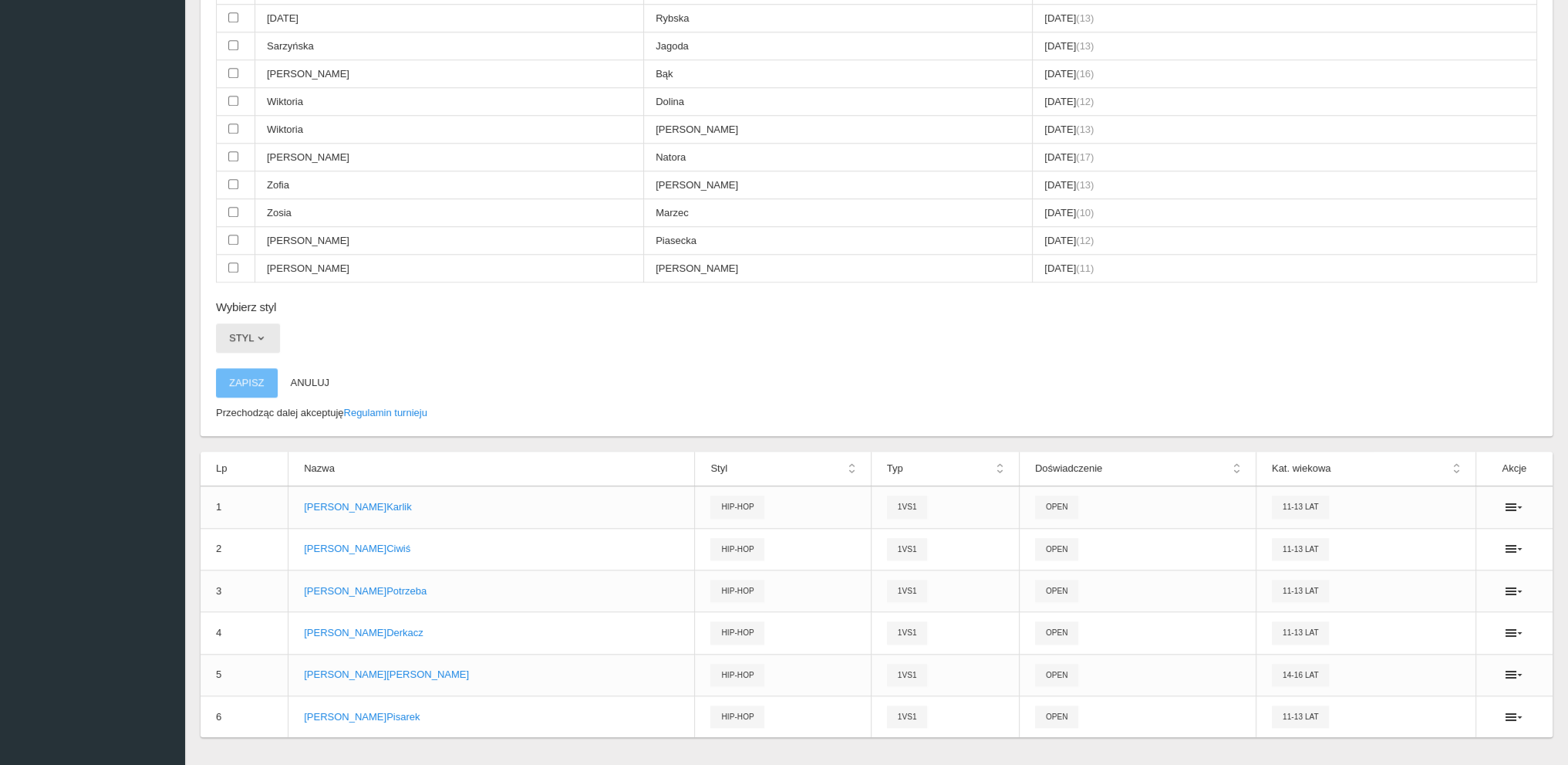
click at [259, 331] on span "button" at bounding box center [261, 338] width 13 height 13
click at [248, 418] on link "Hip-hop" at bounding box center [285, 431] width 139 height 27
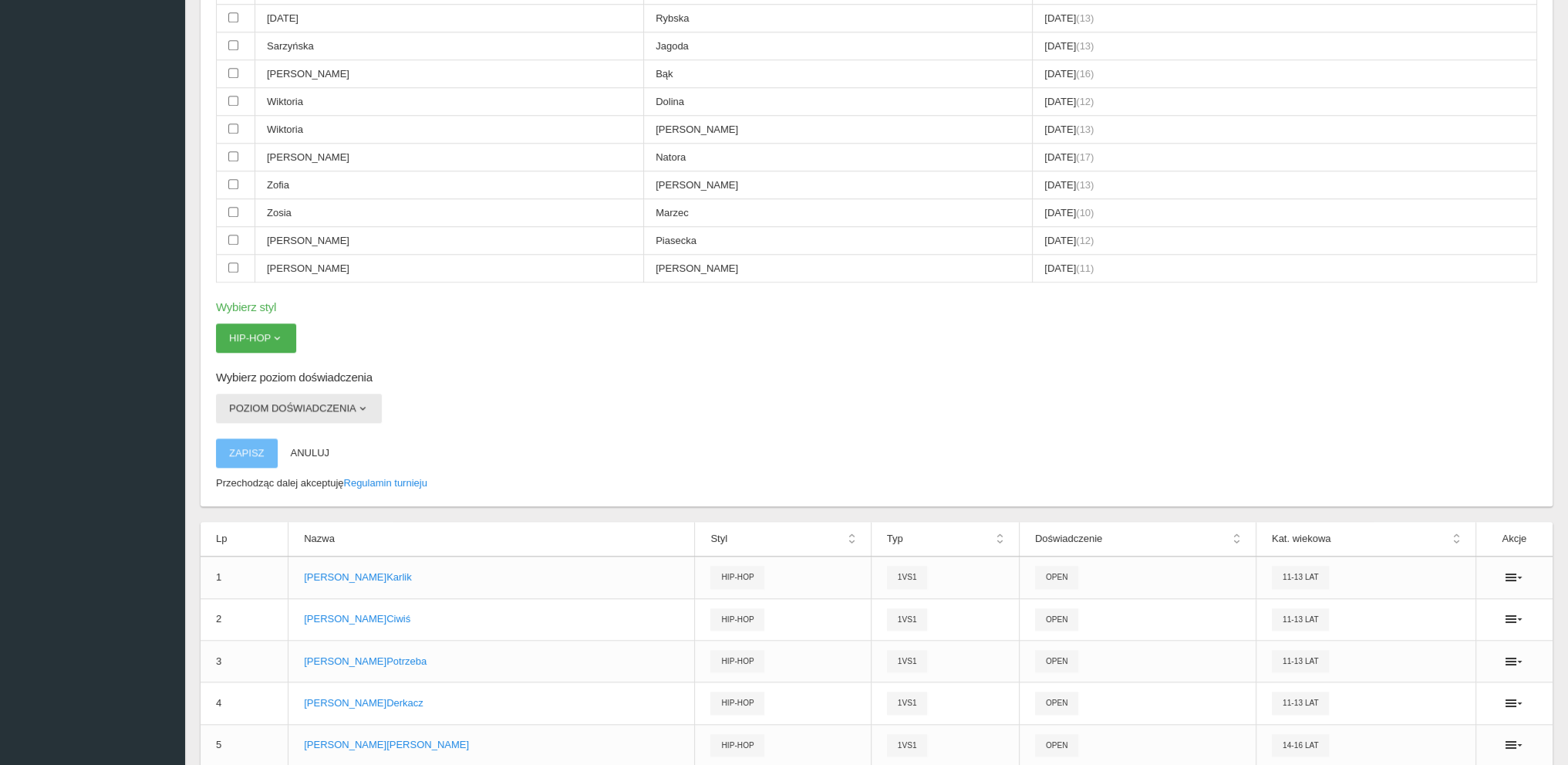
click at [255, 393] on button "Poziom doświadczenia" at bounding box center [298, 408] width 166 height 29
click at [246, 459] on link "Open" at bounding box center [285, 473] width 139 height 27
click at [247, 438] on button "Zapisz" at bounding box center [247, 452] width 62 height 29
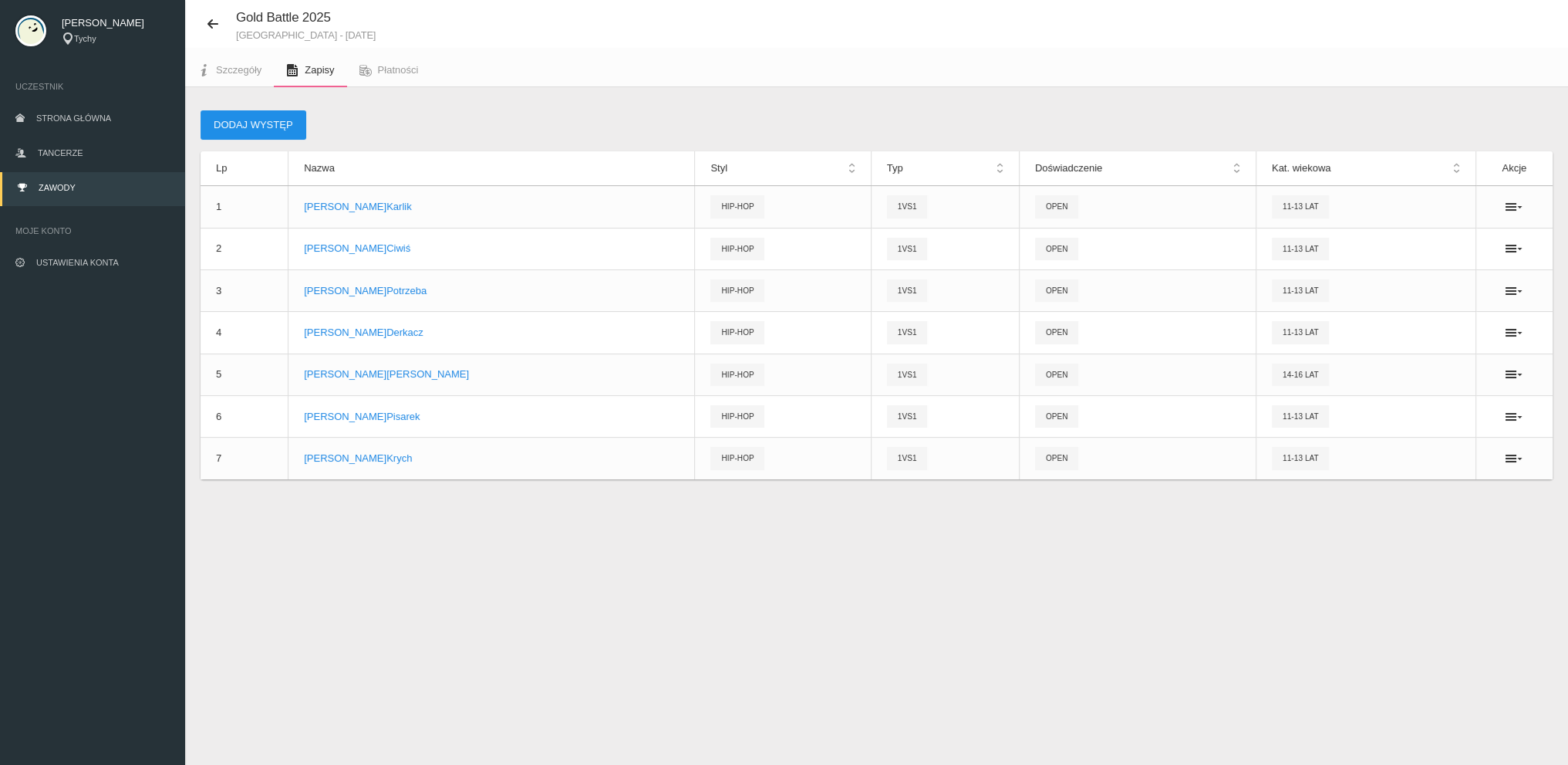
click at [240, 119] on button "Dodaj występ" at bounding box center [253, 124] width 106 height 29
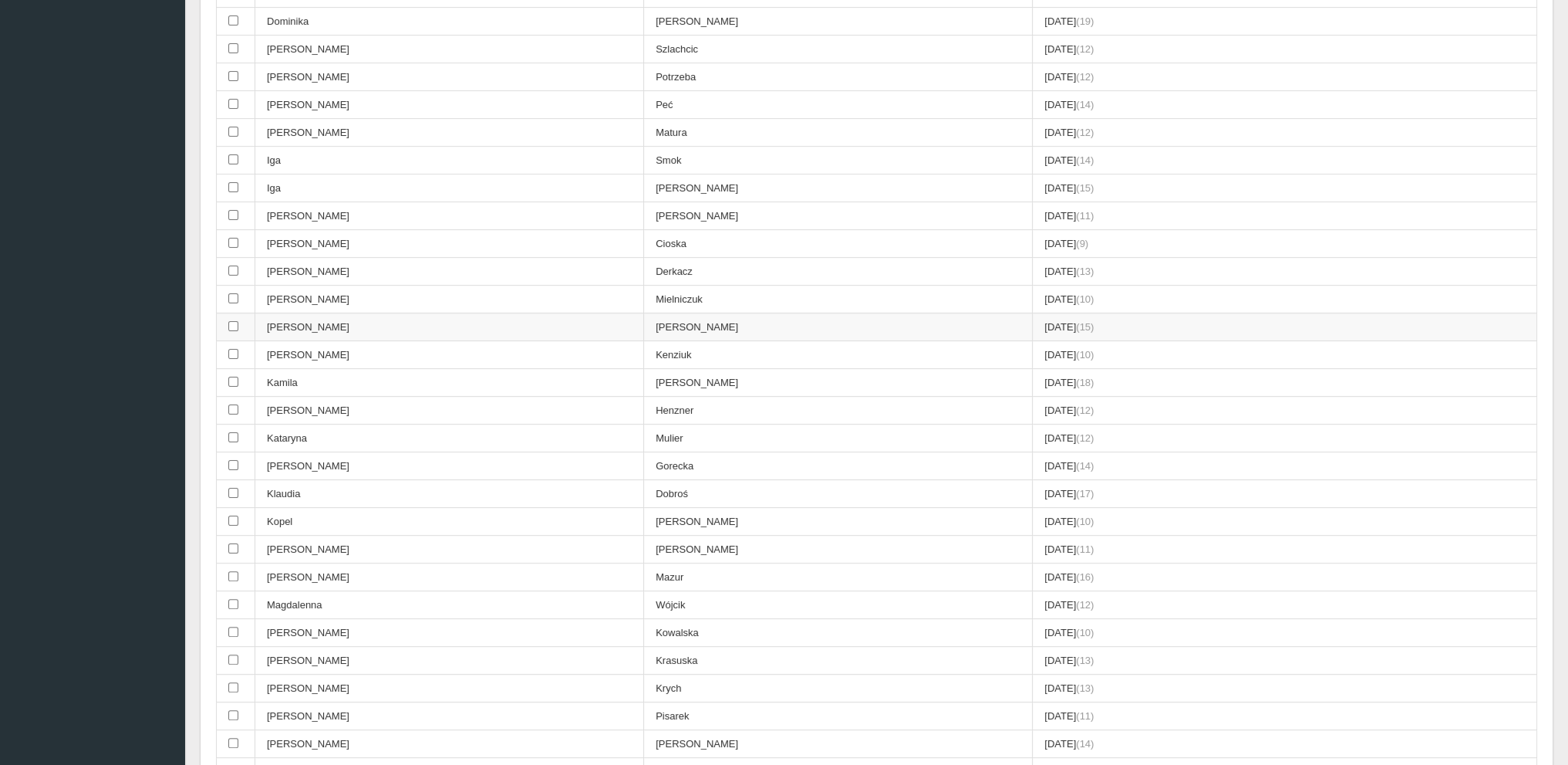
scroll to position [579, 0]
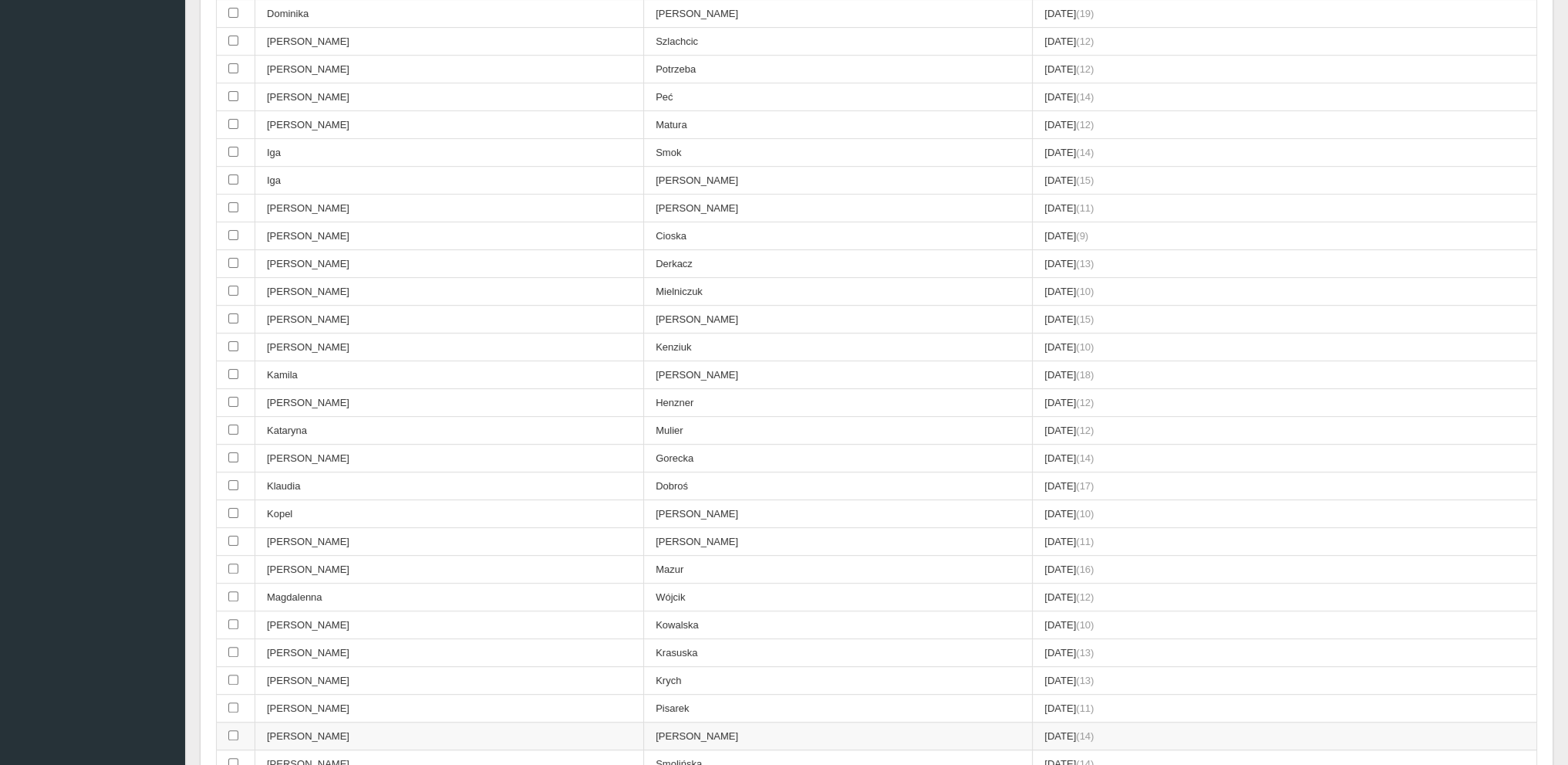
click at [644, 723] on td "[PERSON_NAME]" at bounding box center [838, 736] width 389 height 27
checkbox input "true"
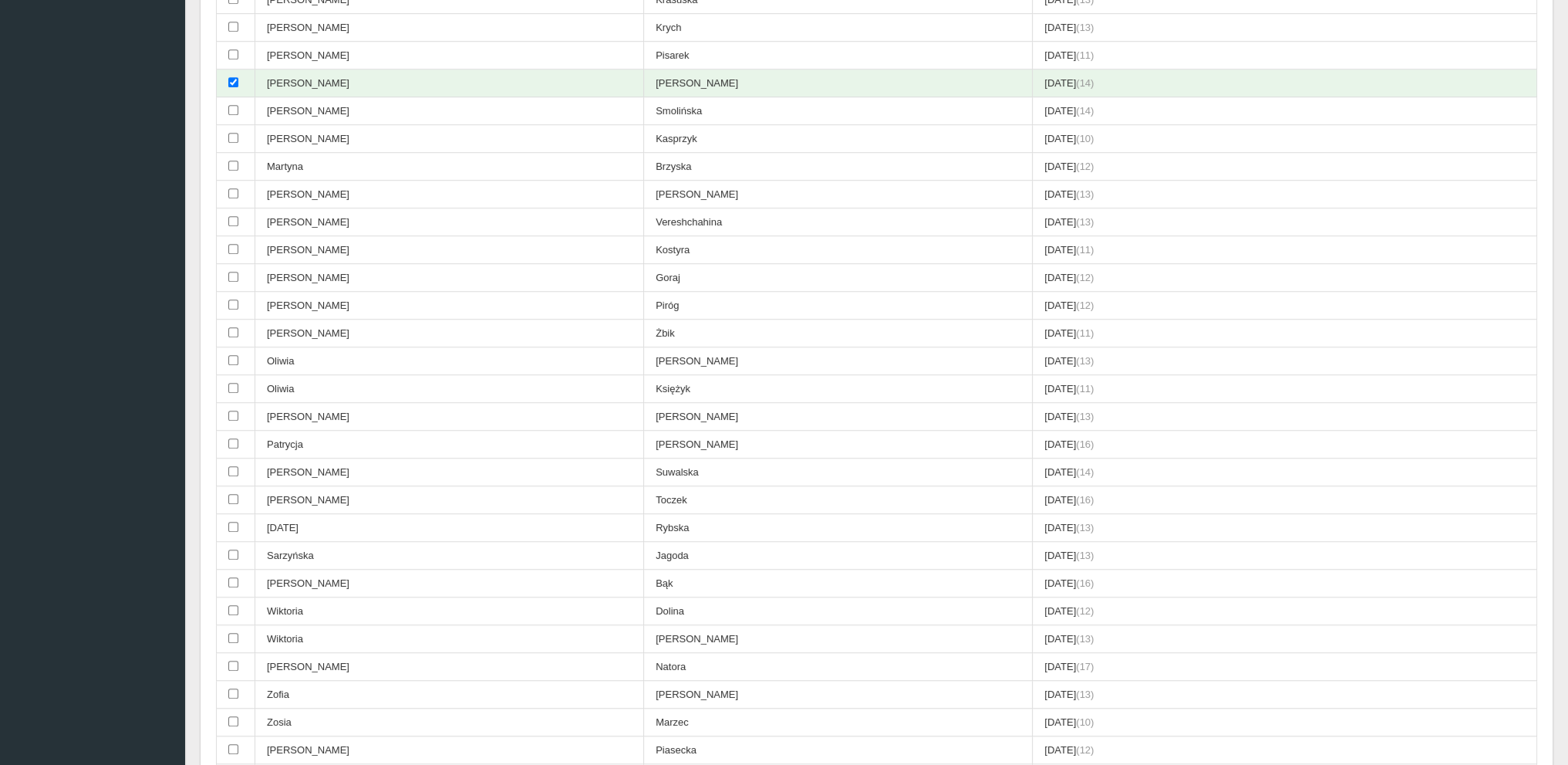
scroll to position [1659, 0]
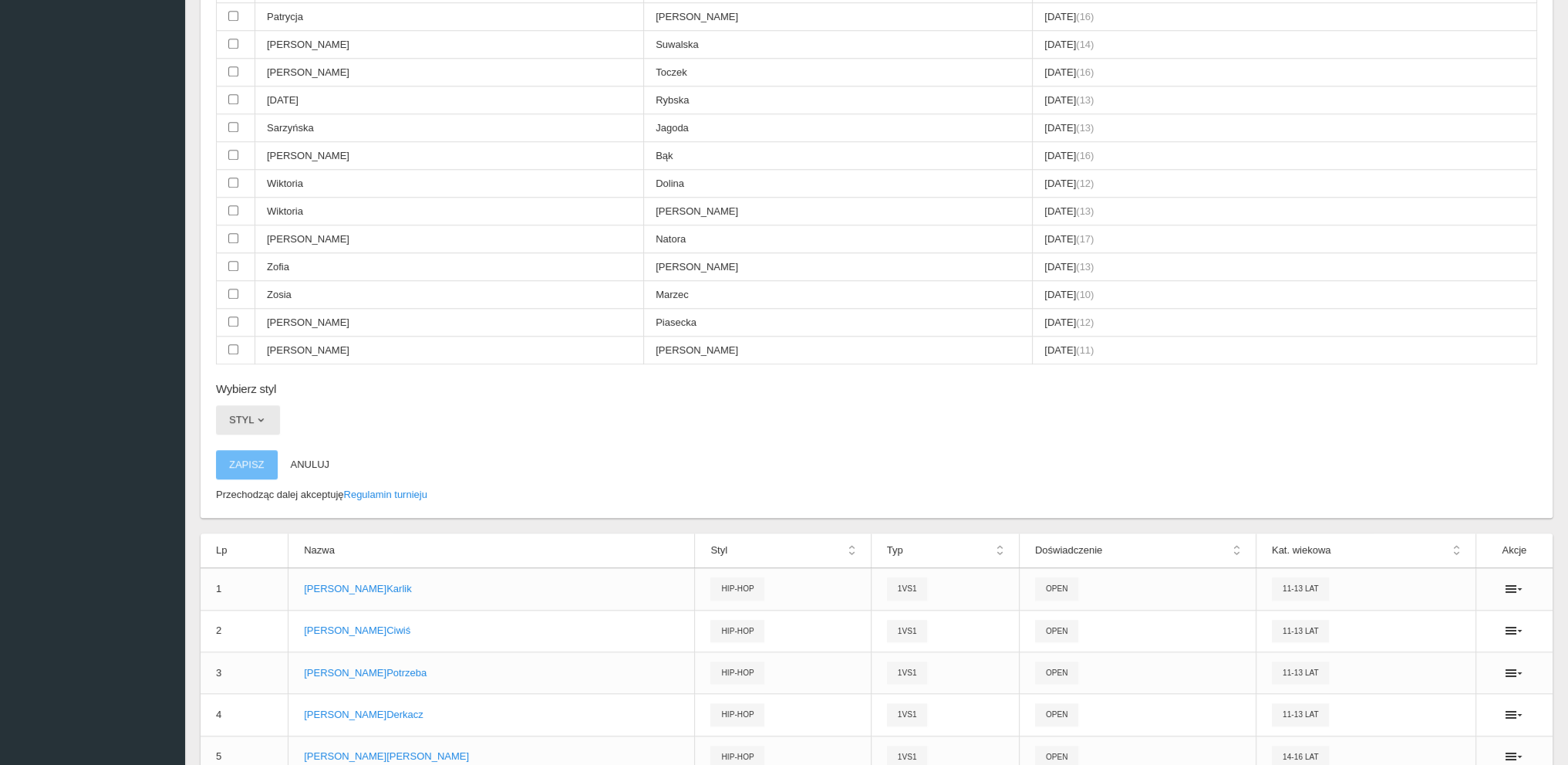
click at [254, 405] on button "Styl" at bounding box center [248, 419] width 64 height 29
click at [251, 500] on link "Hip-hop" at bounding box center [285, 513] width 139 height 27
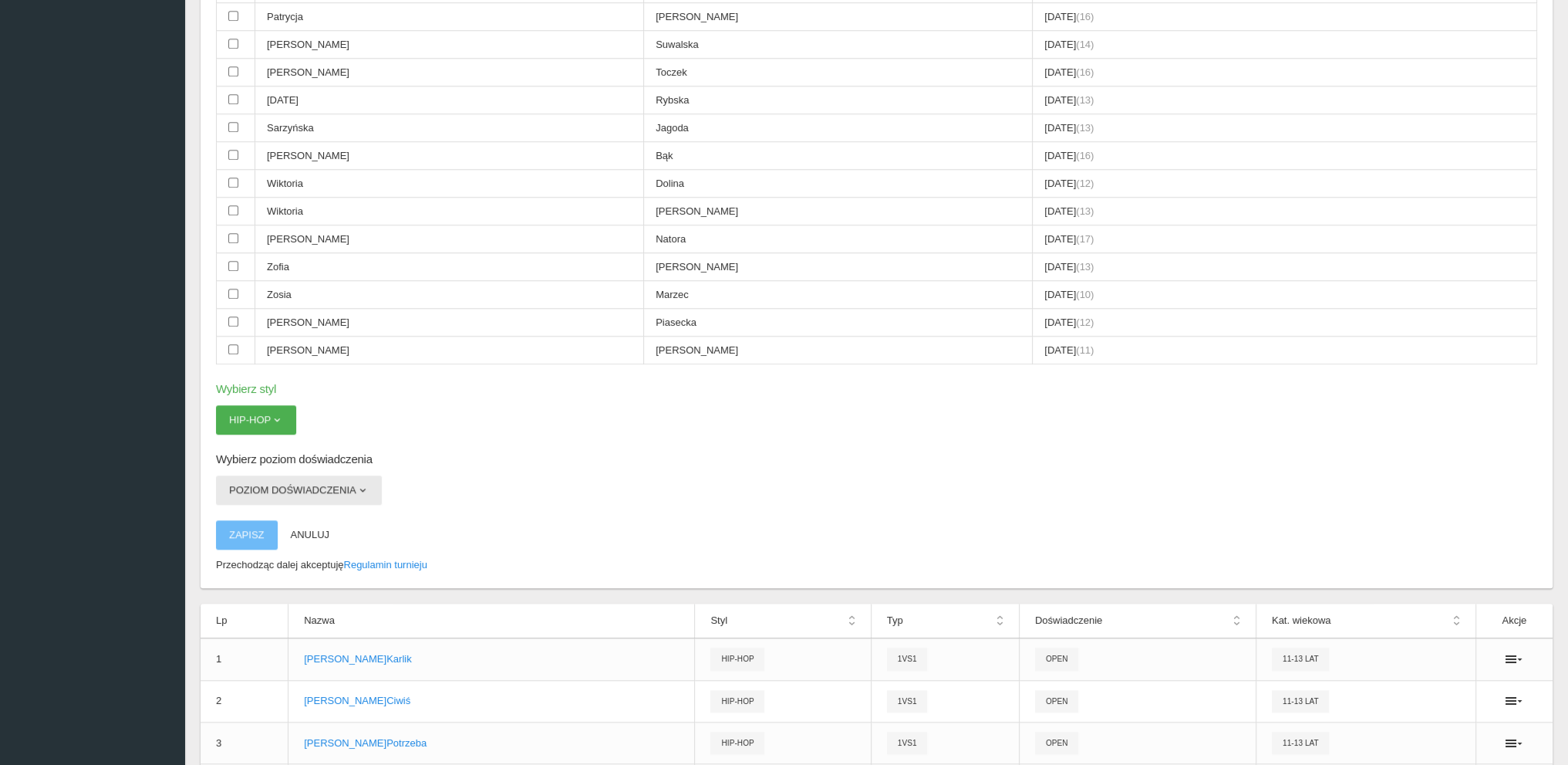
click at [261, 475] on button "Poziom doświadczenia" at bounding box center [298, 489] width 166 height 29
click at [246, 541] on link "Open" at bounding box center [285, 555] width 139 height 27
click at [251, 520] on button "Zapisz" at bounding box center [247, 534] width 62 height 29
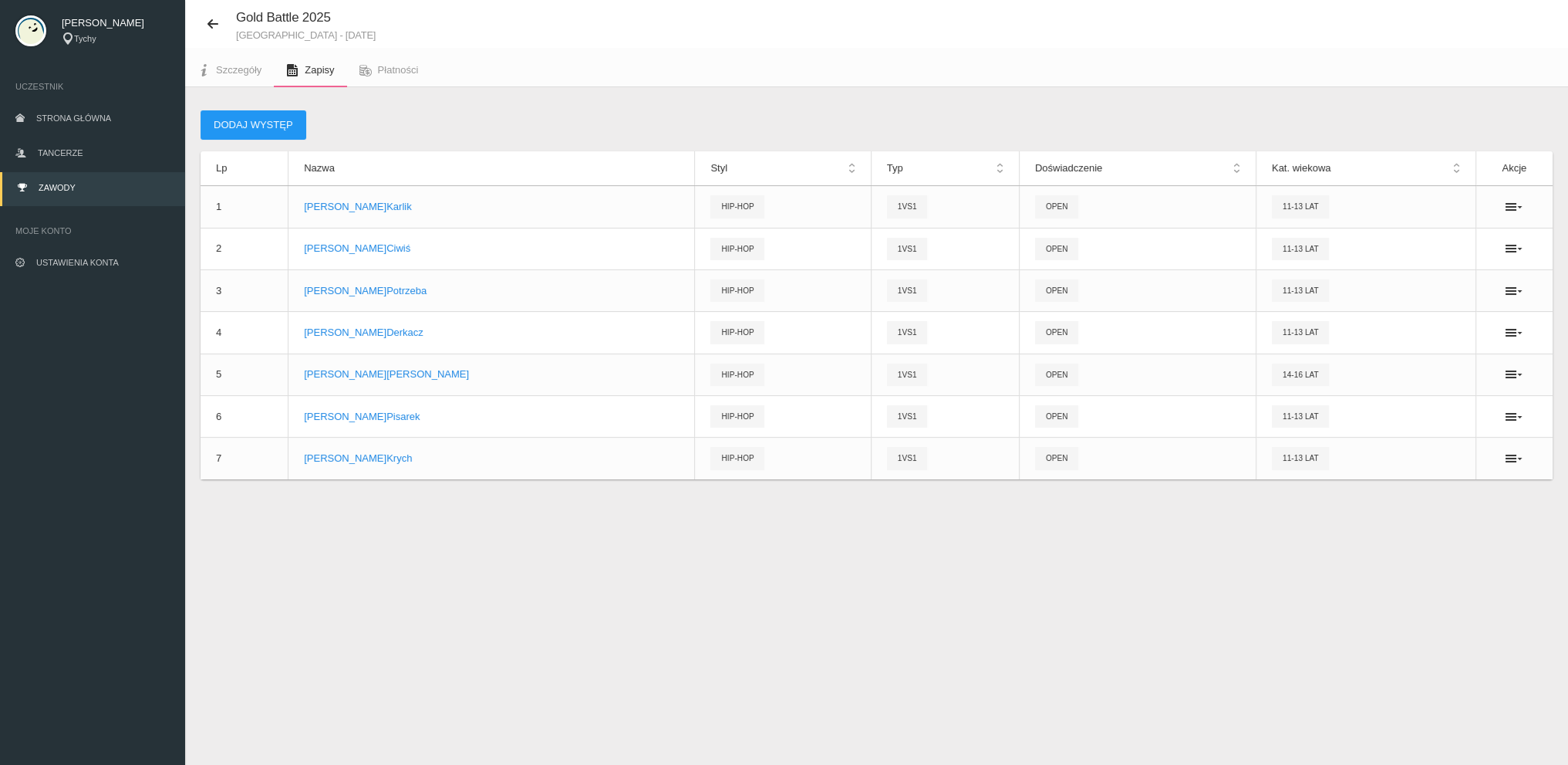
scroll to position [38, 0]
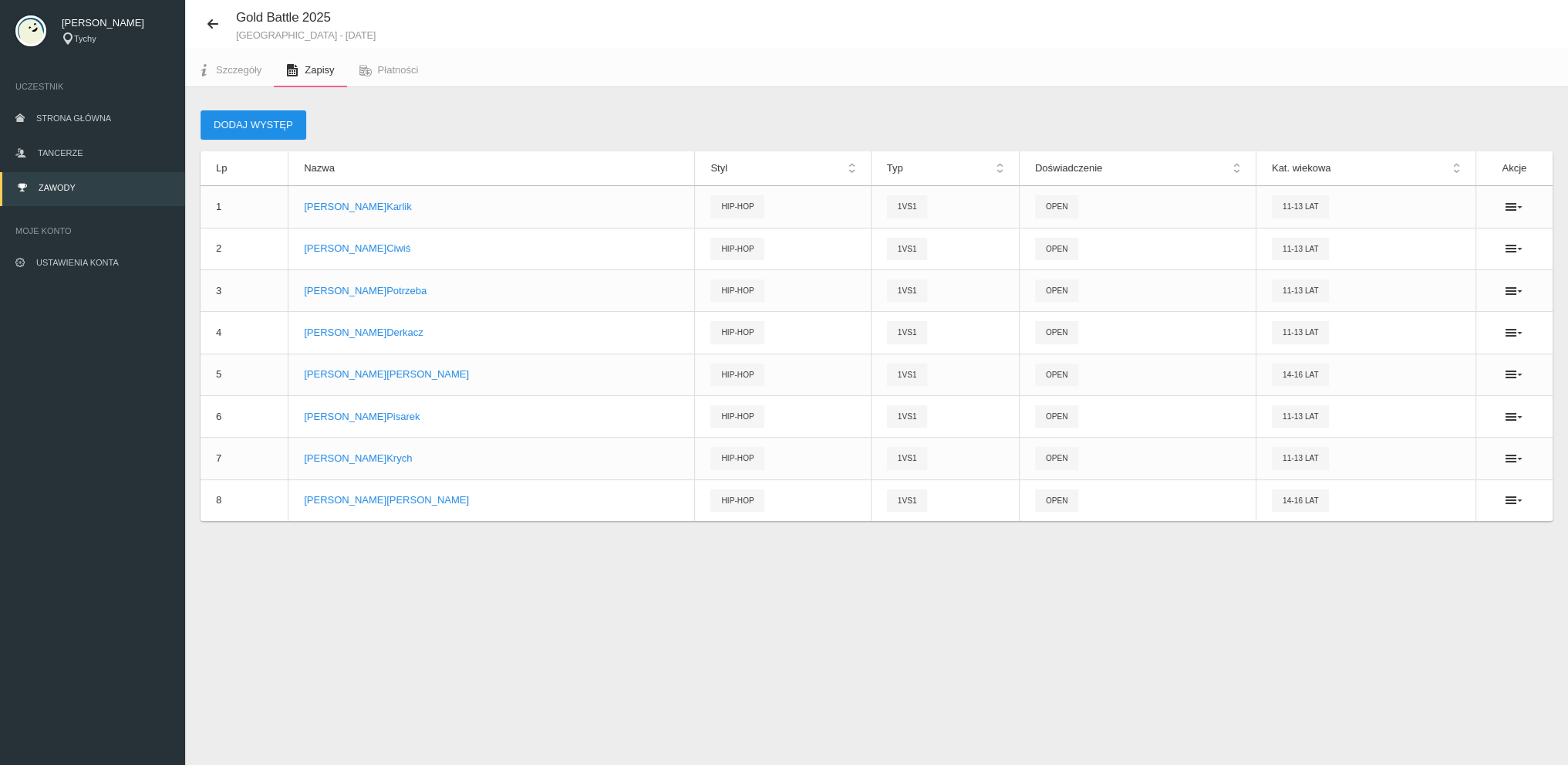
click at [241, 117] on button "Dodaj występ" at bounding box center [253, 124] width 106 height 29
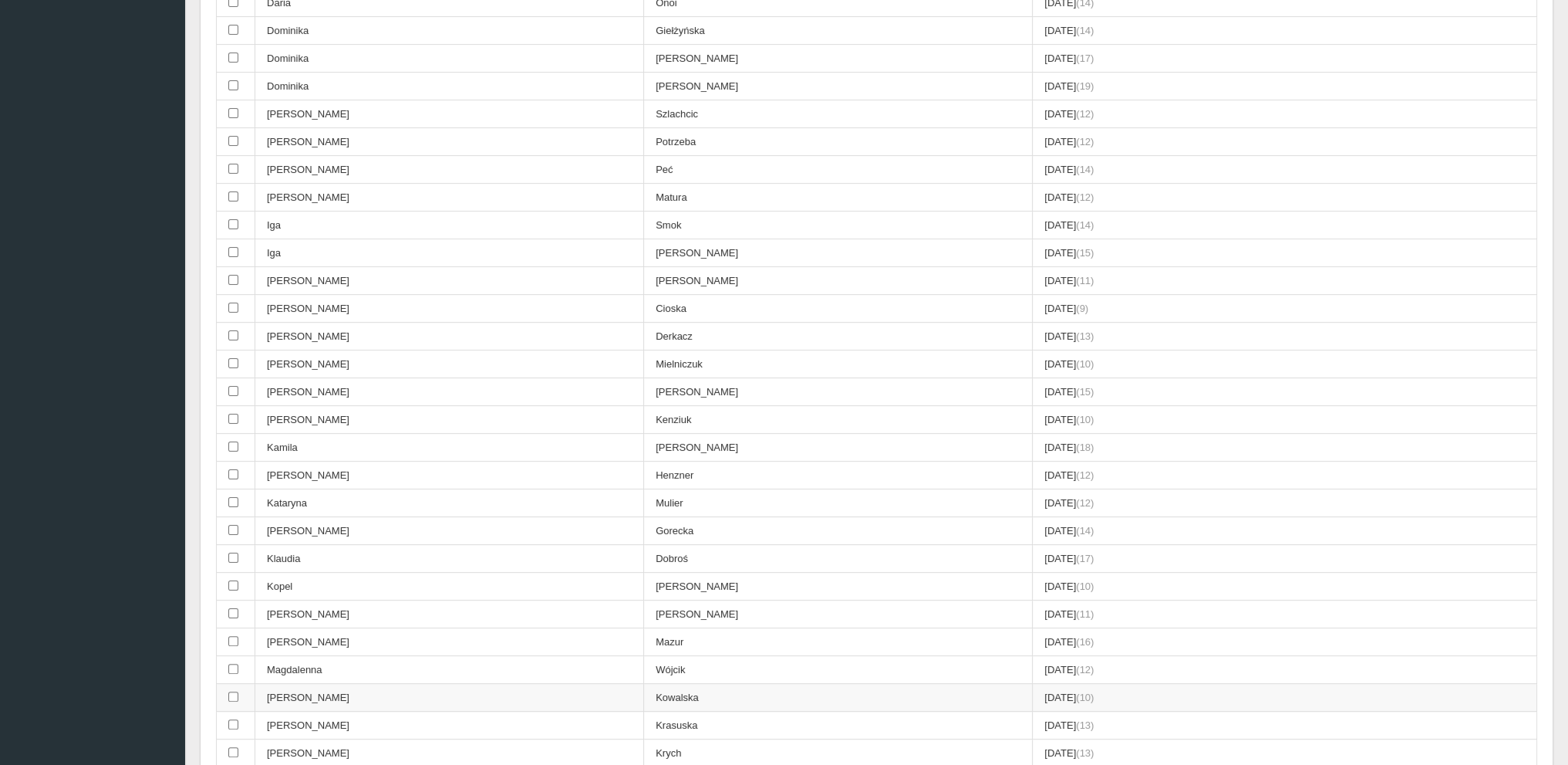
scroll to position [656, 0]
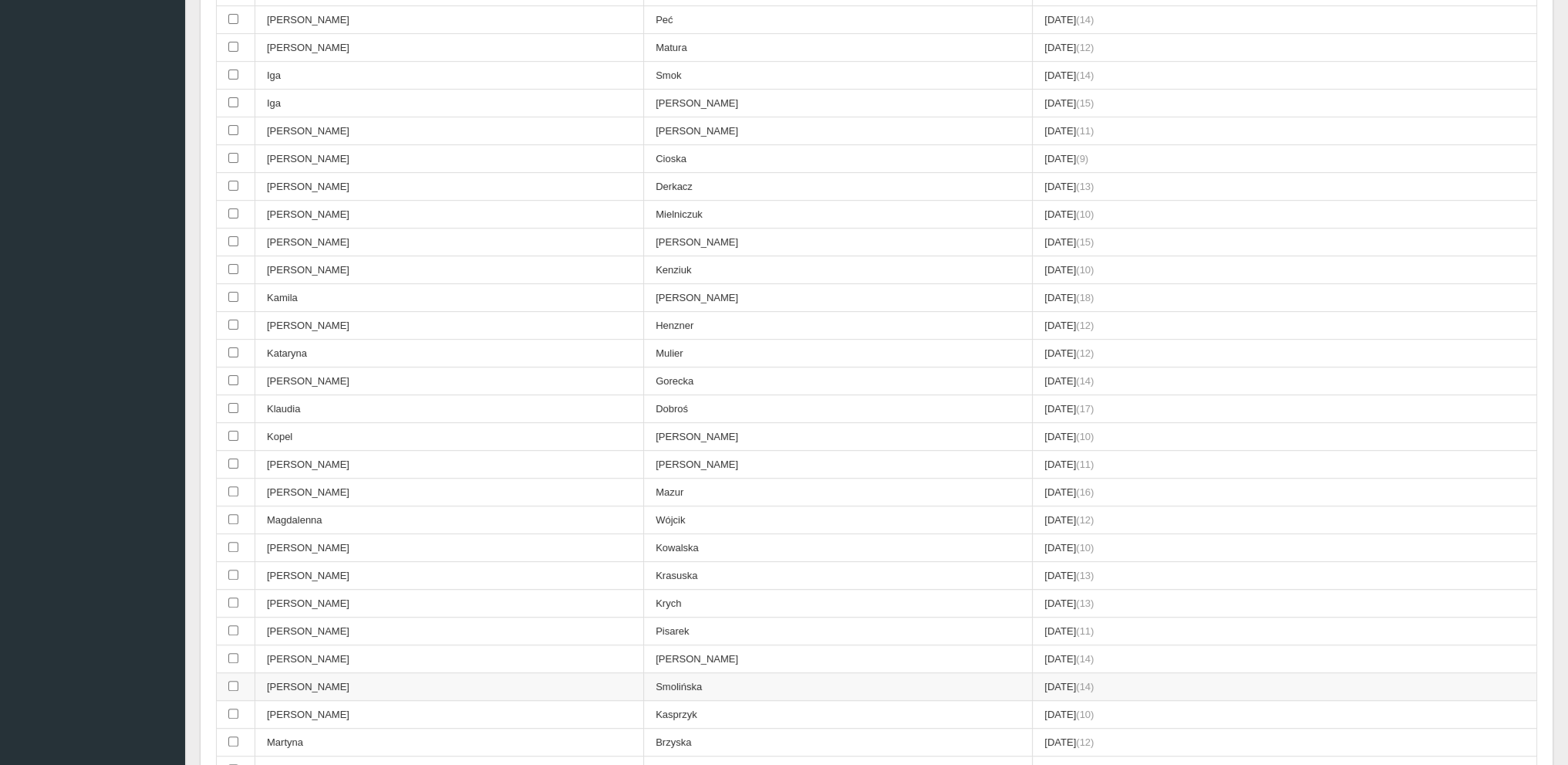
click at [644, 673] on td "Smolińska" at bounding box center [838, 686] width 389 height 27
checkbox input "true"
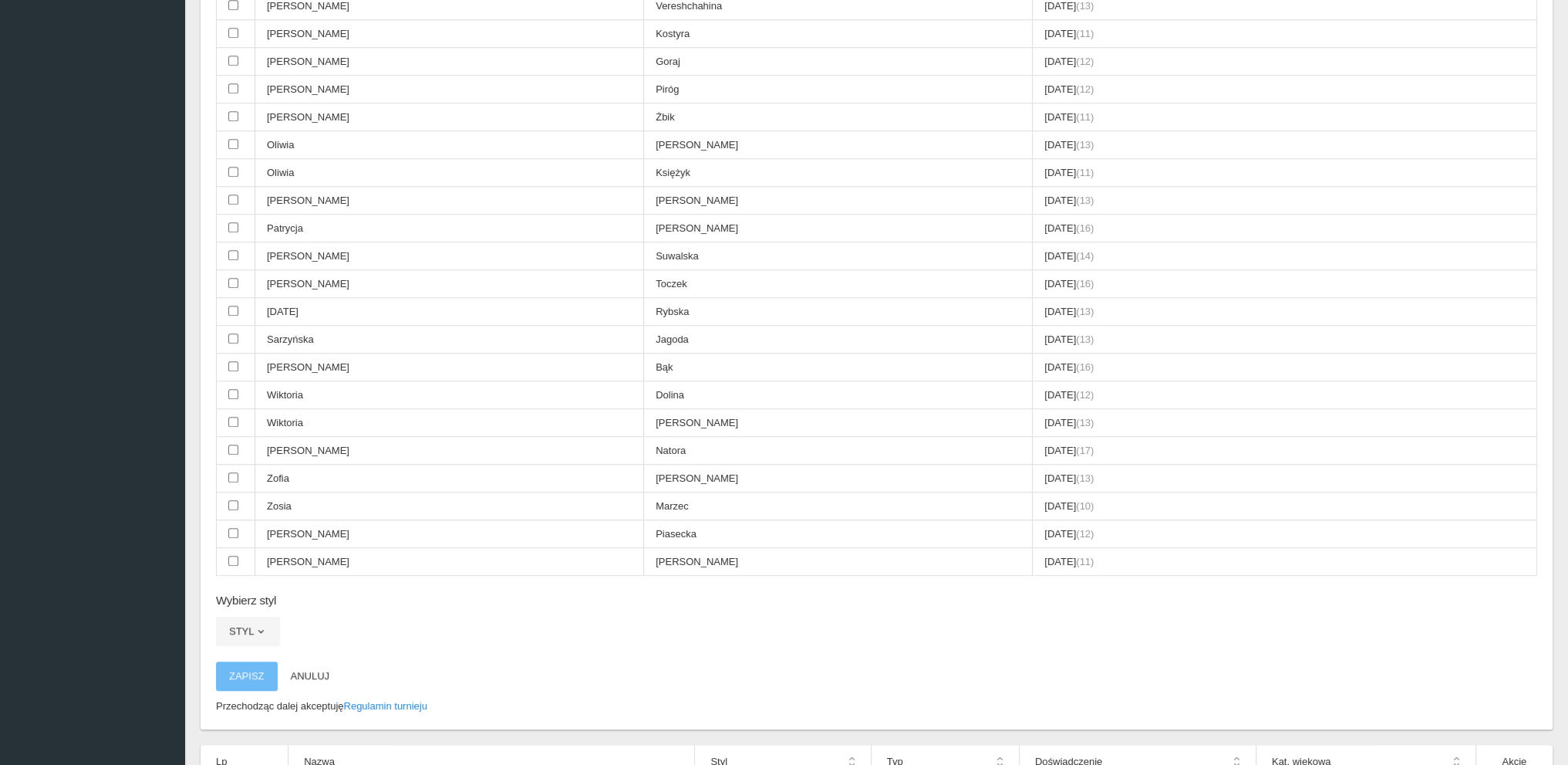
scroll to position [1814, 0]
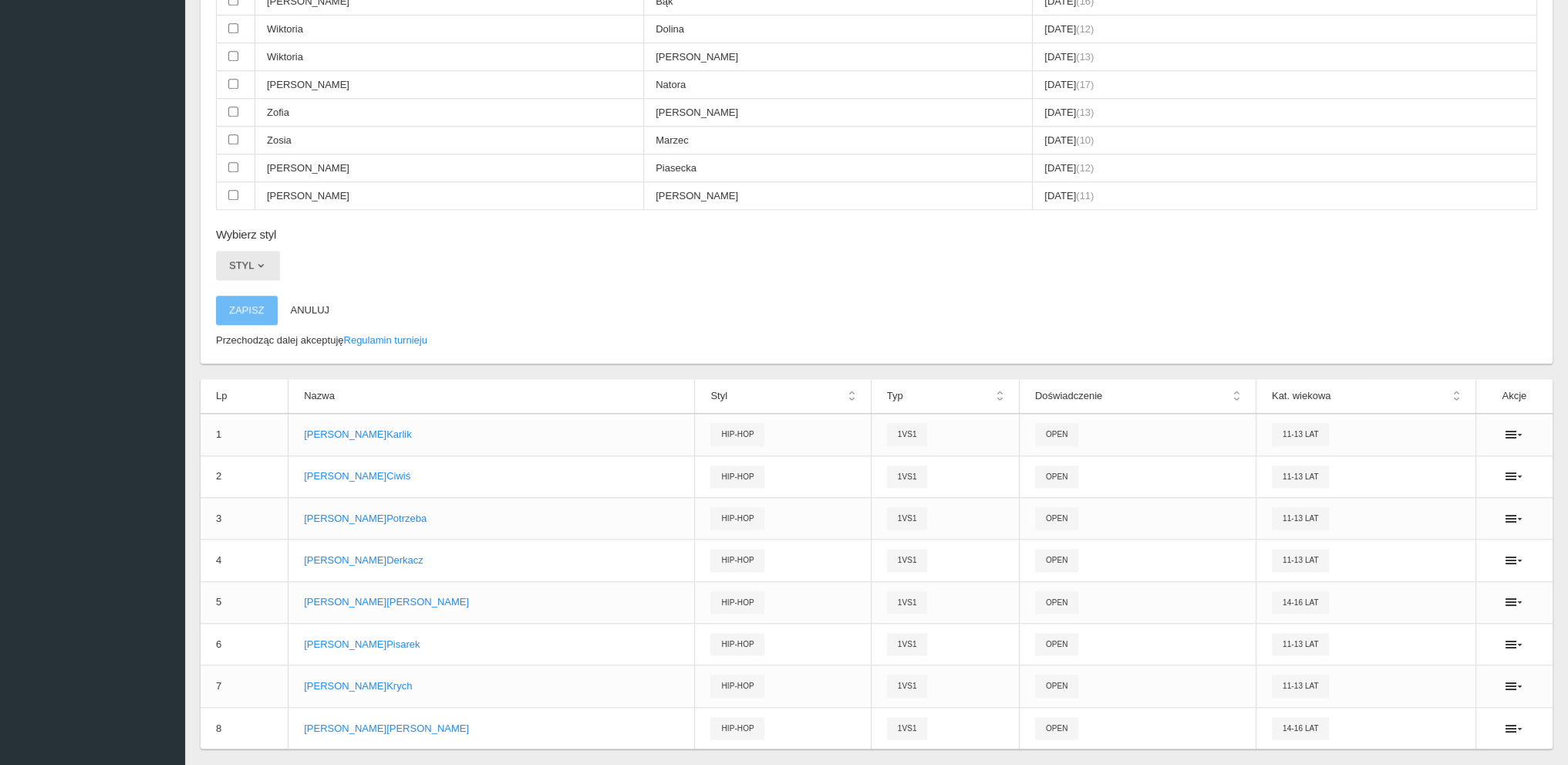
click at [249, 251] on button "Styl" at bounding box center [248, 265] width 64 height 29
click at [252, 345] on link "Hip-hop" at bounding box center [285, 358] width 139 height 27
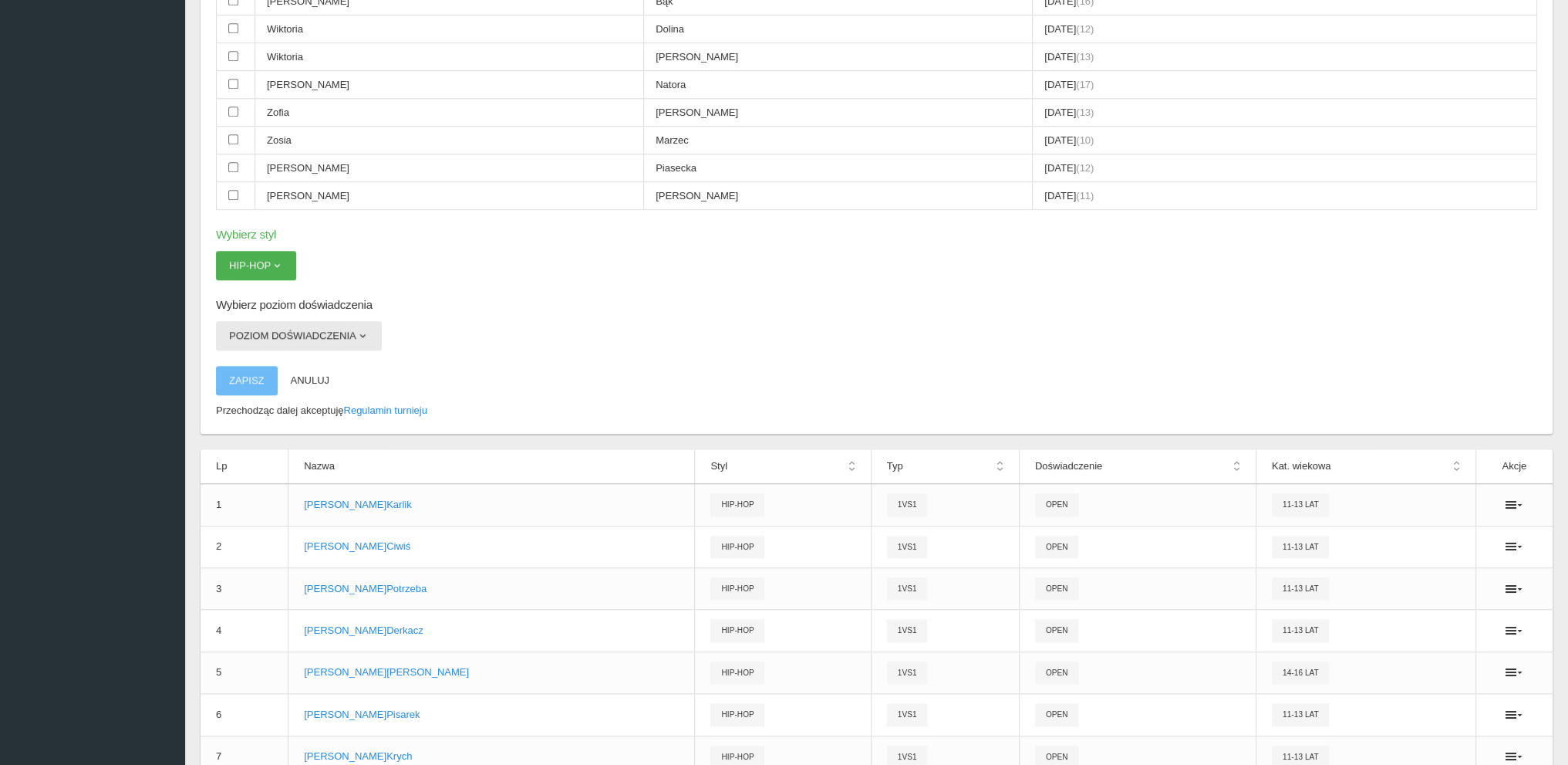
click at [264, 321] on button "Poziom doświadczenia" at bounding box center [298, 335] width 166 height 29
click at [249, 386] on link "Open" at bounding box center [285, 400] width 139 height 27
click at [256, 366] on button "Zapisz" at bounding box center [247, 380] width 62 height 29
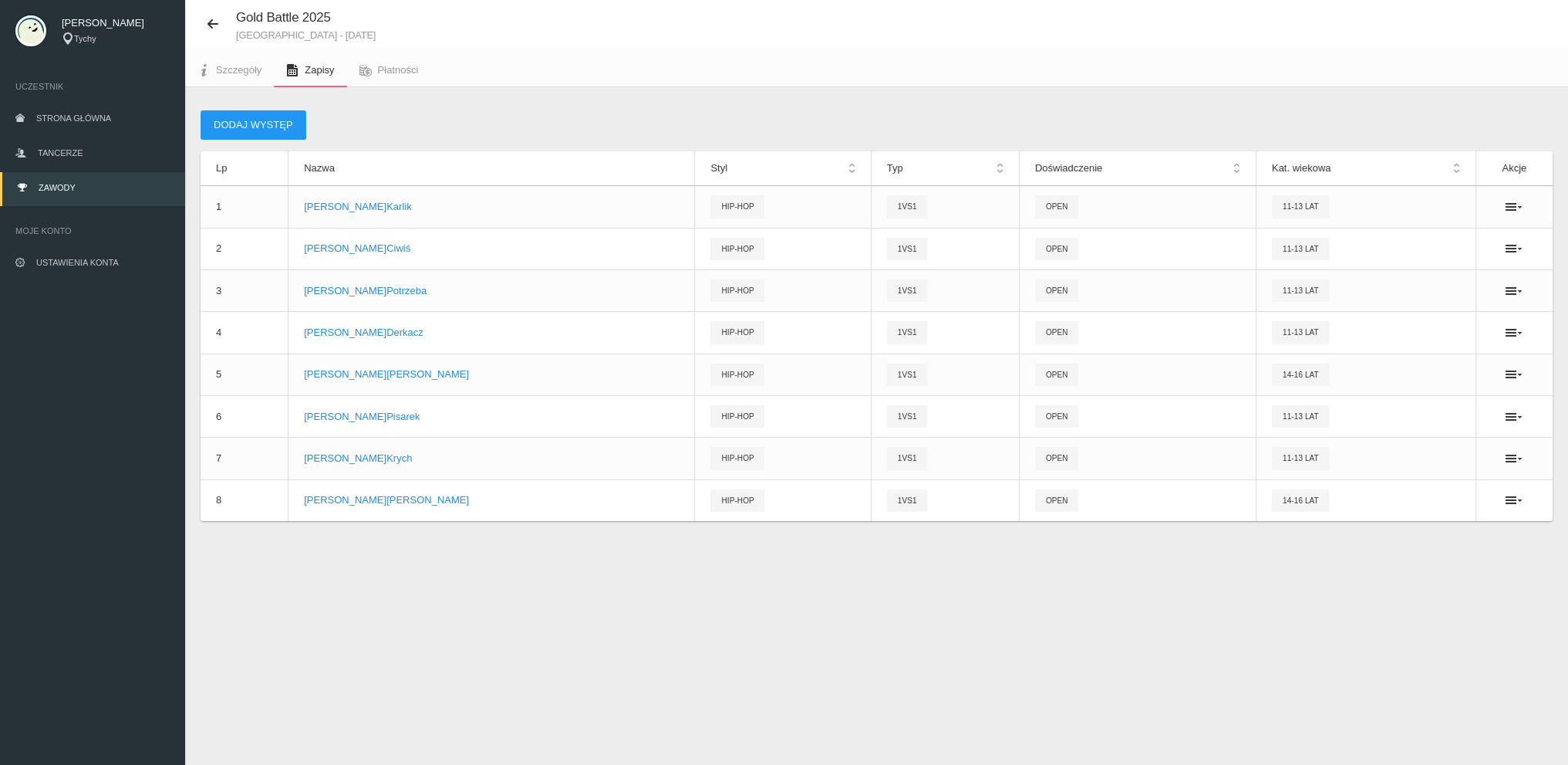
scroll to position [38, 0]
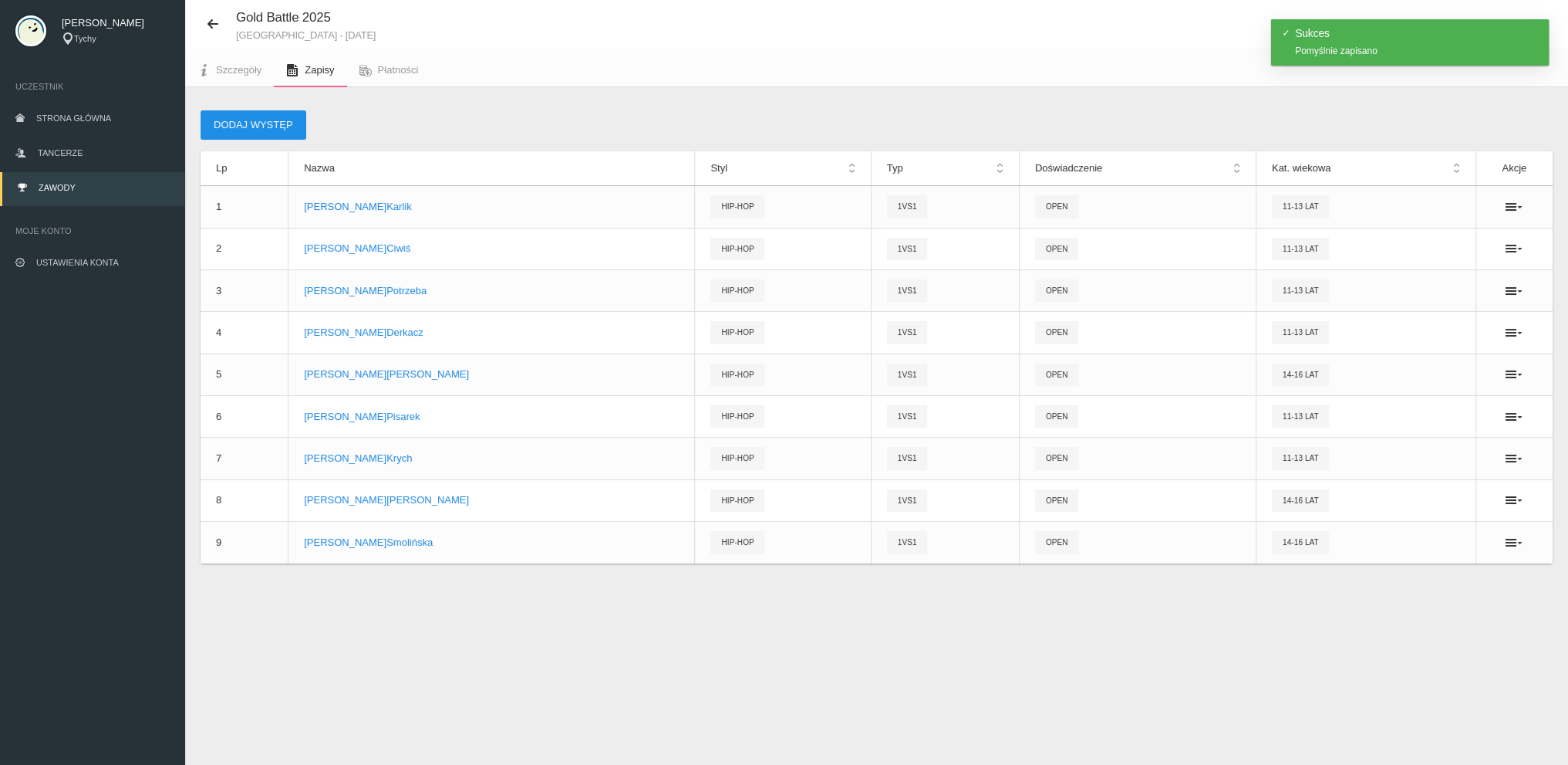
click at [260, 124] on button "Dodaj występ" at bounding box center [253, 124] width 106 height 29
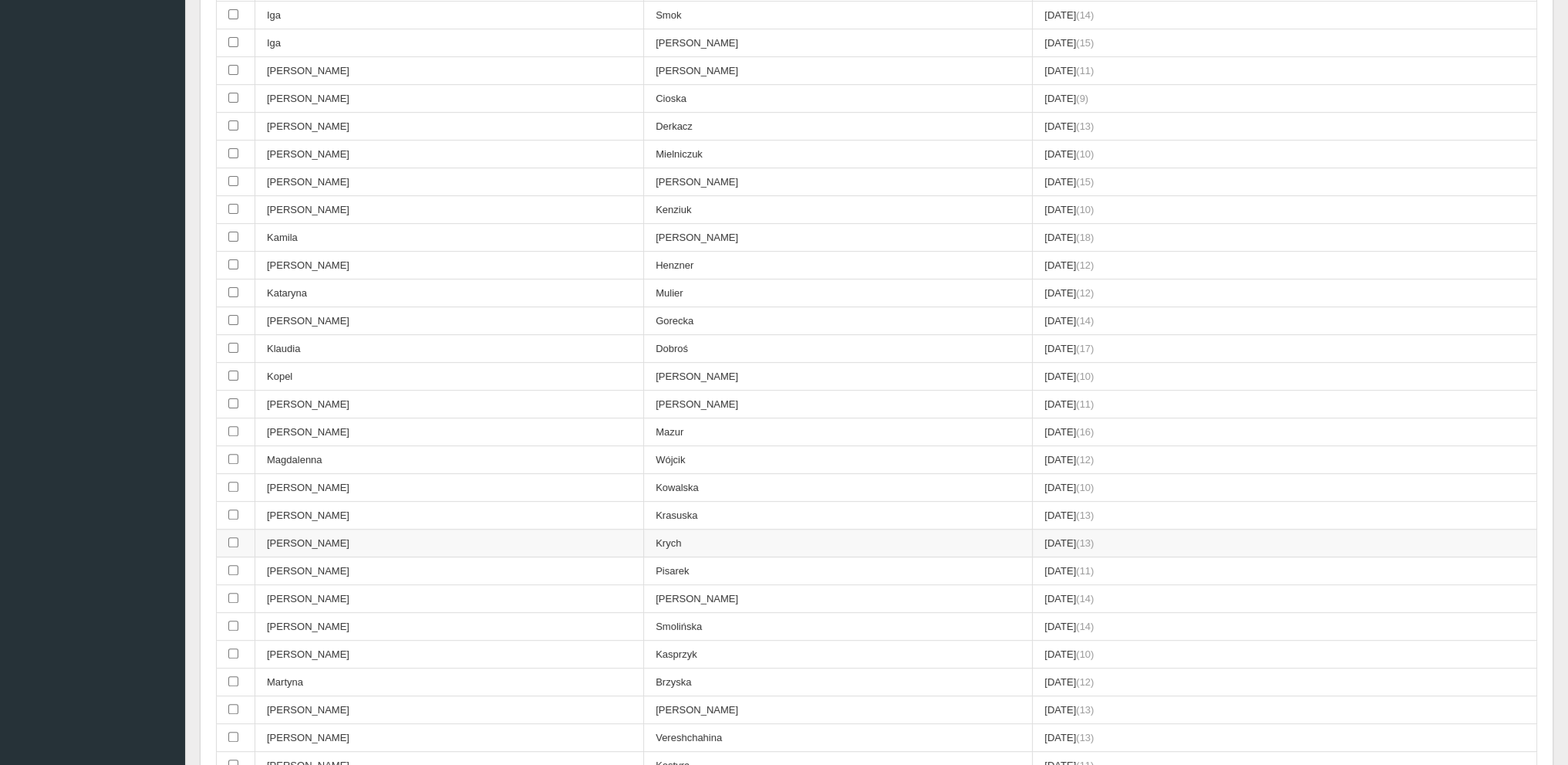
scroll to position [811, 0]
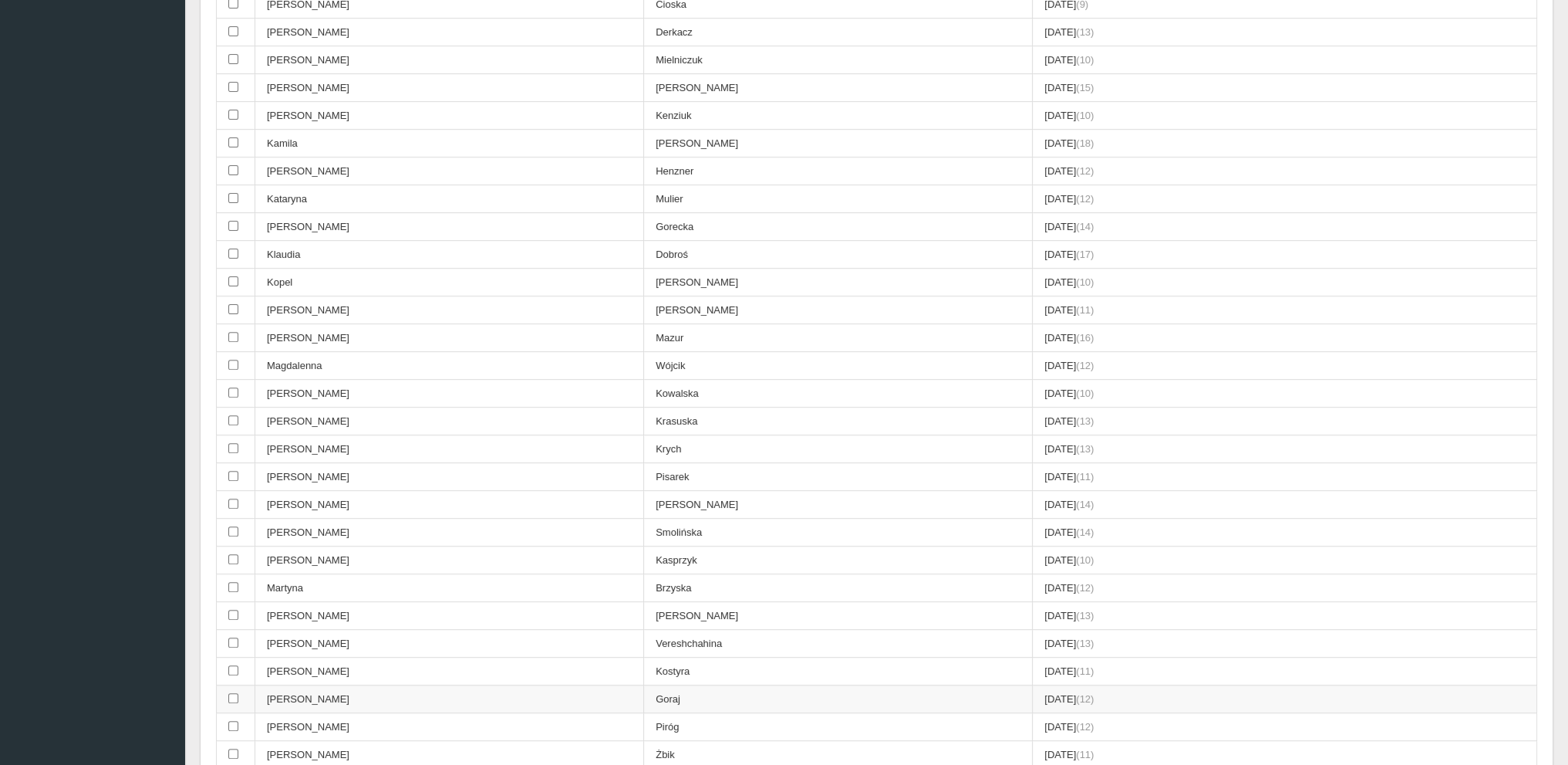
click at [644, 685] on td "Goraj" at bounding box center [838, 698] width 389 height 27
checkbox input "true"
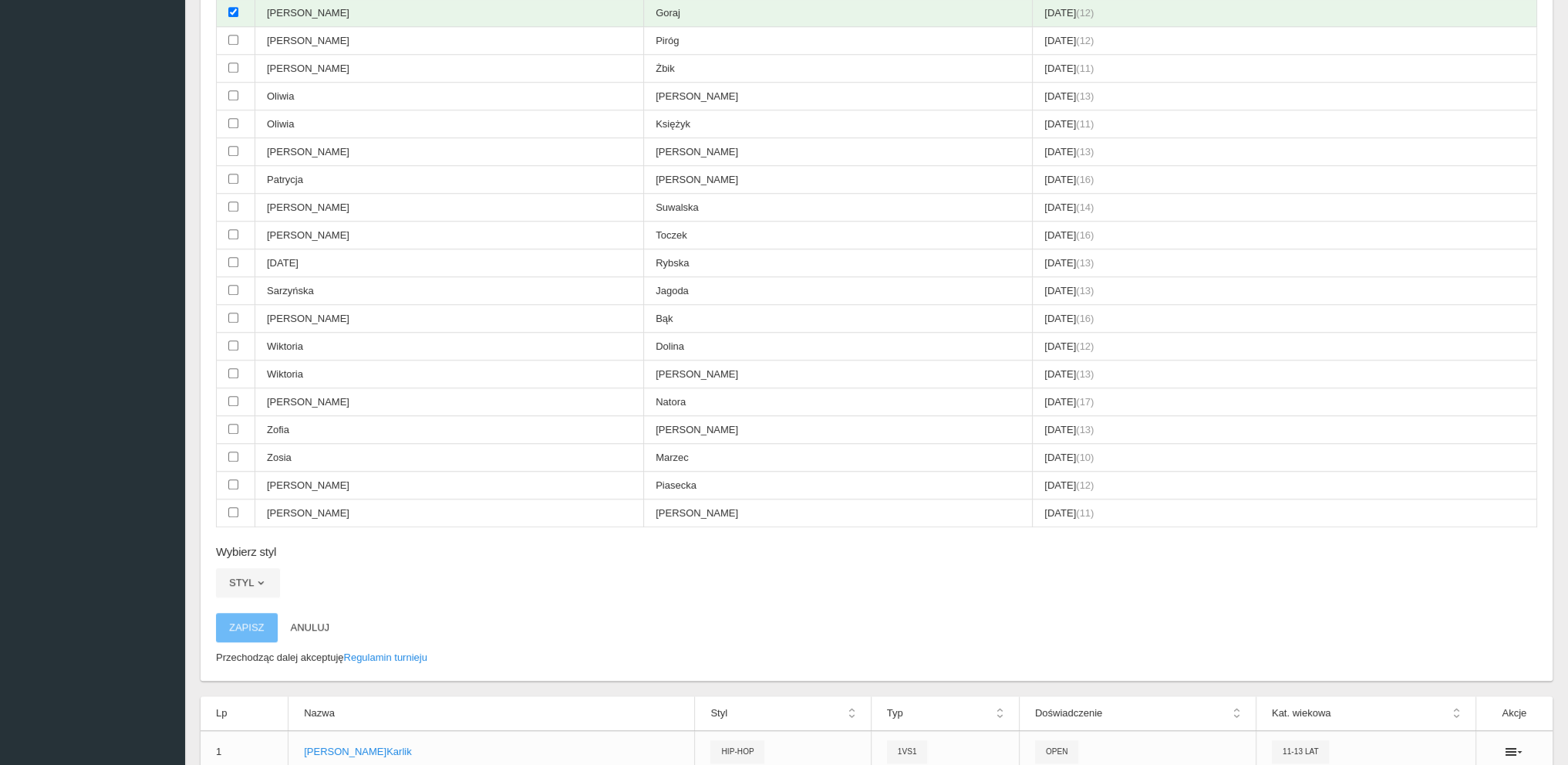
scroll to position [1866, 0]
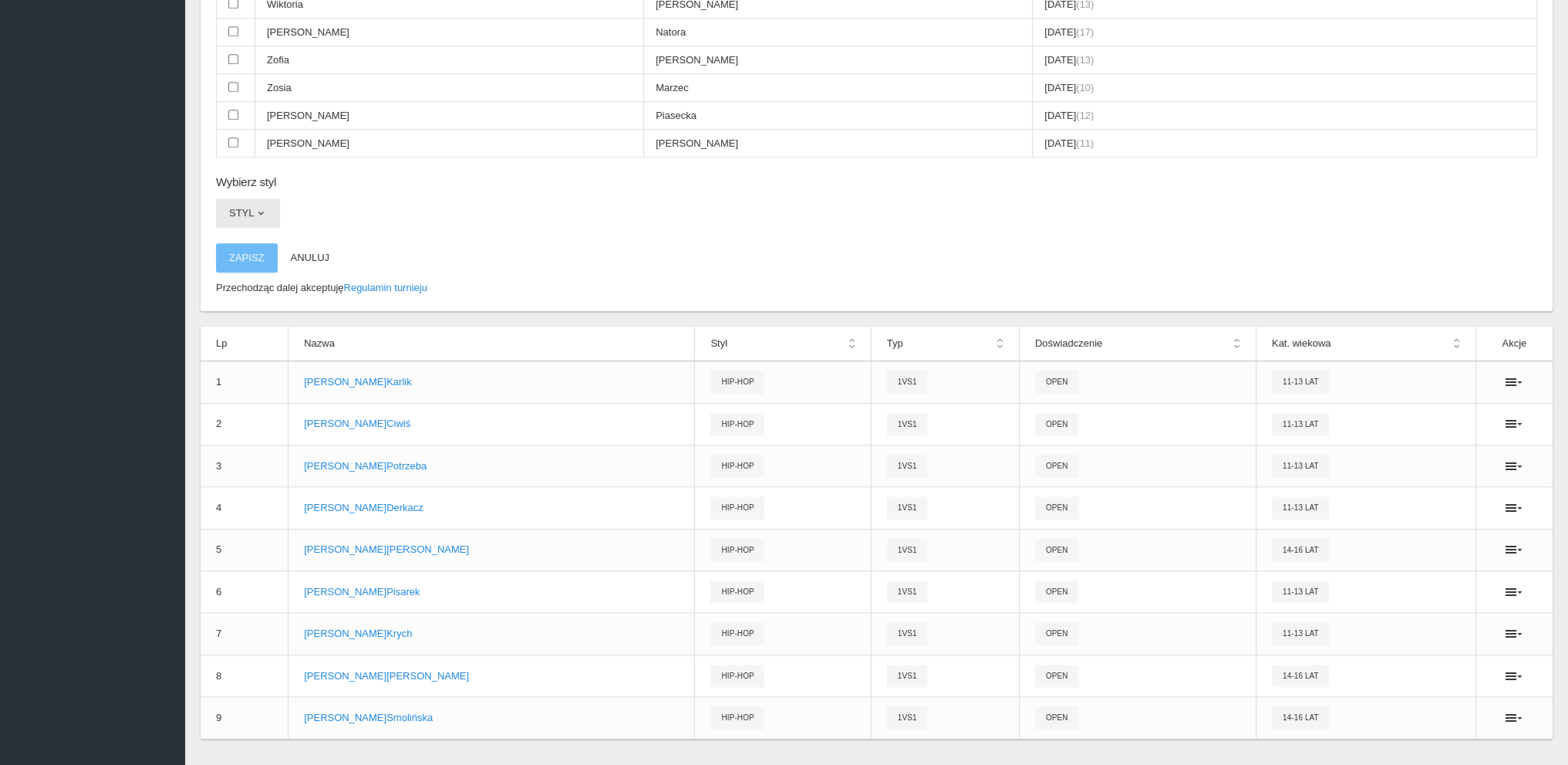
click at [235, 199] on button "Styl" at bounding box center [248, 213] width 64 height 29
click at [250, 292] on link "Hip-hop" at bounding box center [285, 306] width 139 height 27
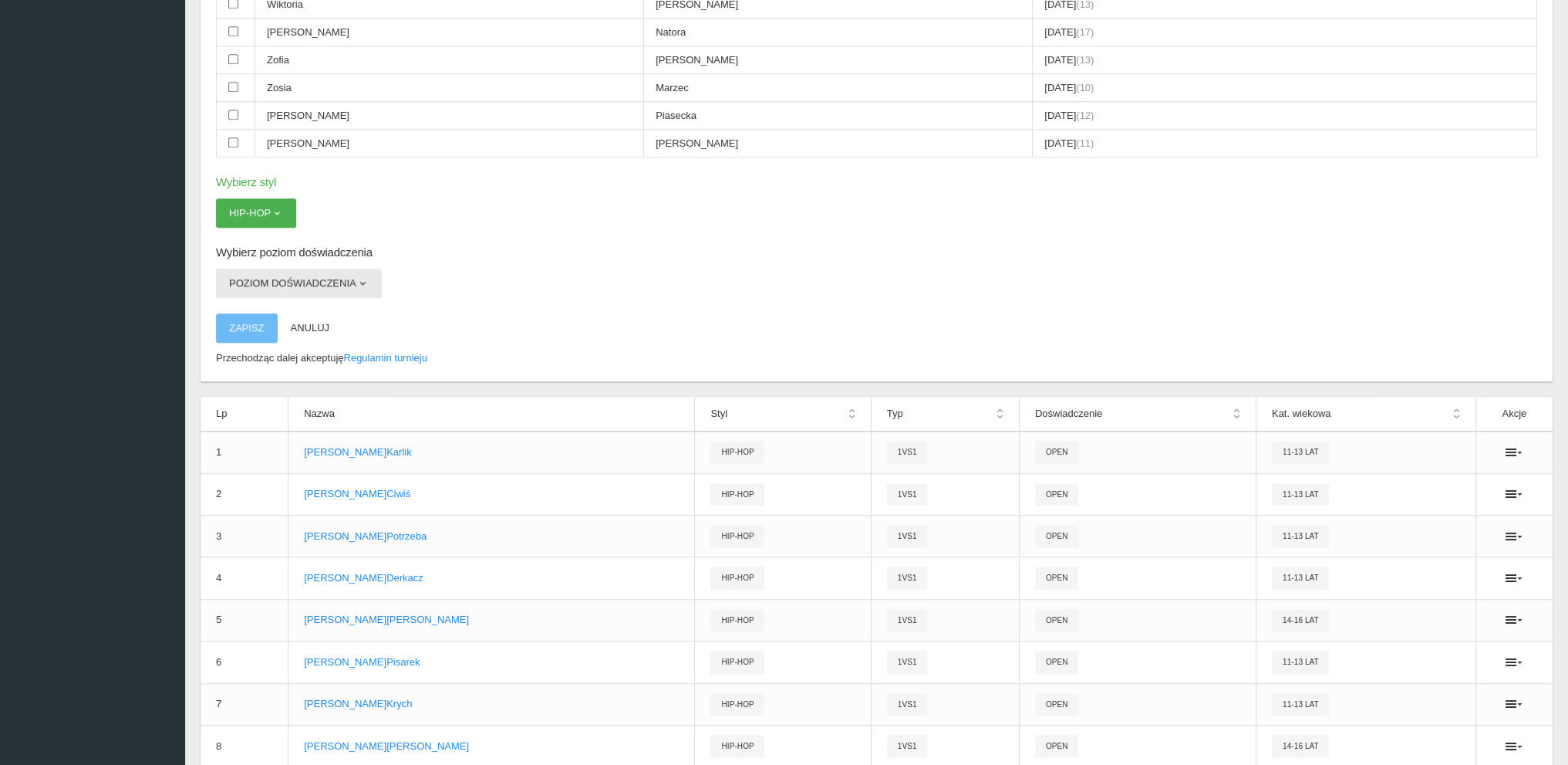
click at [257, 269] on button "Poziom doświadczenia" at bounding box center [298, 283] width 166 height 29
click at [238, 334] on link "Open" at bounding box center [285, 347] width 139 height 27
click at [245, 313] on button "Zapisz" at bounding box center [247, 328] width 62 height 29
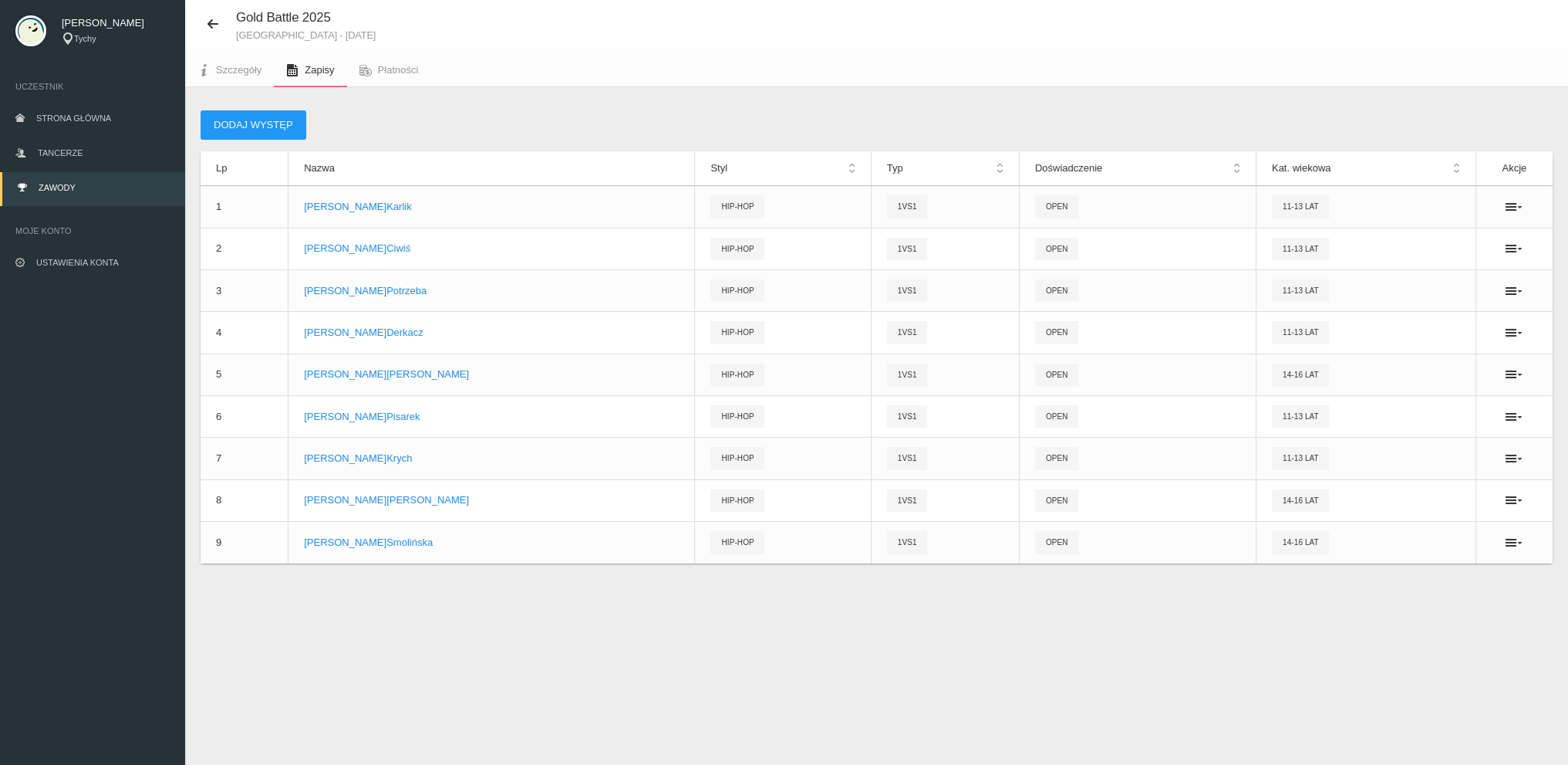
scroll to position [38, 0]
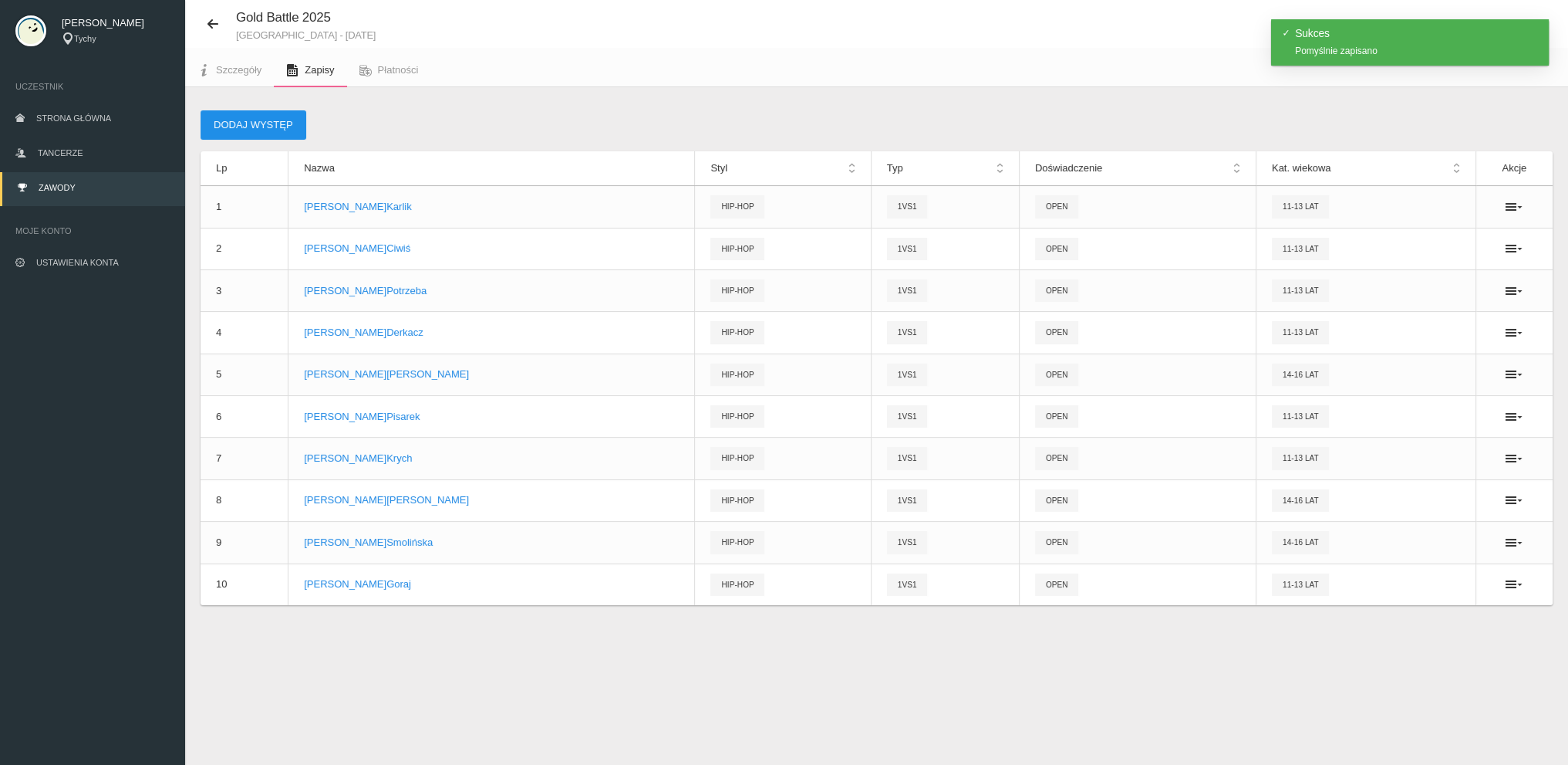
click at [269, 122] on button "Dodaj występ" at bounding box center [253, 124] width 106 height 29
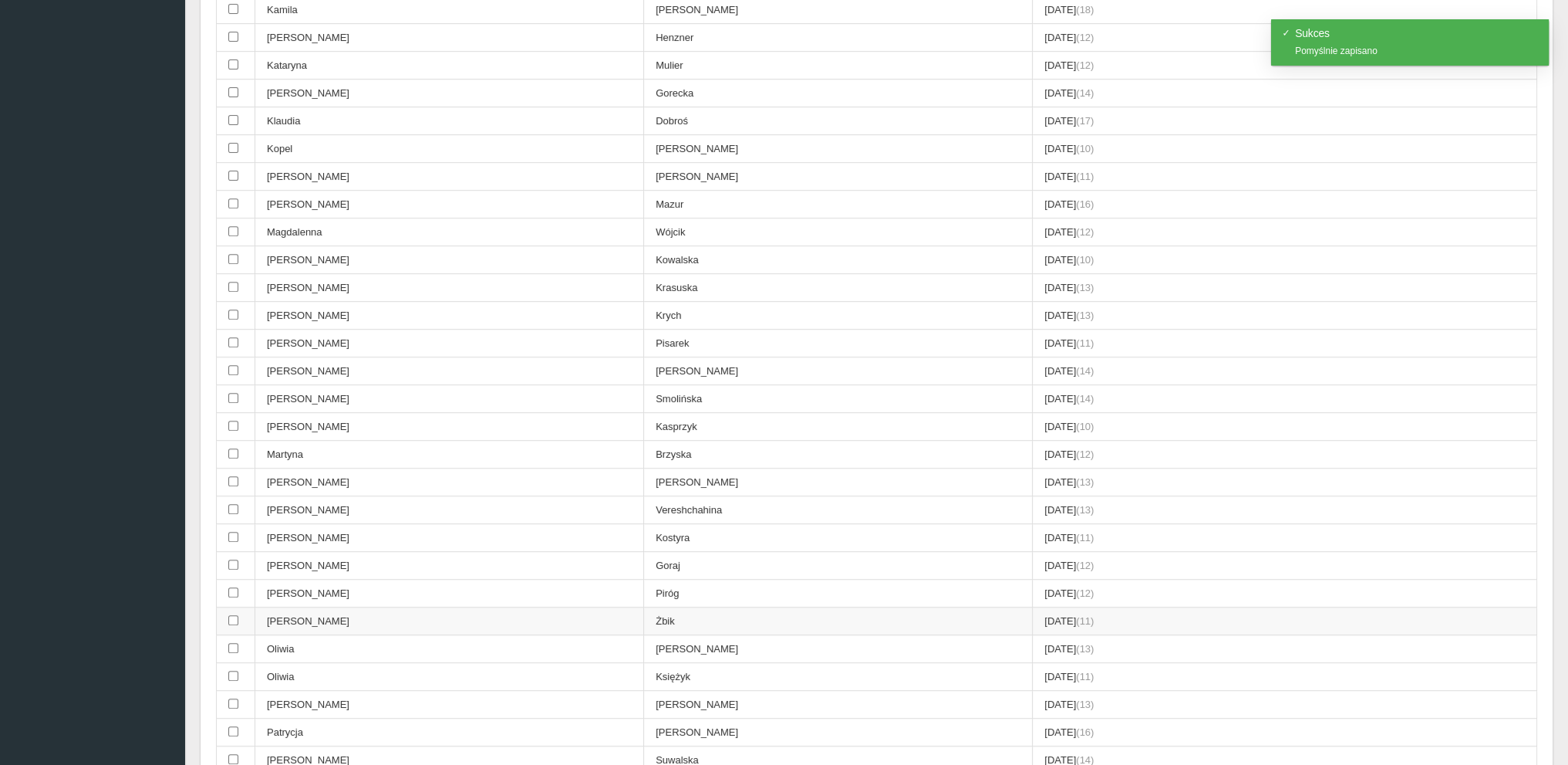
scroll to position [1119, 0]
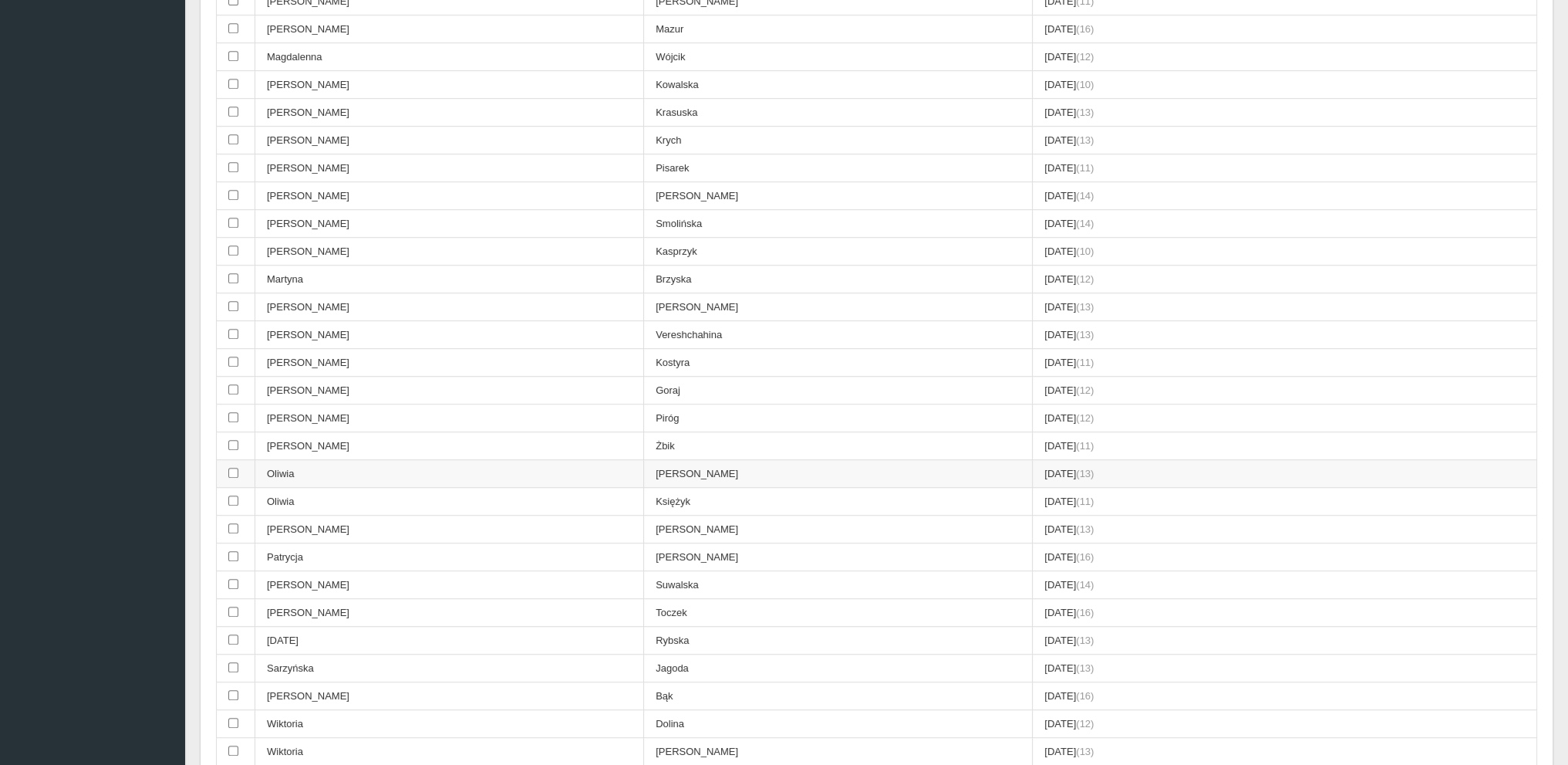
click at [644, 460] on td "[PERSON_NAME]" at bounding box center [838, 474] width 389 height 27
checkbox input "true"
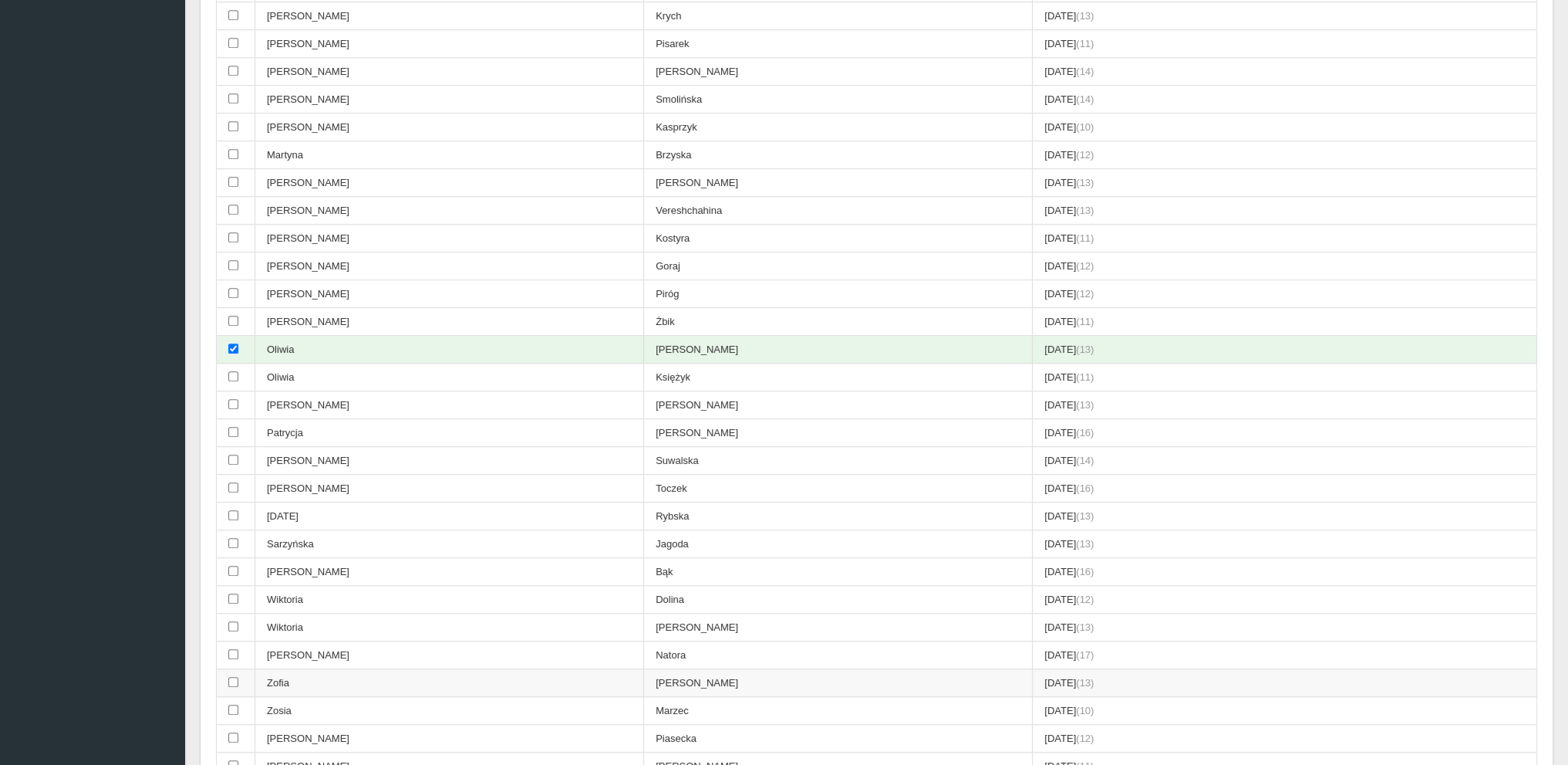
scroll to position [1659, 0]
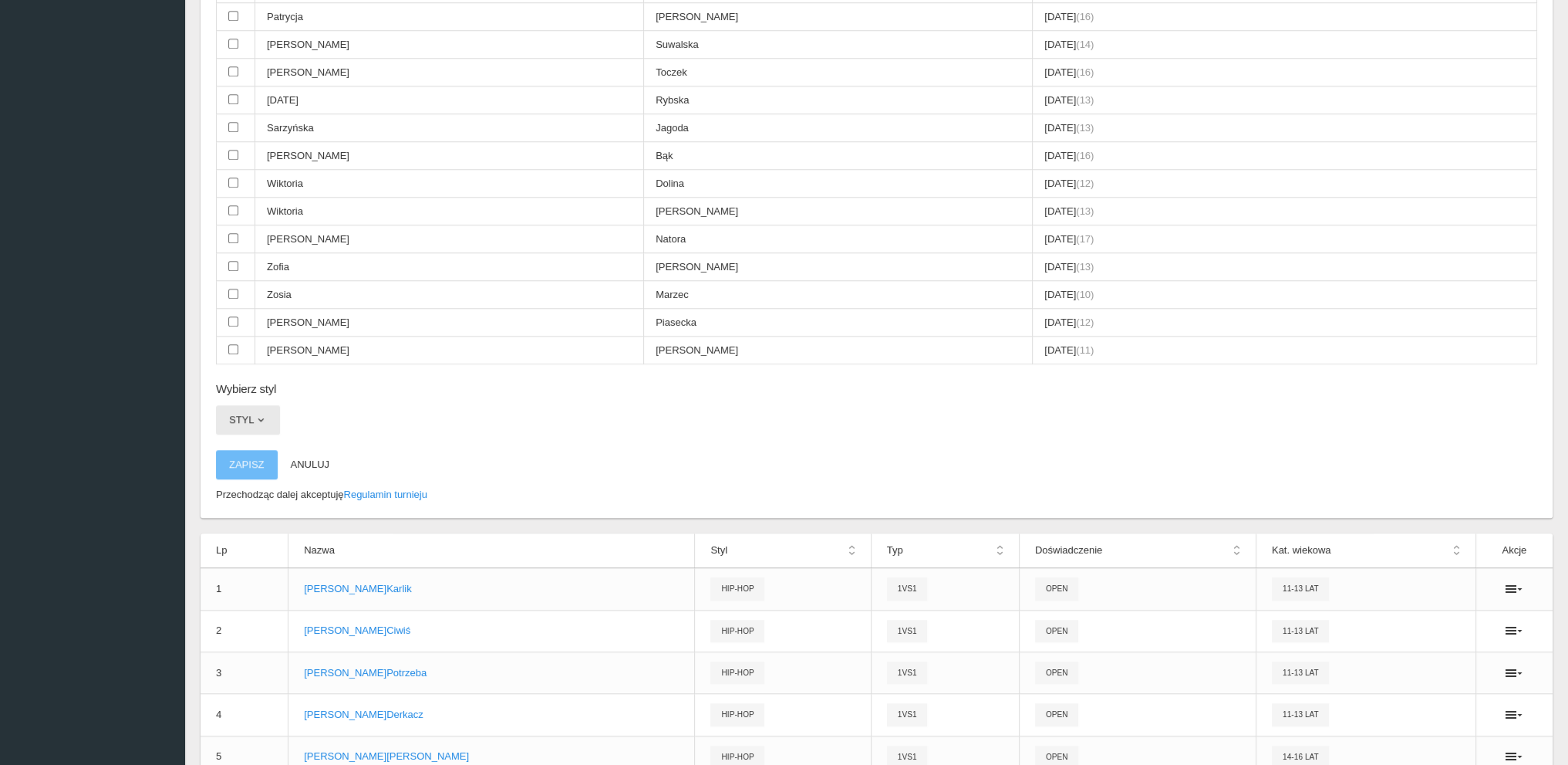
click at [234, 405] on button "Styl" at bounding box center [248, 419] width 64 height 29
click at [250, 500] on link "Hip-hop" at bounding box center [285, 513] width 139 height 27
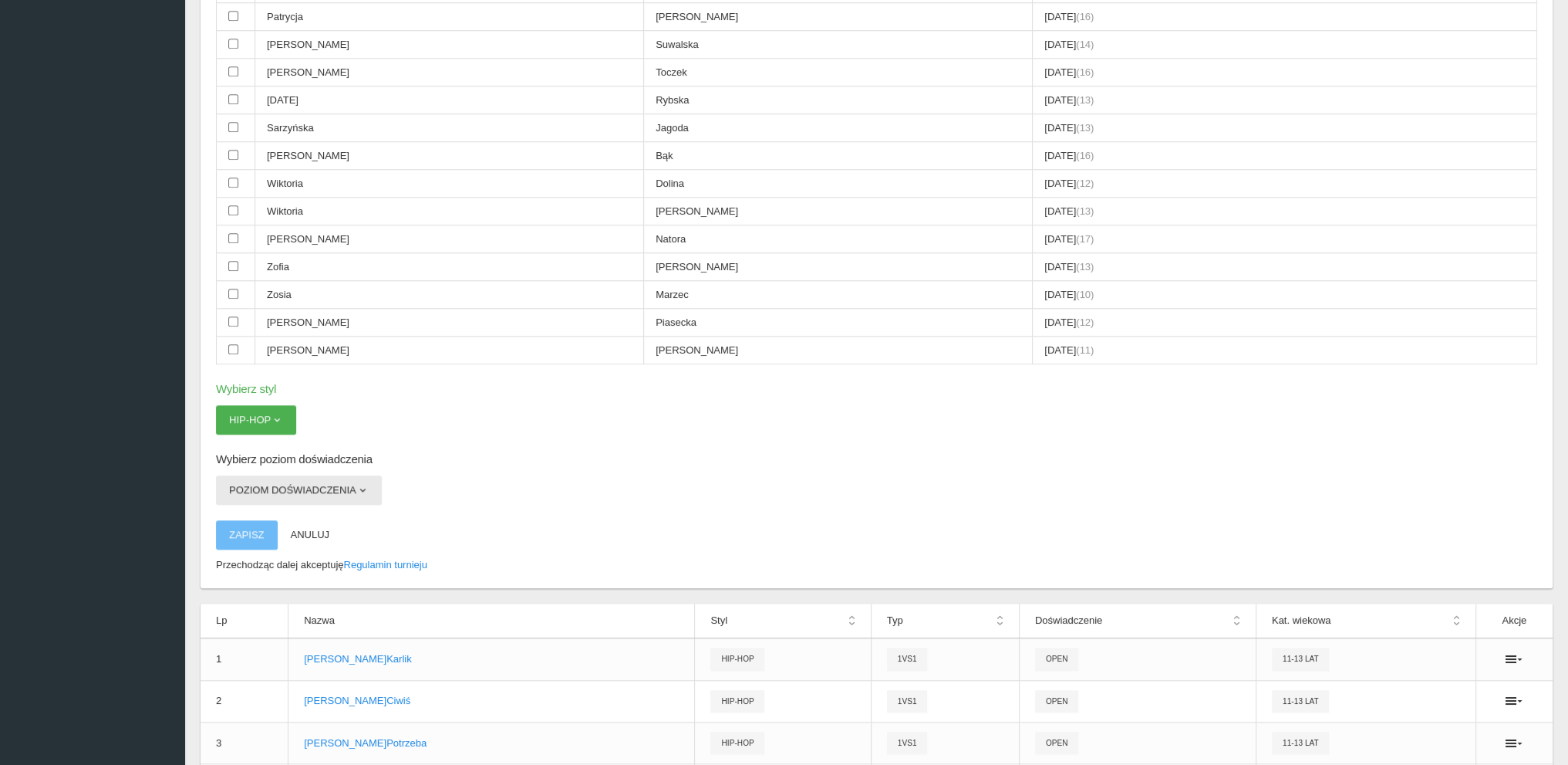
click at [254, 475] on button "Poziom doświadczenia" at bounding box center [298, 489] width 166 height 29
click at [243, 541] on link "Open" at bounding box center [285, 555] width 139 height 27
click at [247, 520] on button "Zapisz" at bounding box center [247, 534] width 62 height 29
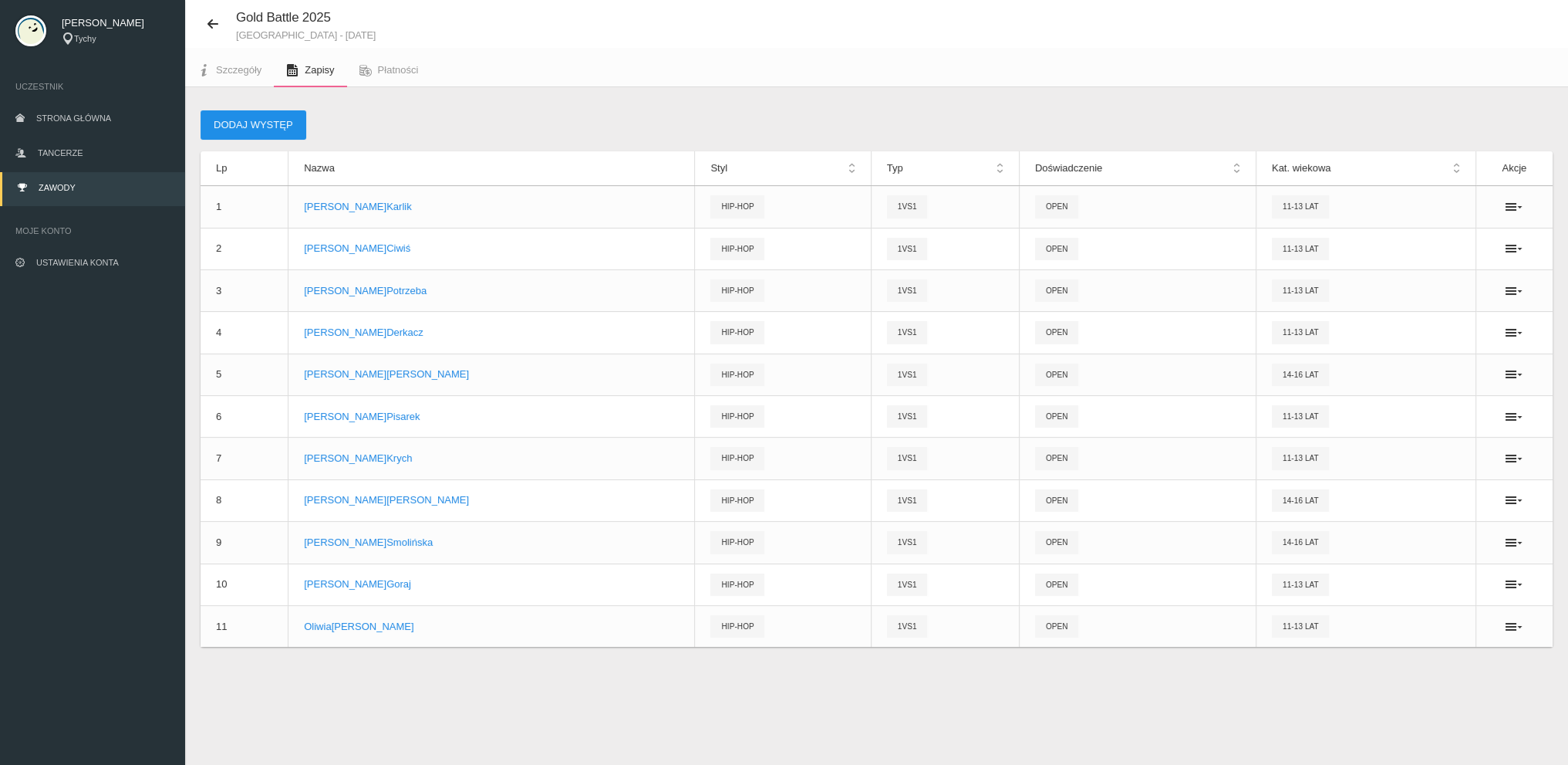
click at [265, 117] on button "Dodaj występ" at bounding box center [253, 124] width 106 height 29
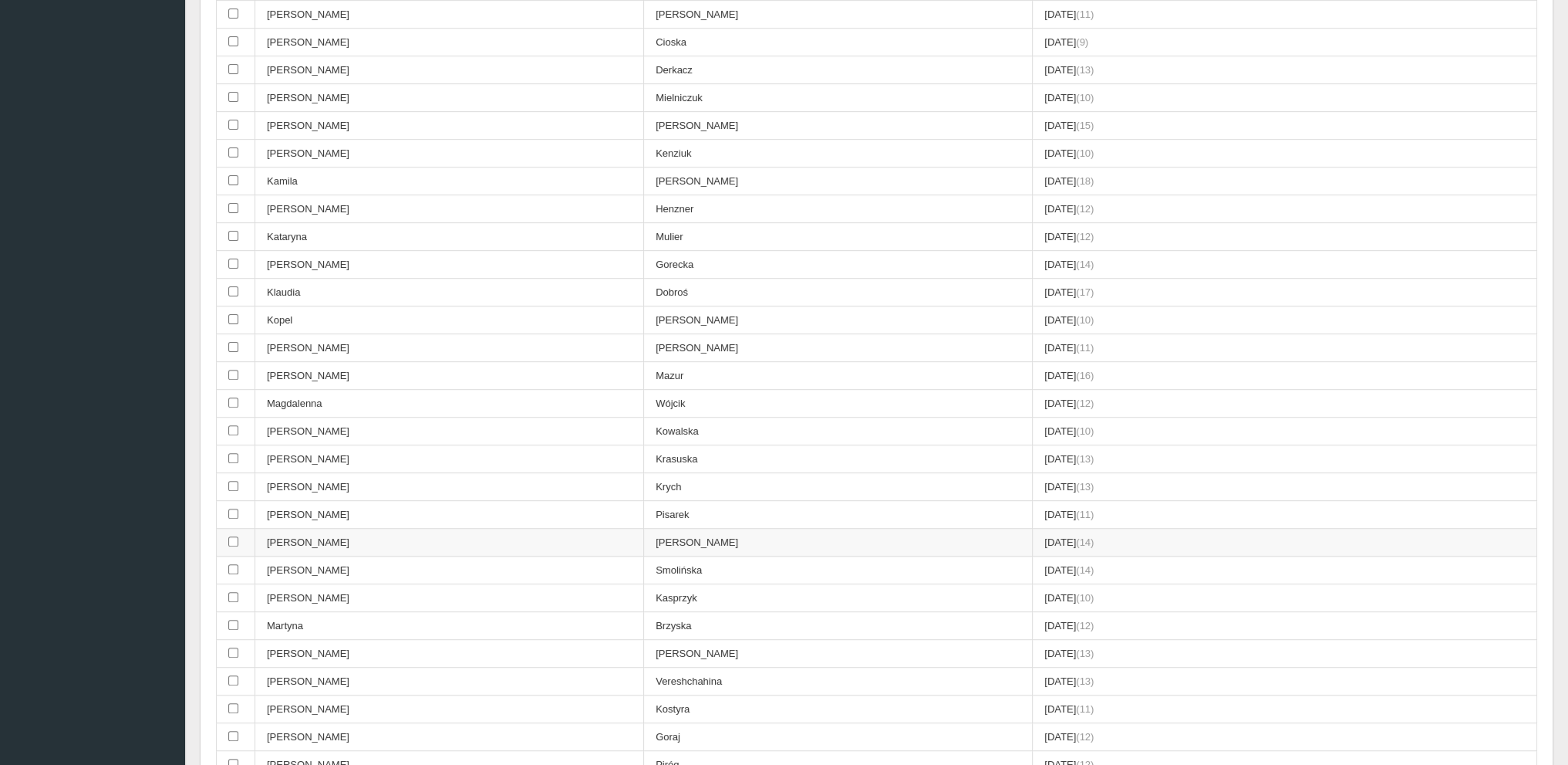
scroll to position [888, 0]
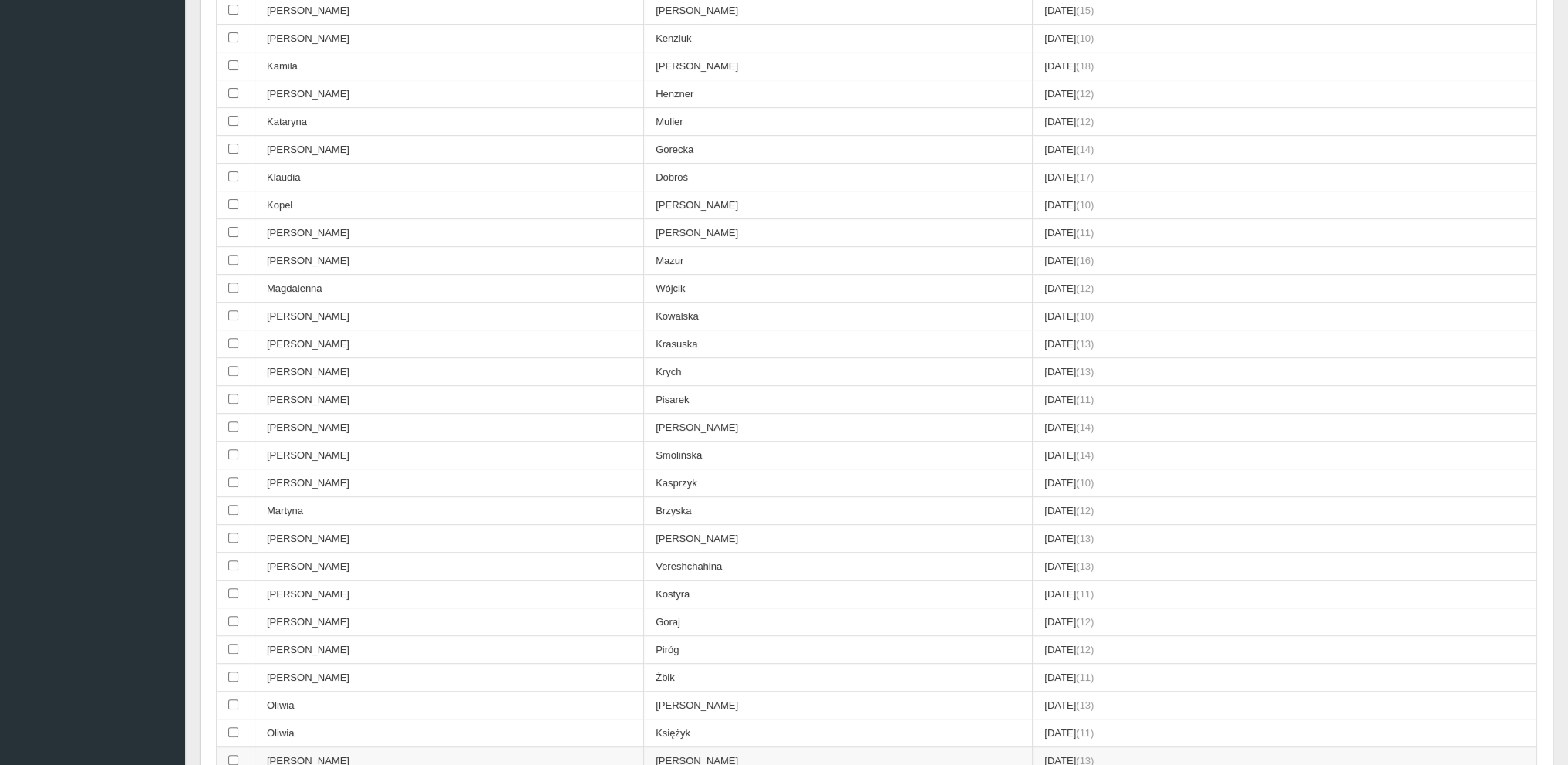
click at [290, 747] on td "[PERSON_NAME]" at bounding box center [449, 760] width 389 height 27
checkbox input "true"
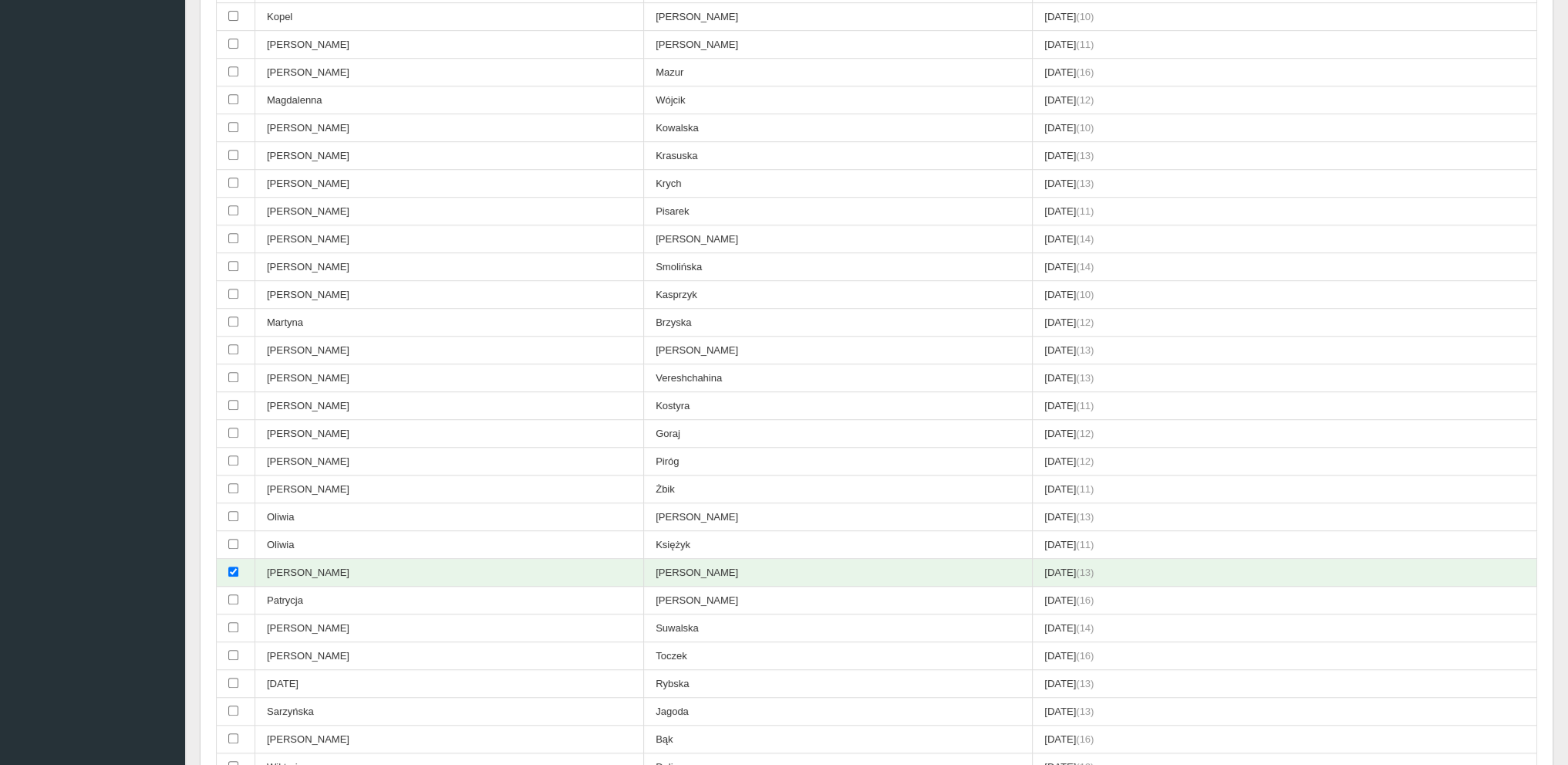
scroll to position [1350, 0]
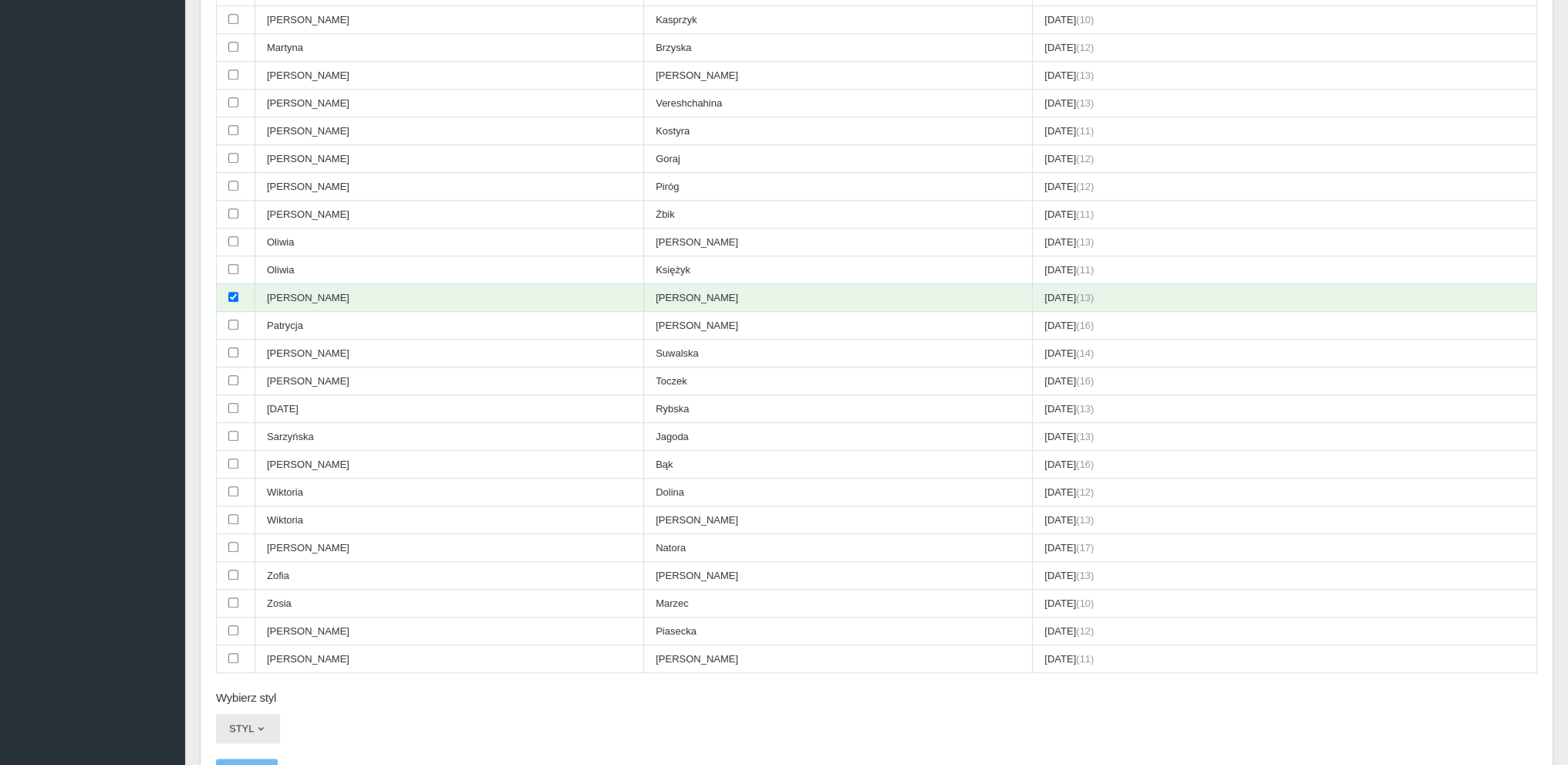
click at [258, 723] on span "button" at bounding box center [261, 729] width 13 height 13
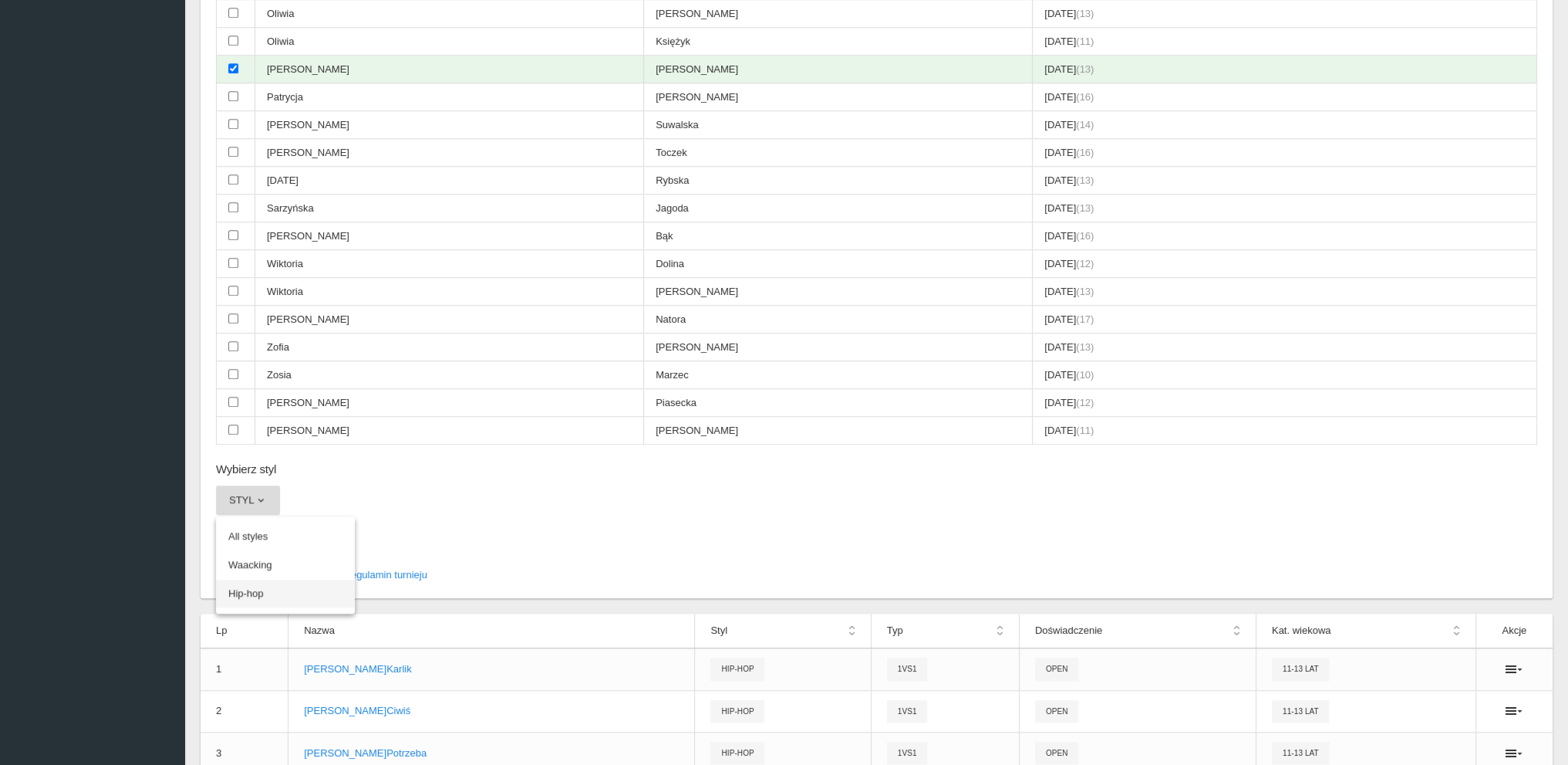
scroll to position [1582, 0]
click at [243, 576] on link "Hip-hop" at bounding box center [285, 590] width 139 height 27
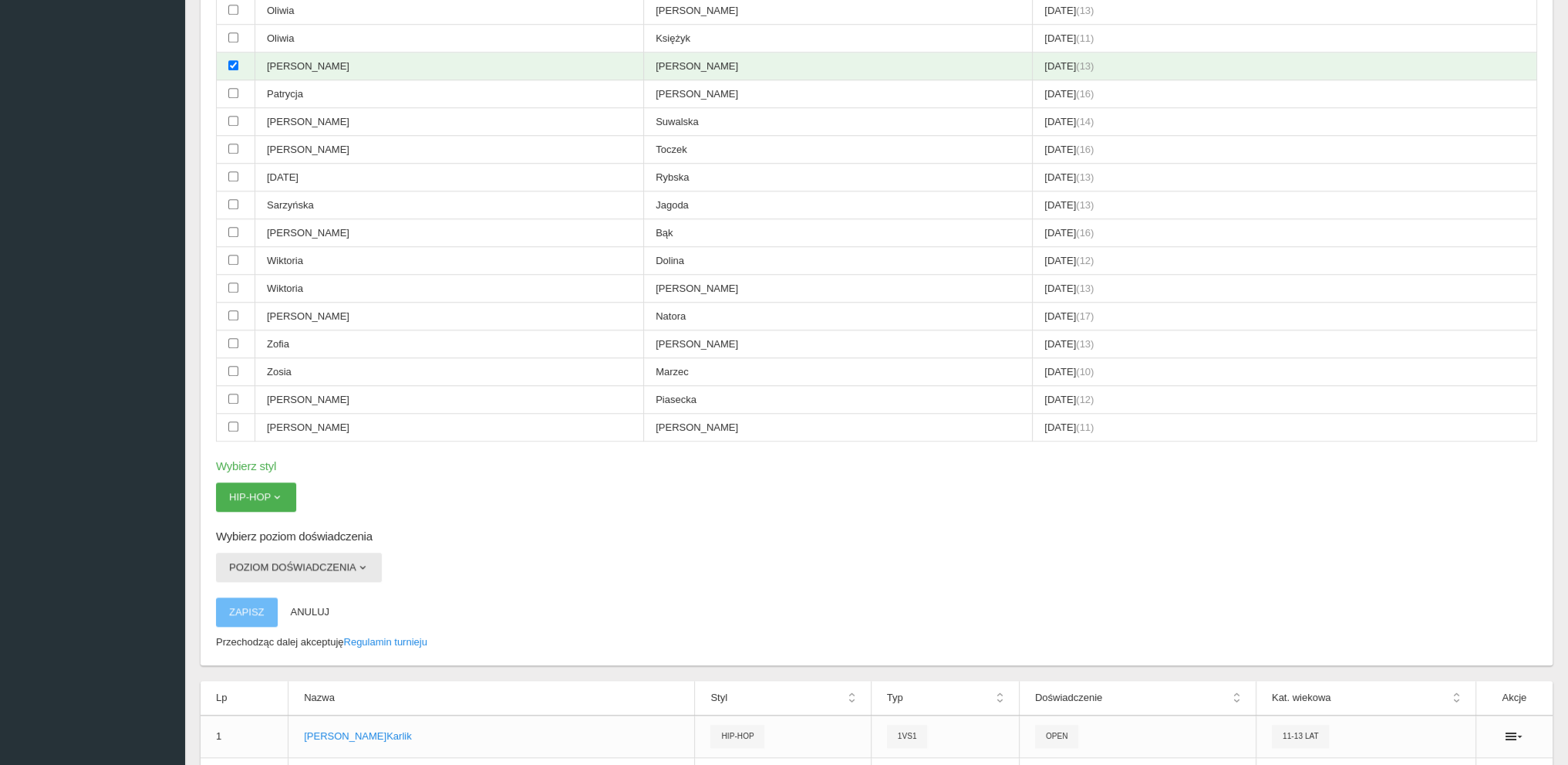
click at [253, 552] on button "Poziom doświadczenia" at bounding box center [298, 566] width 166 height 29
click at [242, 618] on link "Open" at bounding box center [285, 631] width 139 height 27
click at [249, 597] on button "Zapisz" at bounding box center [247, 611] width 62 height 29
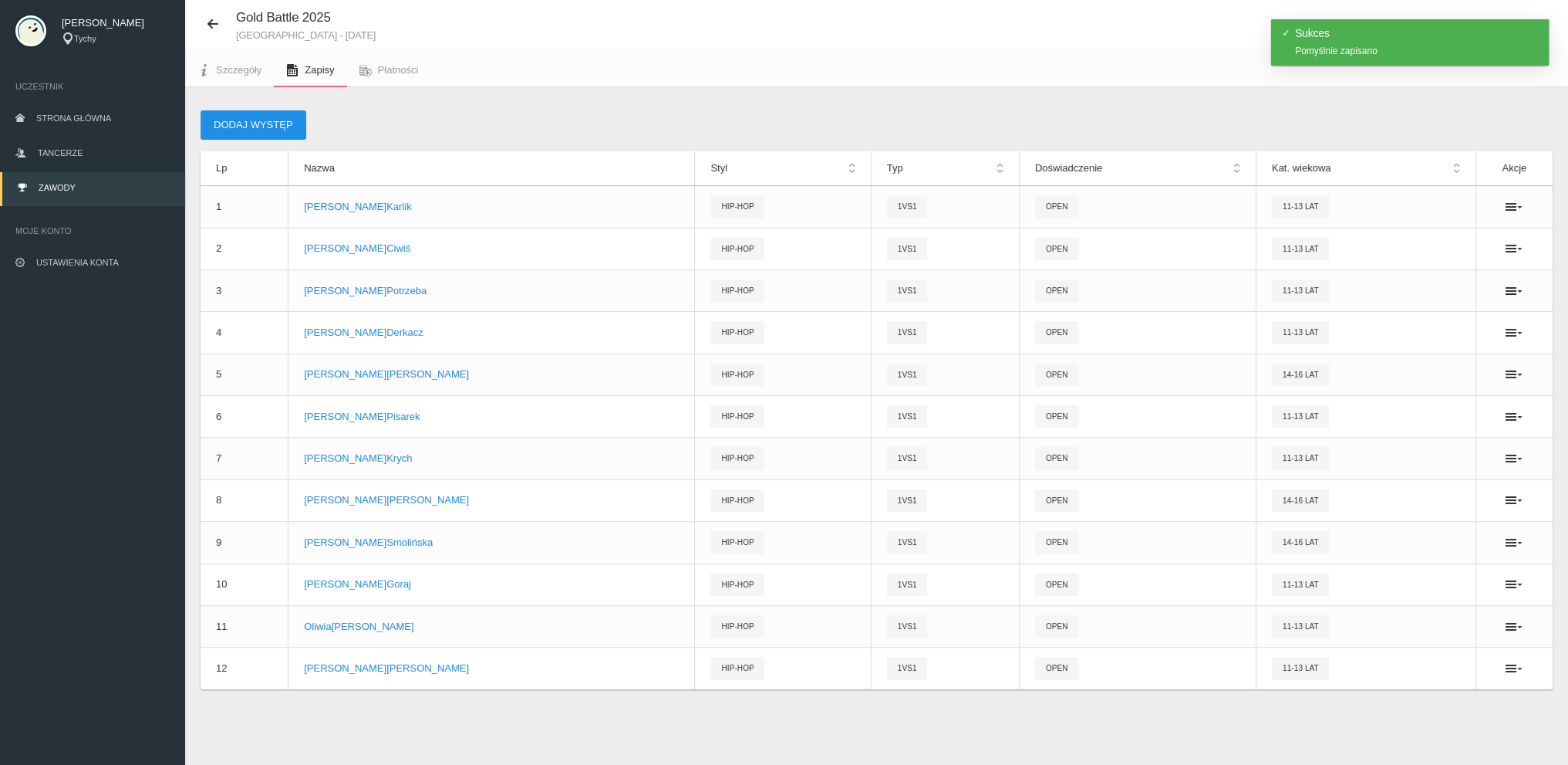
click at [263, 117] on button "Dodaj występ" at bounding box center [253, 124] width 106 height 29
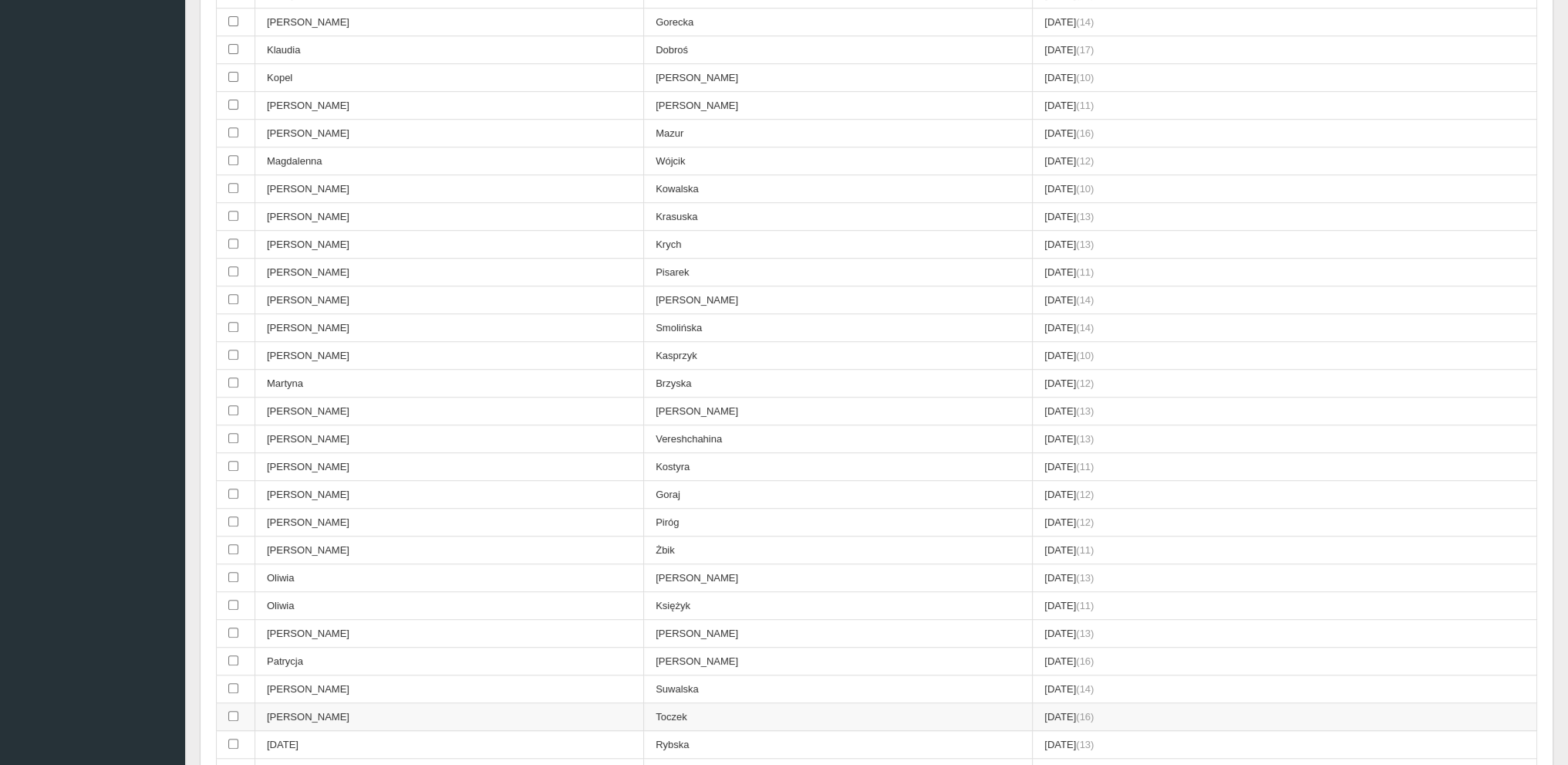
scroll to position [1041, 0]
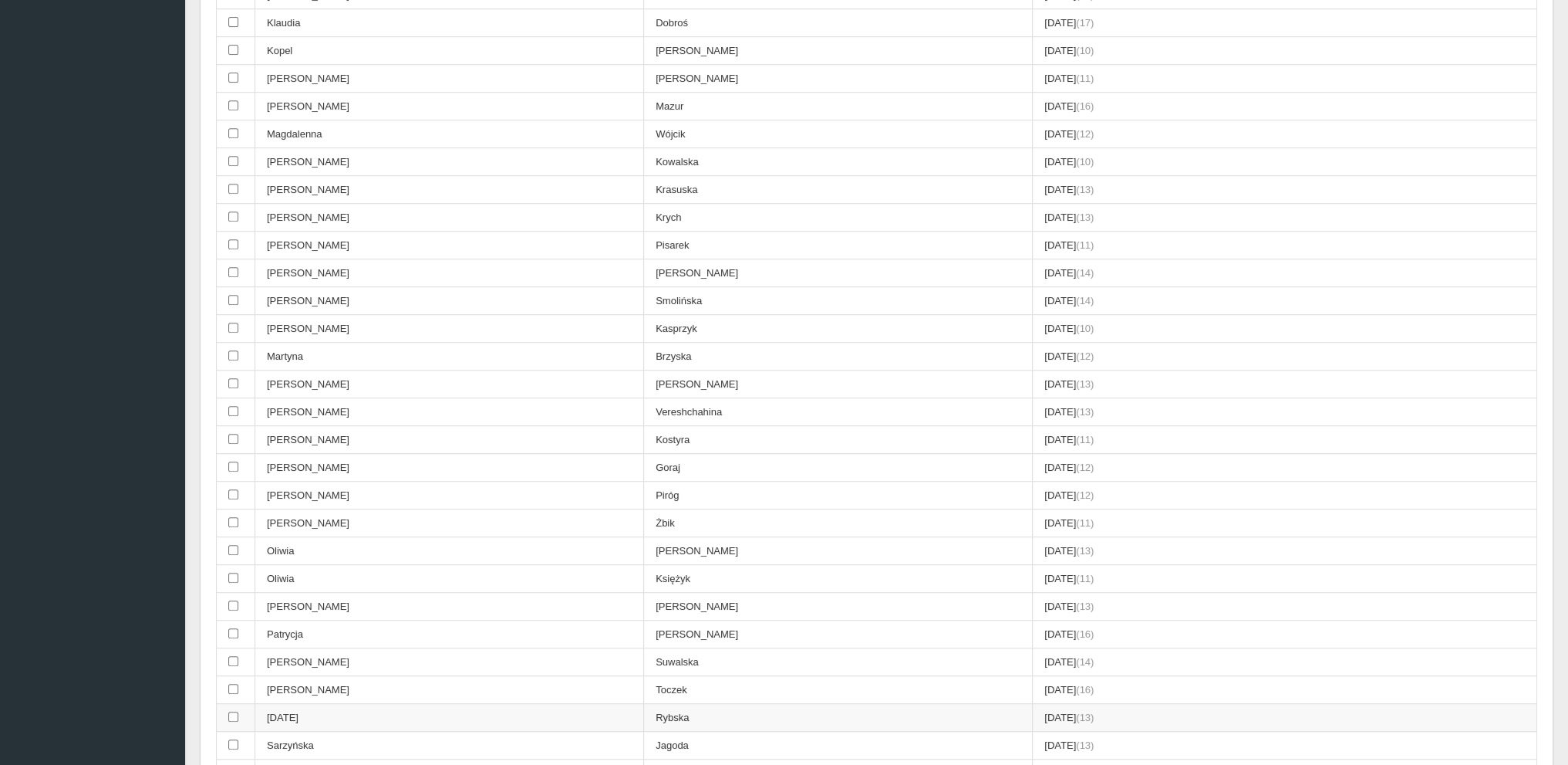
click at [291, 704] on td "[DATE]" at bounding box center [449, 717] width 389 height 27
checkbox input "true"
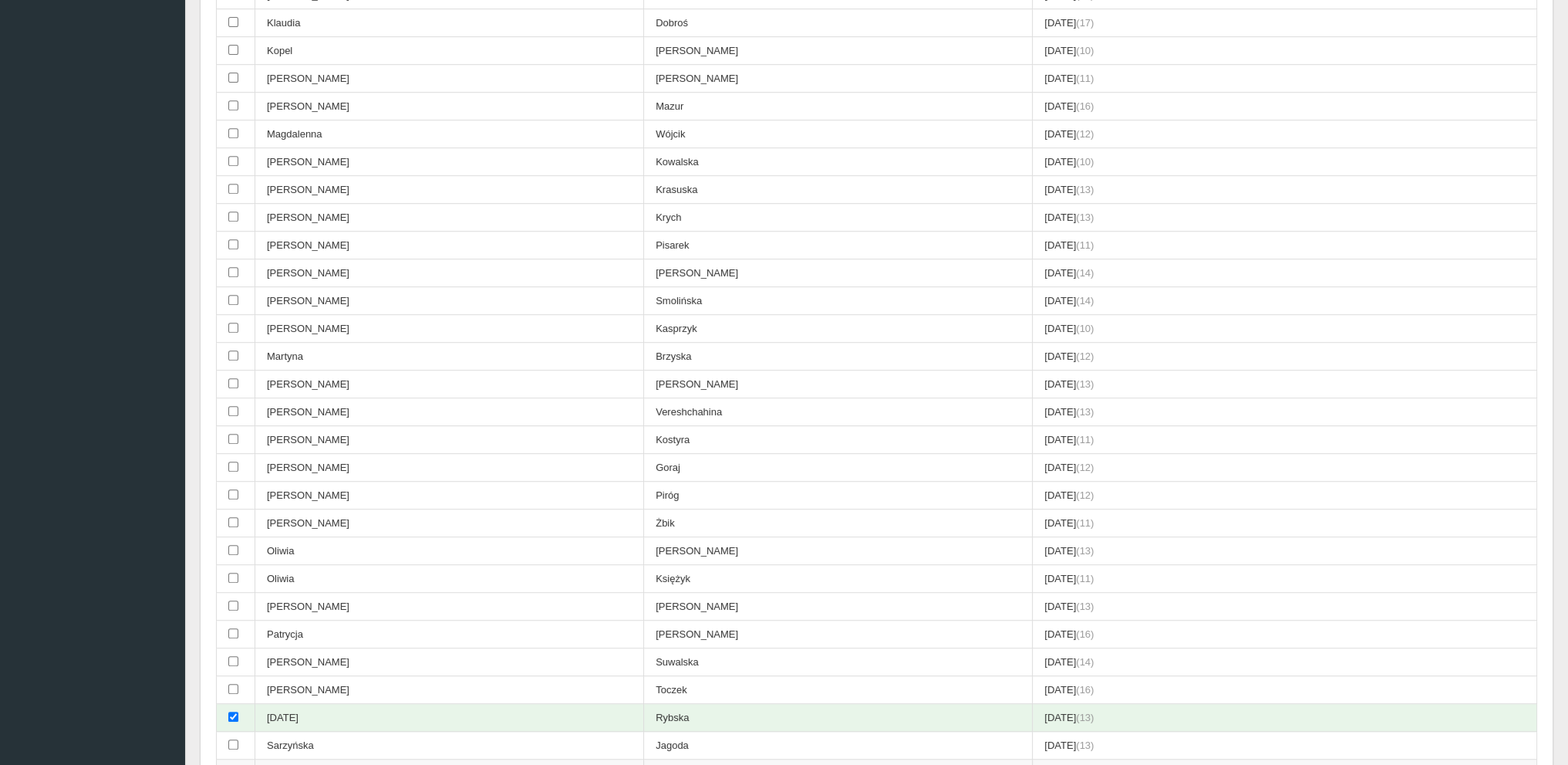
scroll to position [1505, 0]
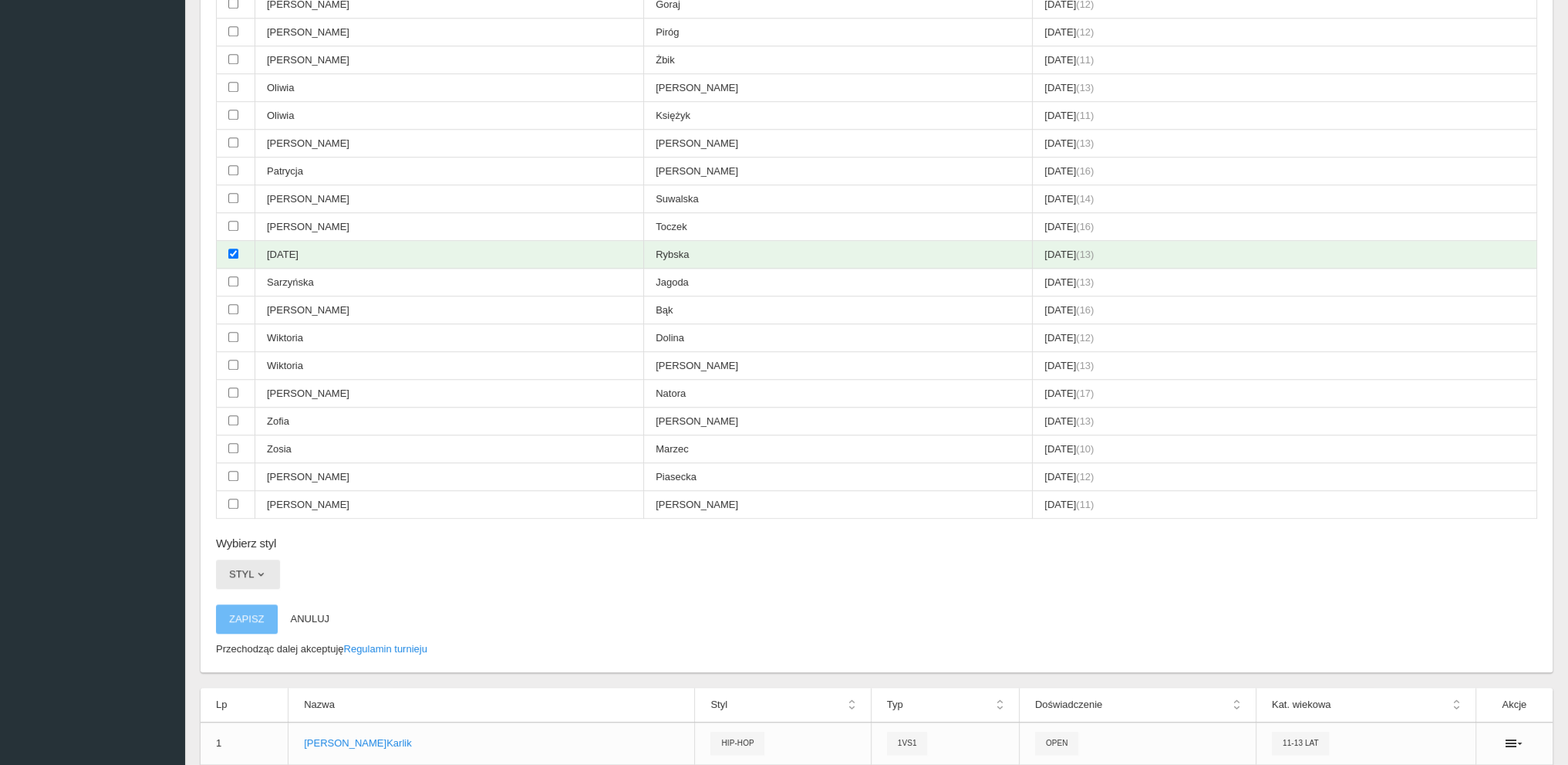
click at [228, 559] on button "Styl" at bounding box center [248, 573] width 64 height 29
click at [251, 653] on link "Hip-hop" at bounding box center [285, 667] width 139 height 27
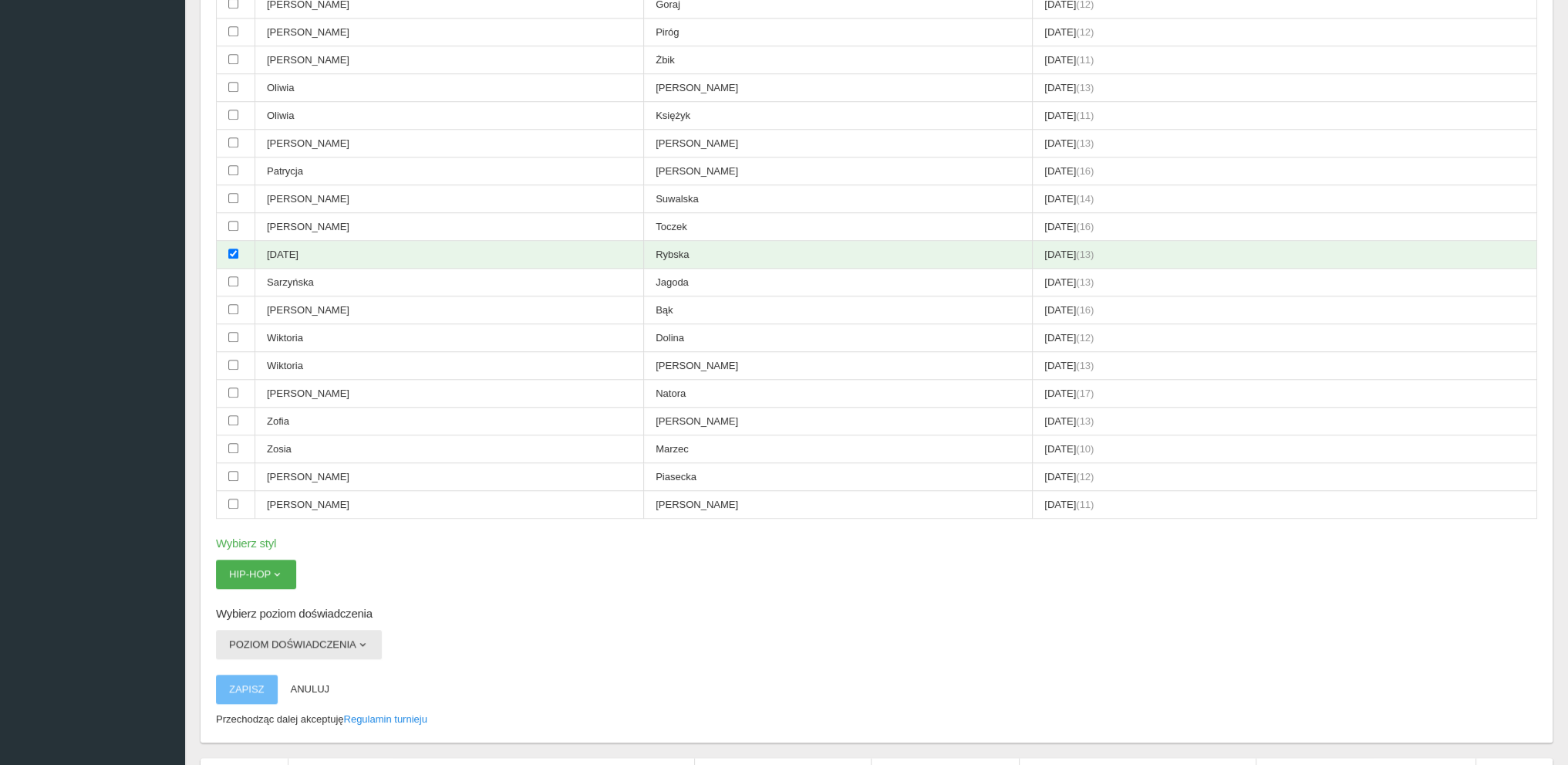
click at [267, 630] on button "Poziom doświadczenia" at bounding box center [298, 644] width 166 height 29
click at [252, 695] on link "Open" at bounding box center [285, 708] width 139 height 27
click at [256, 675] on button "Zapisz" at bounding box center [247, 689] width 62 height 29
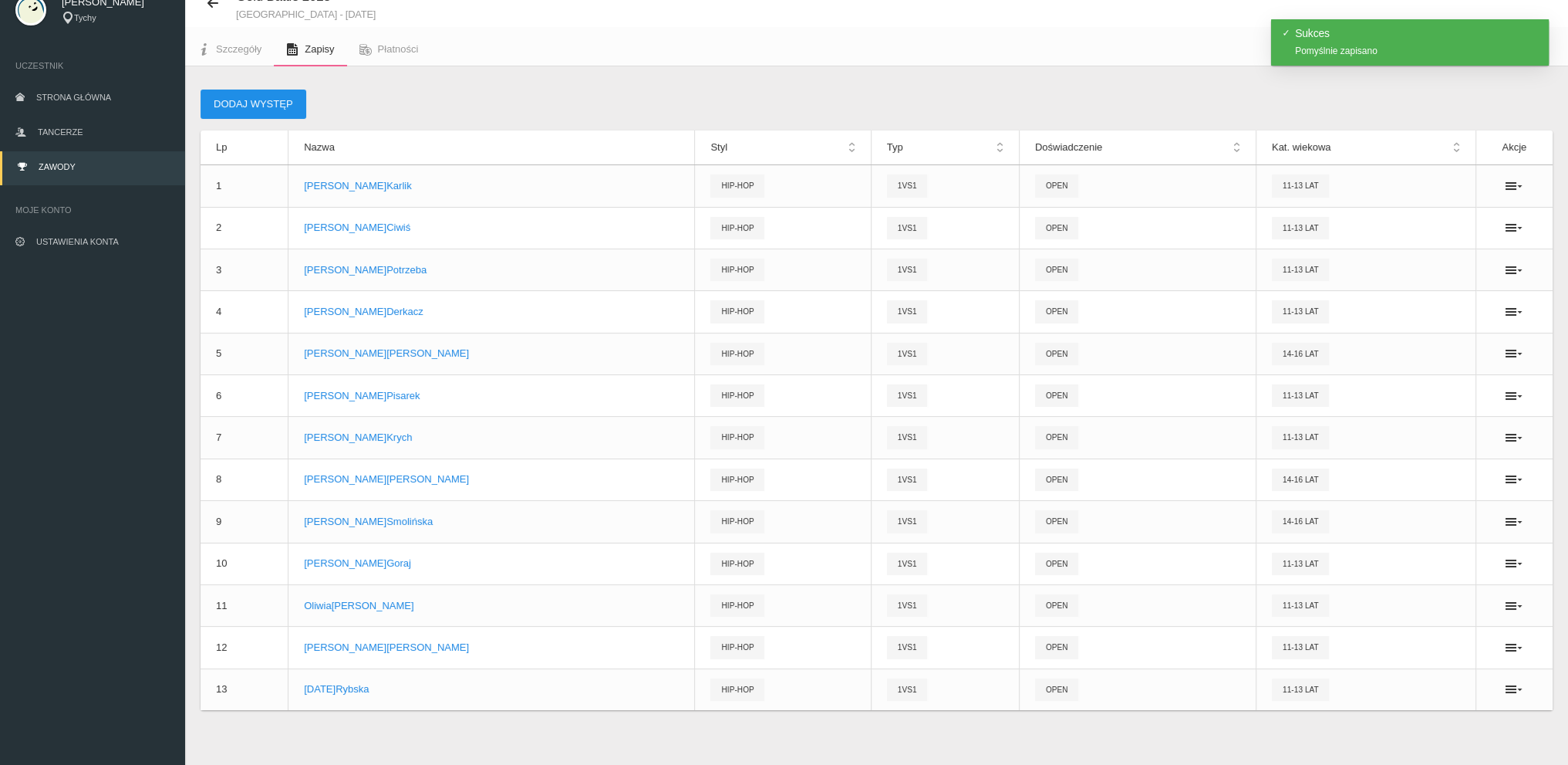
click at [250, 97] on button "Dodaj występ" at bounding box center [253, 104] width 106 height 29
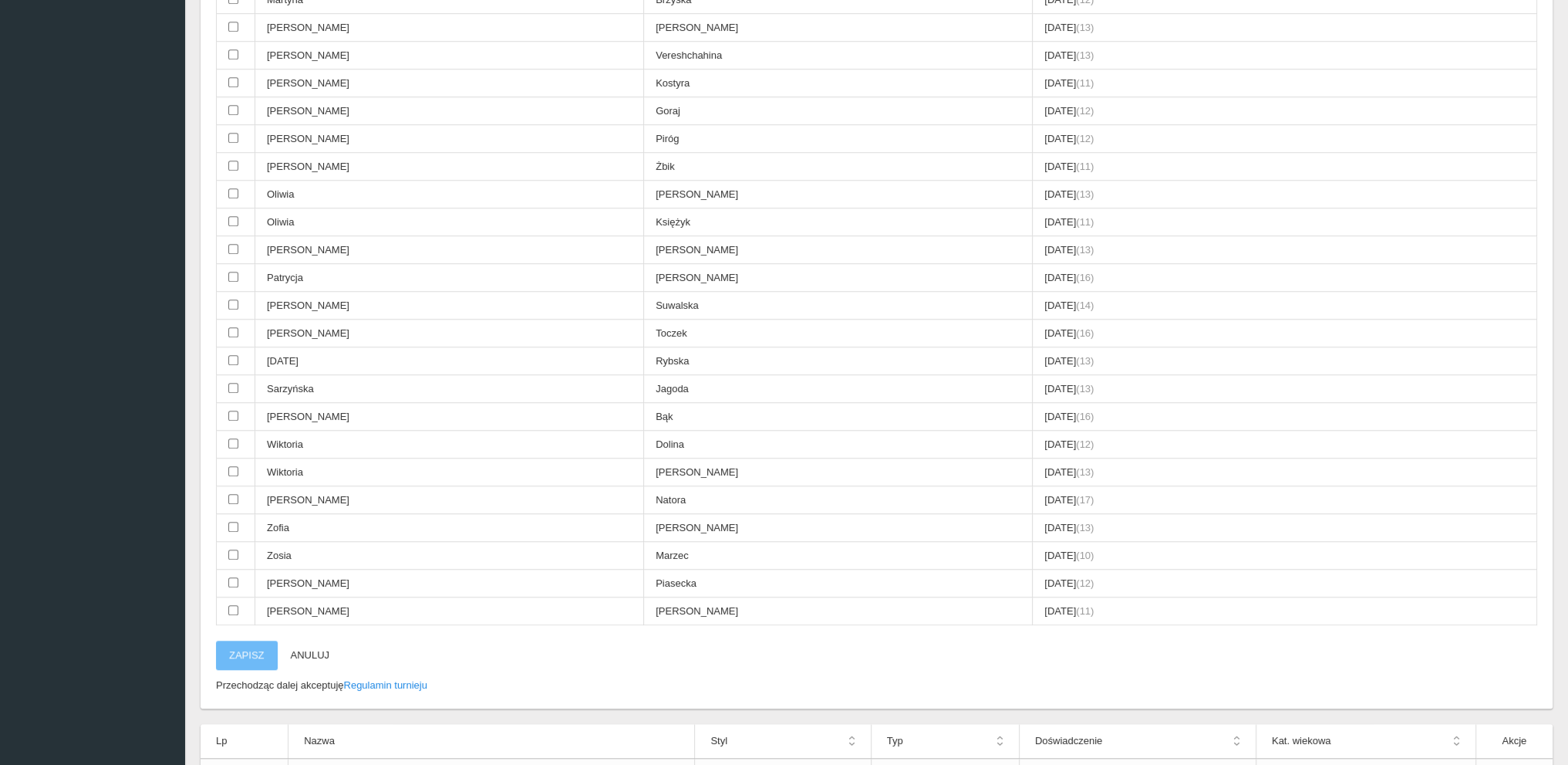
scroll to position [1448, 0]
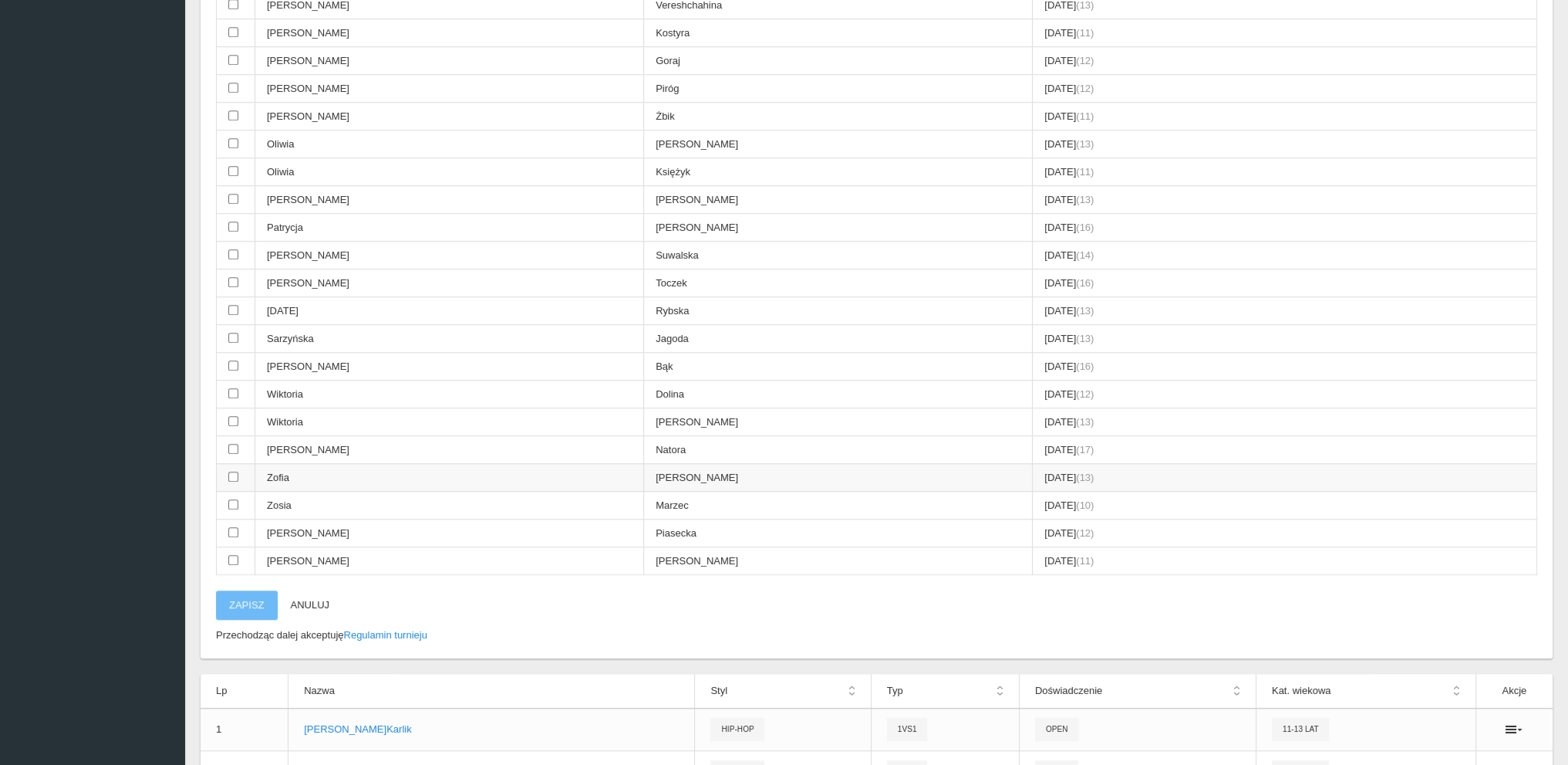
click at [291, 463] on td "Zofia" at bounding box center [449, 477] width 389 height 27
checkbox input "true"
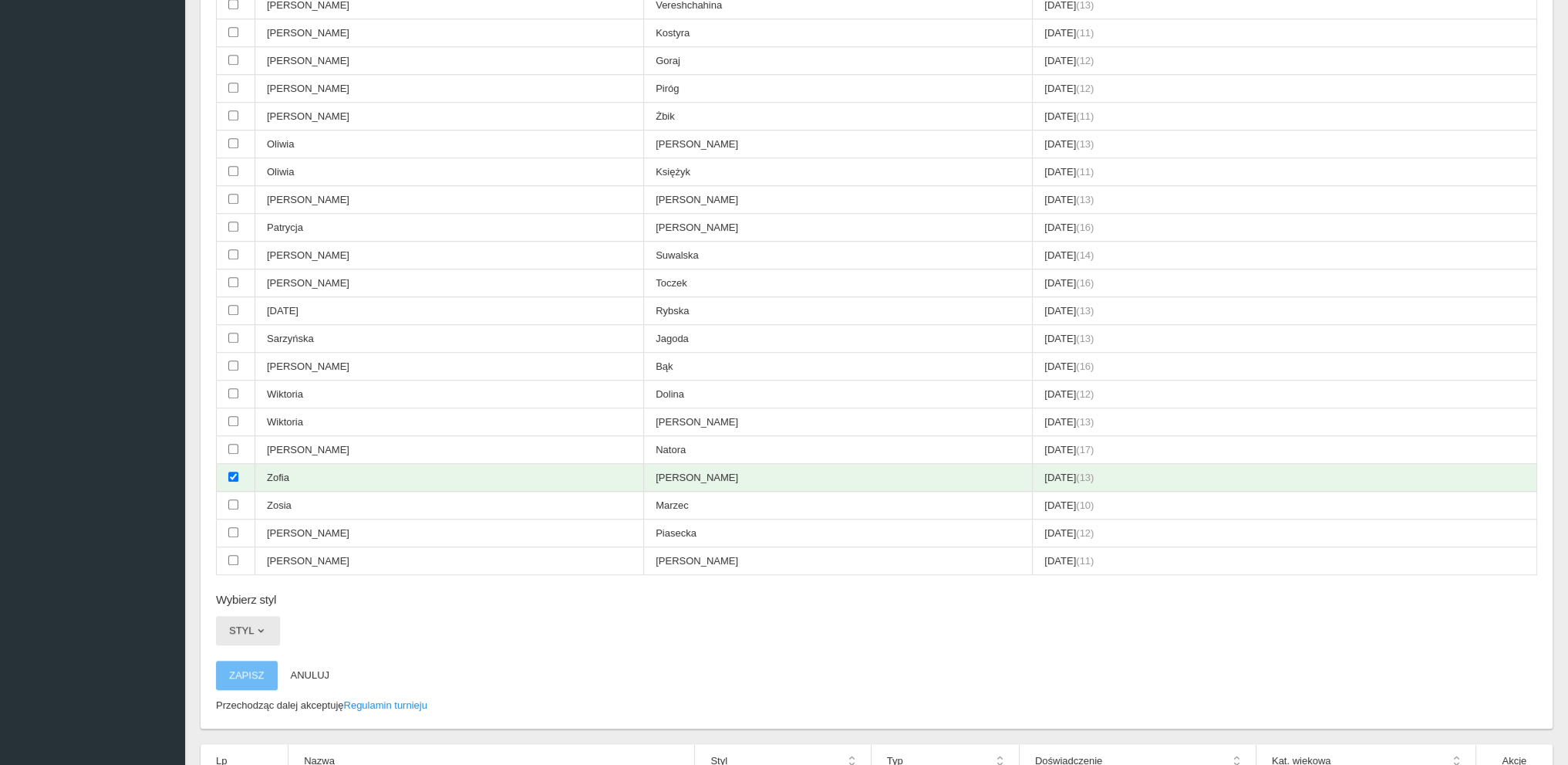
click at [256, 616] on button "Styl" at bounding box center [248, 630] width 64 height 29
click at [253, 710] on link "Hip-hop" at bounding box center [285, 723] width 139 height 27
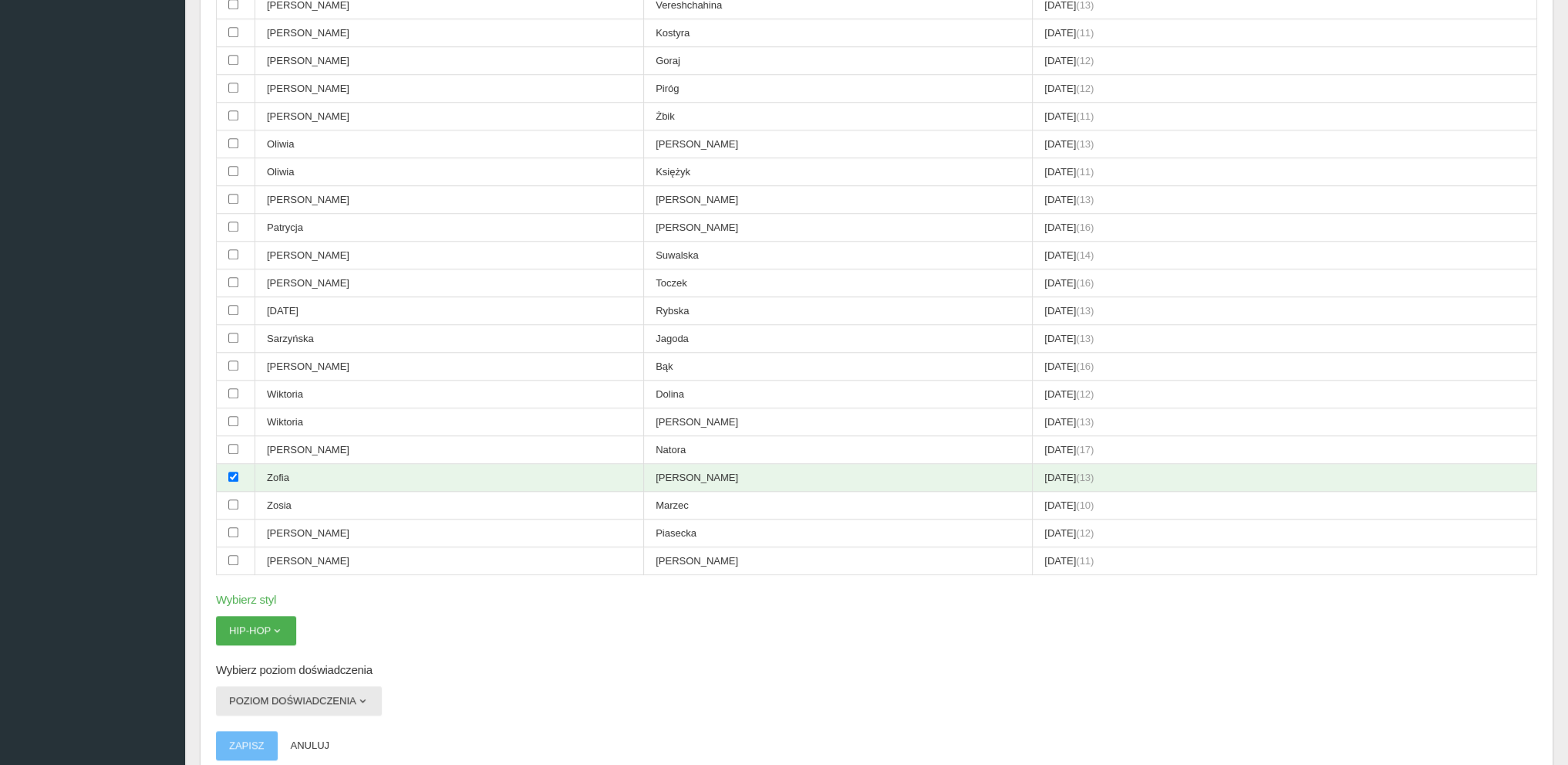
click at [266, 686] on button "Poziom doświadczenia" at bounding box center [298, 700] width 166 height 29
click at [247, 752] on link "Open" at bounding box center [285, 765] width 139 height 27
click at [255, 730] on button "Zapisz" at bounding box center [247, 745] width 62 height 29
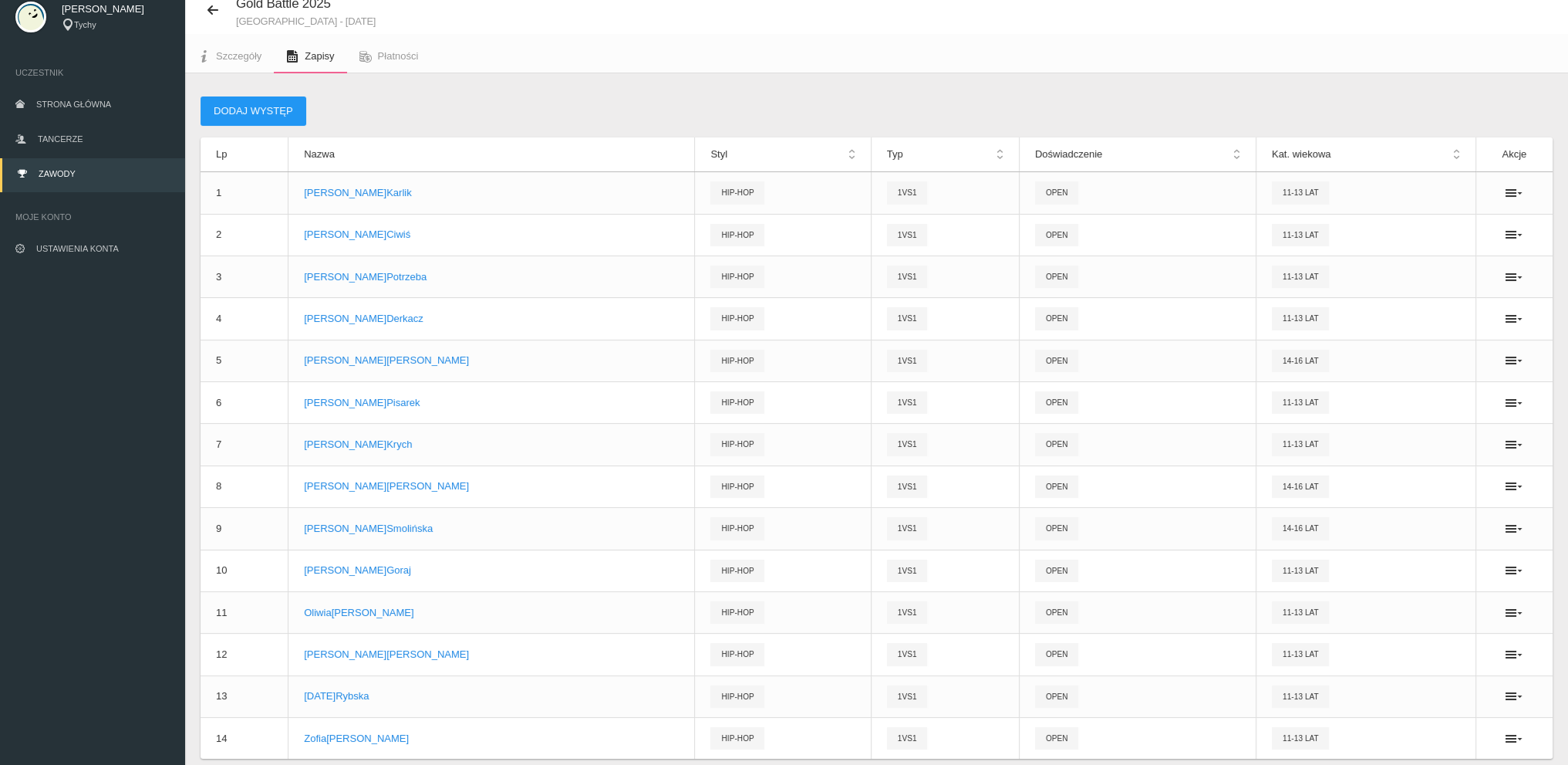
scroll to position [0, 0]
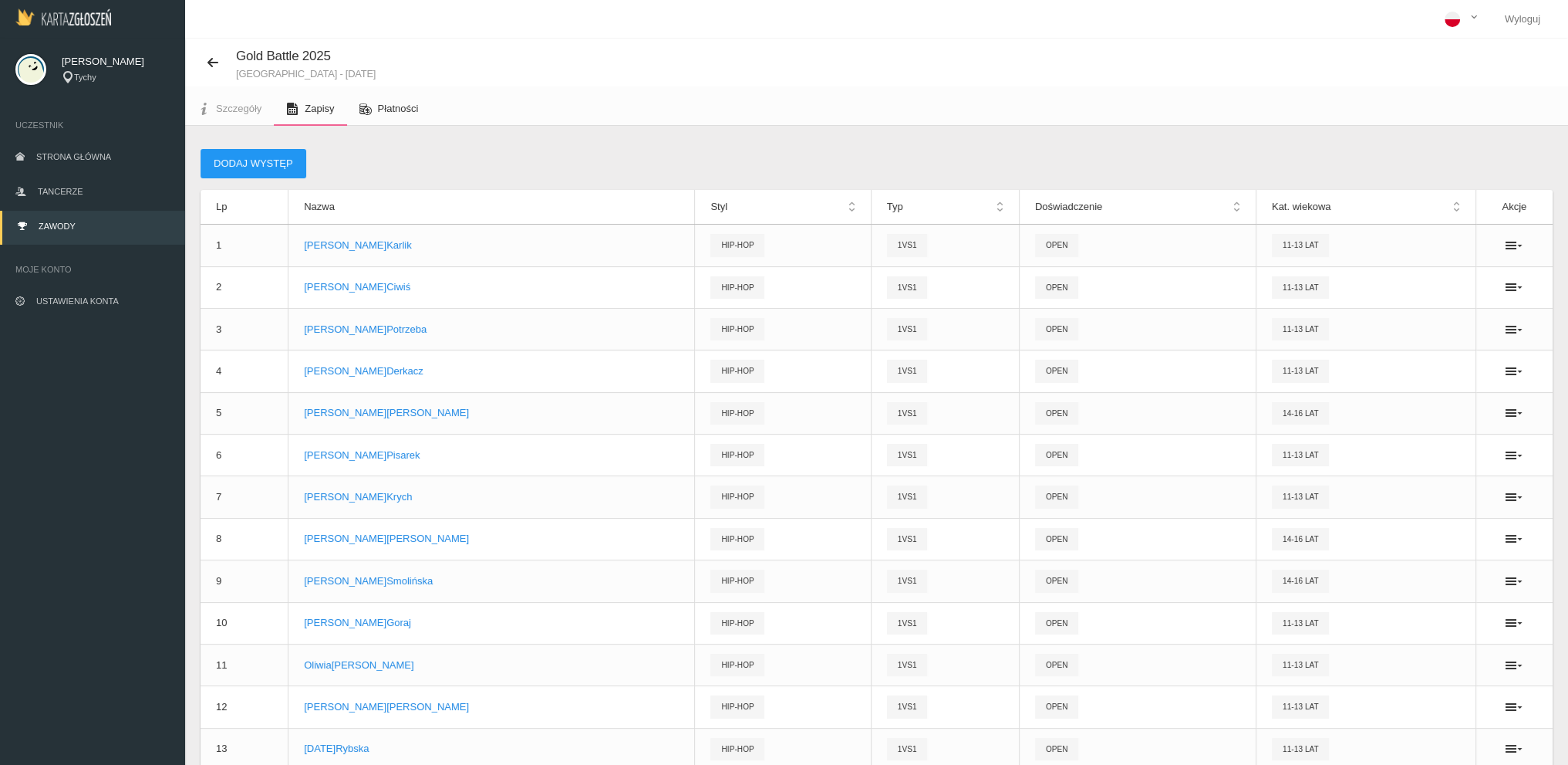
click at [382, 119] on link "Płatności" at bounding box center [389, 108] width 84 height 34
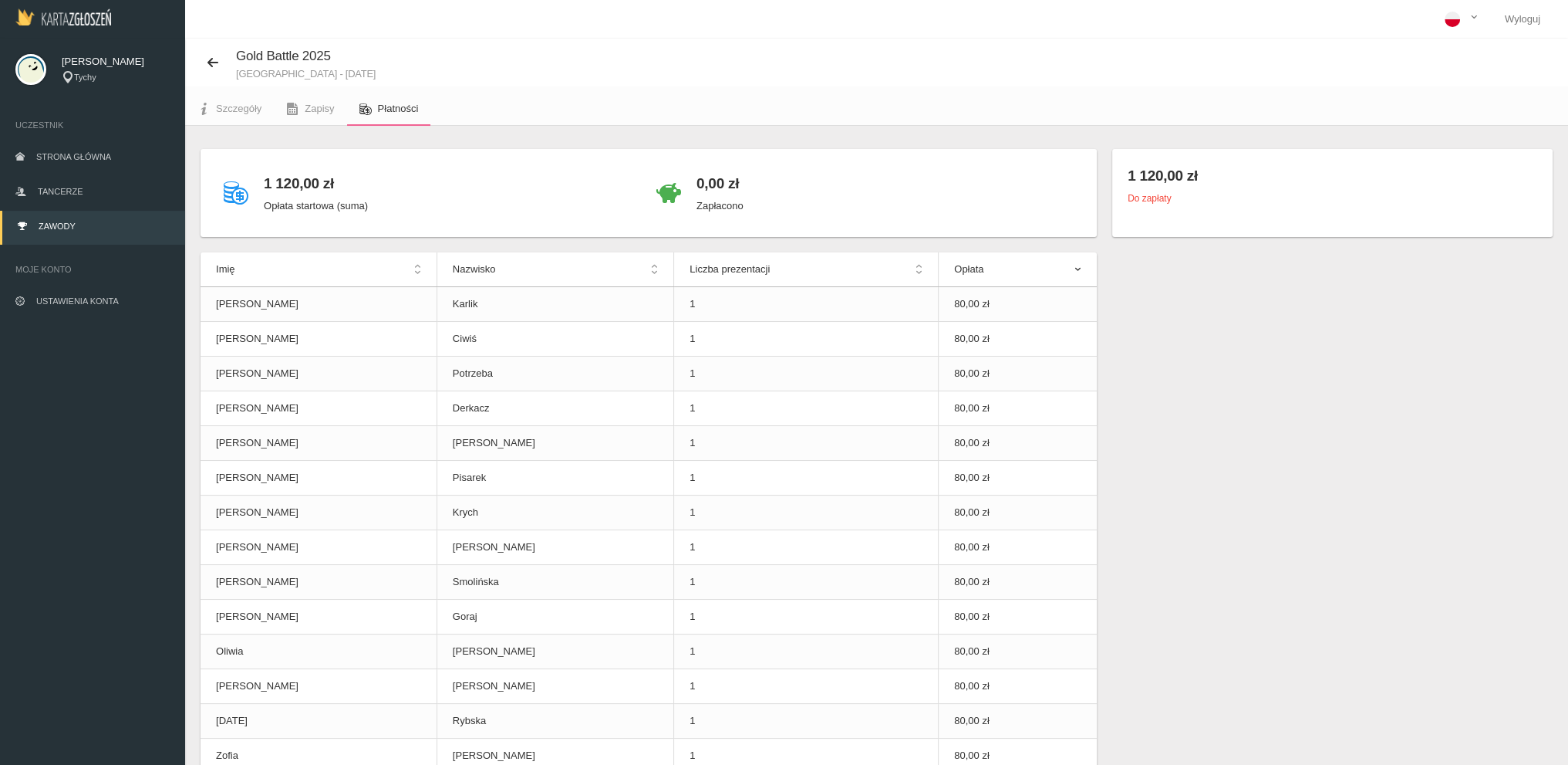
click at [1169, 197] on small "Do zapłaty" at bounding box center [1149, 199] width 43 height 11
click at [1179, 174] on h4 "1 120,00 zł" at bounding box center [1332, 175] width 410 height 22
